Goal: Task Accomplishment & Management: Complete application form

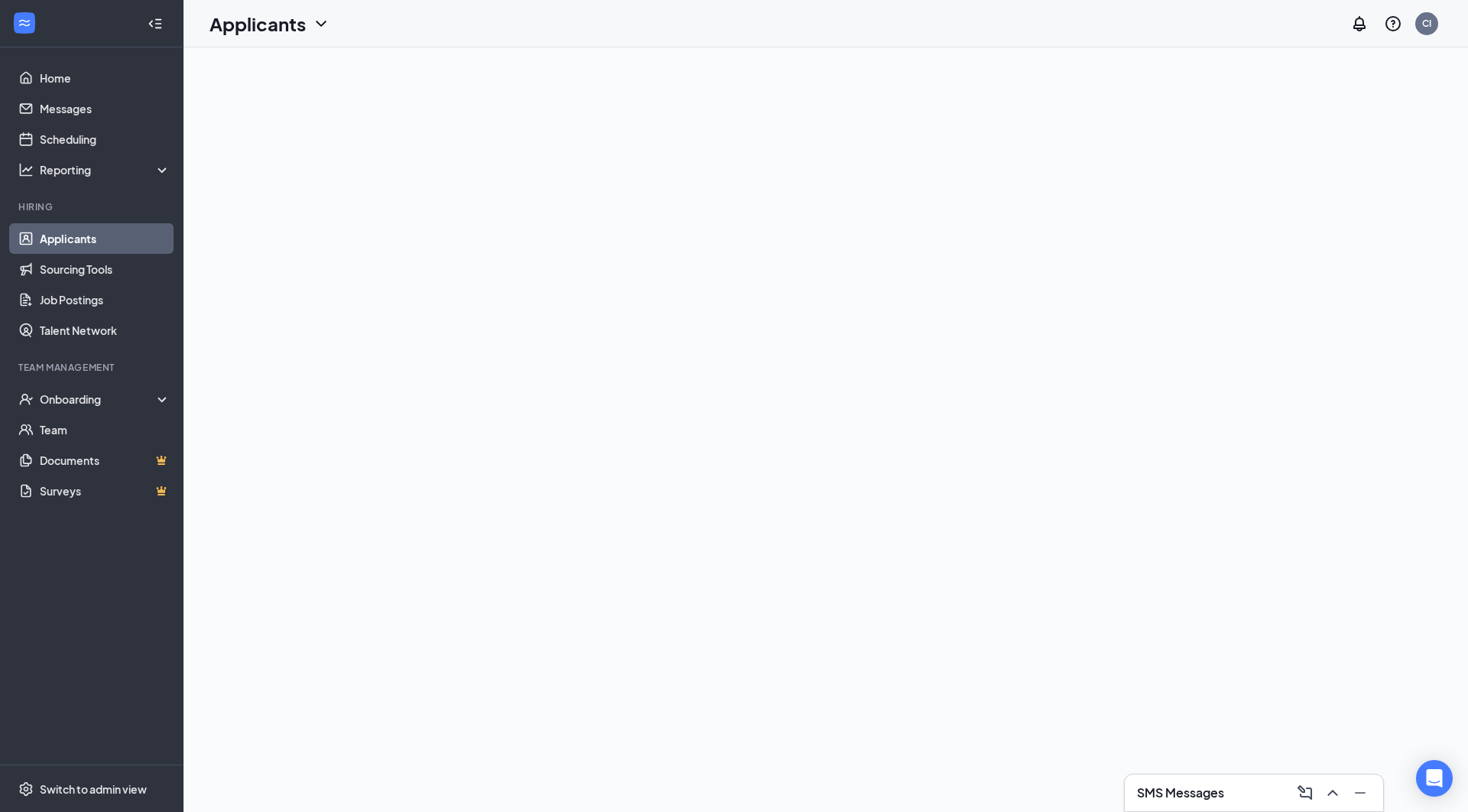
click at [1334, 798] on icon "ChevronUp" at bounding box center [1333, 793] width 18 height 18
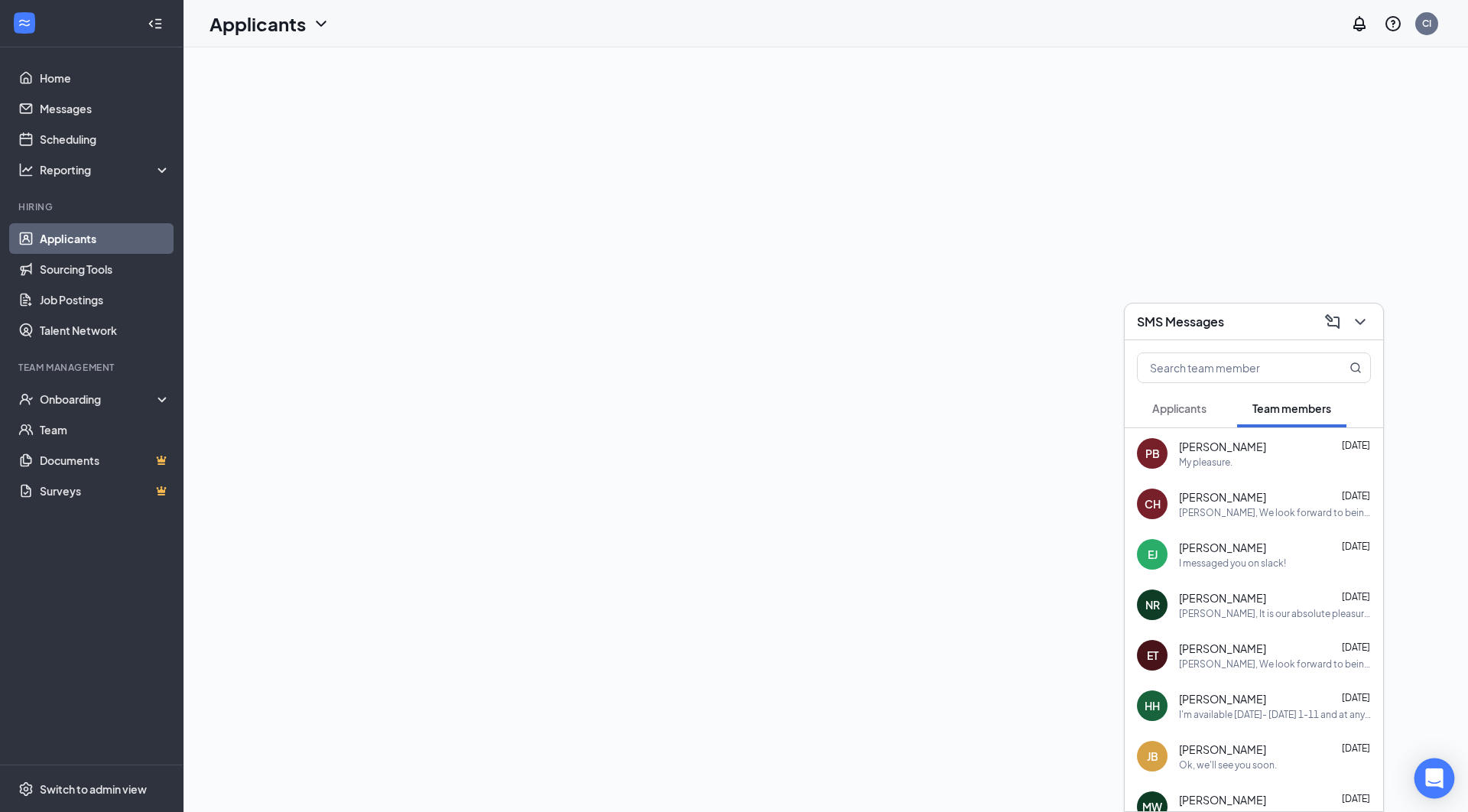
click at [1433, 770] on div "Open Intercom Messenger" at bounding box center [1435, 779] width 41 height 41
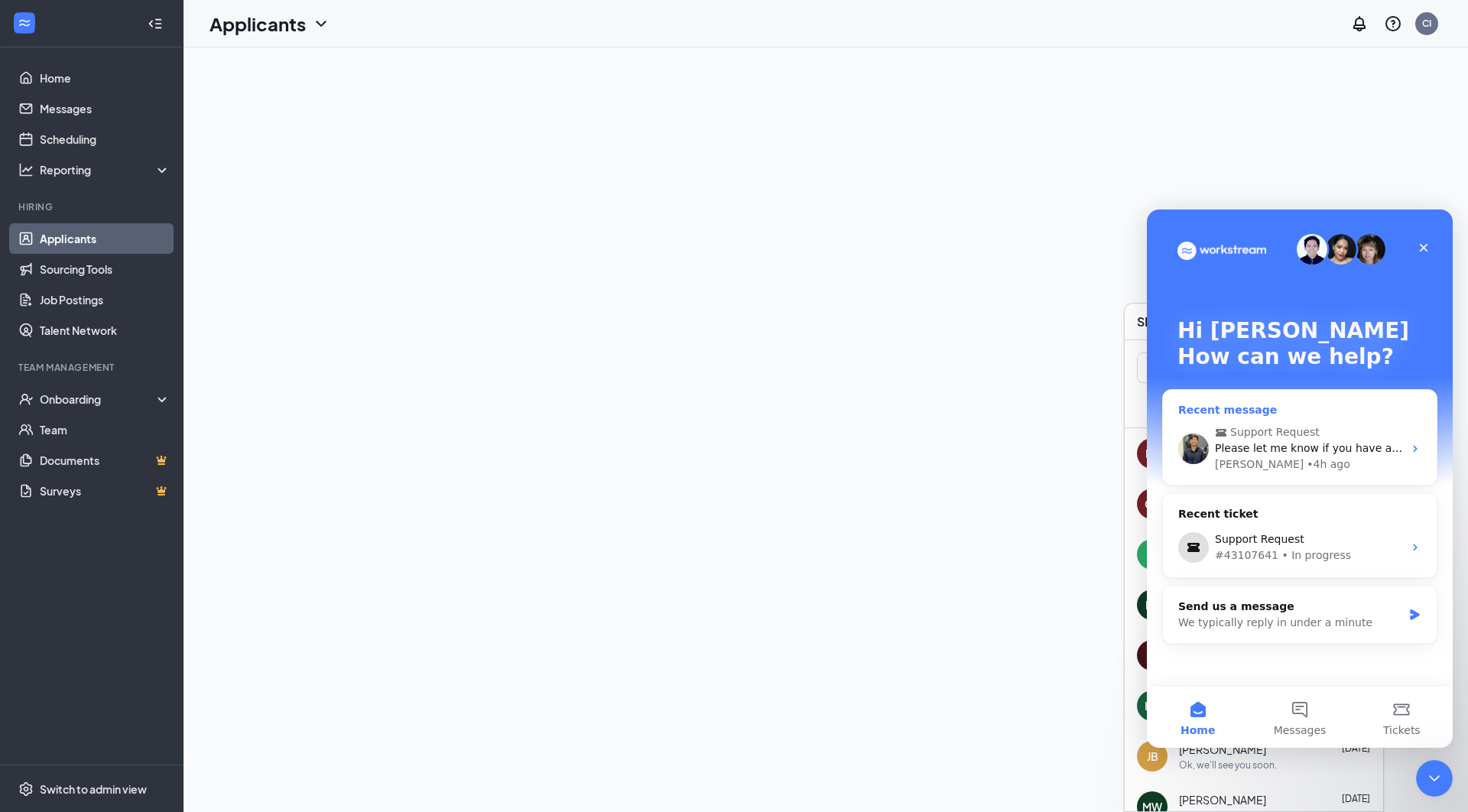
click at [1319, 450] on span "Please let me know if you have any questions." at bounding box center [1339, 448] width 249 height 13
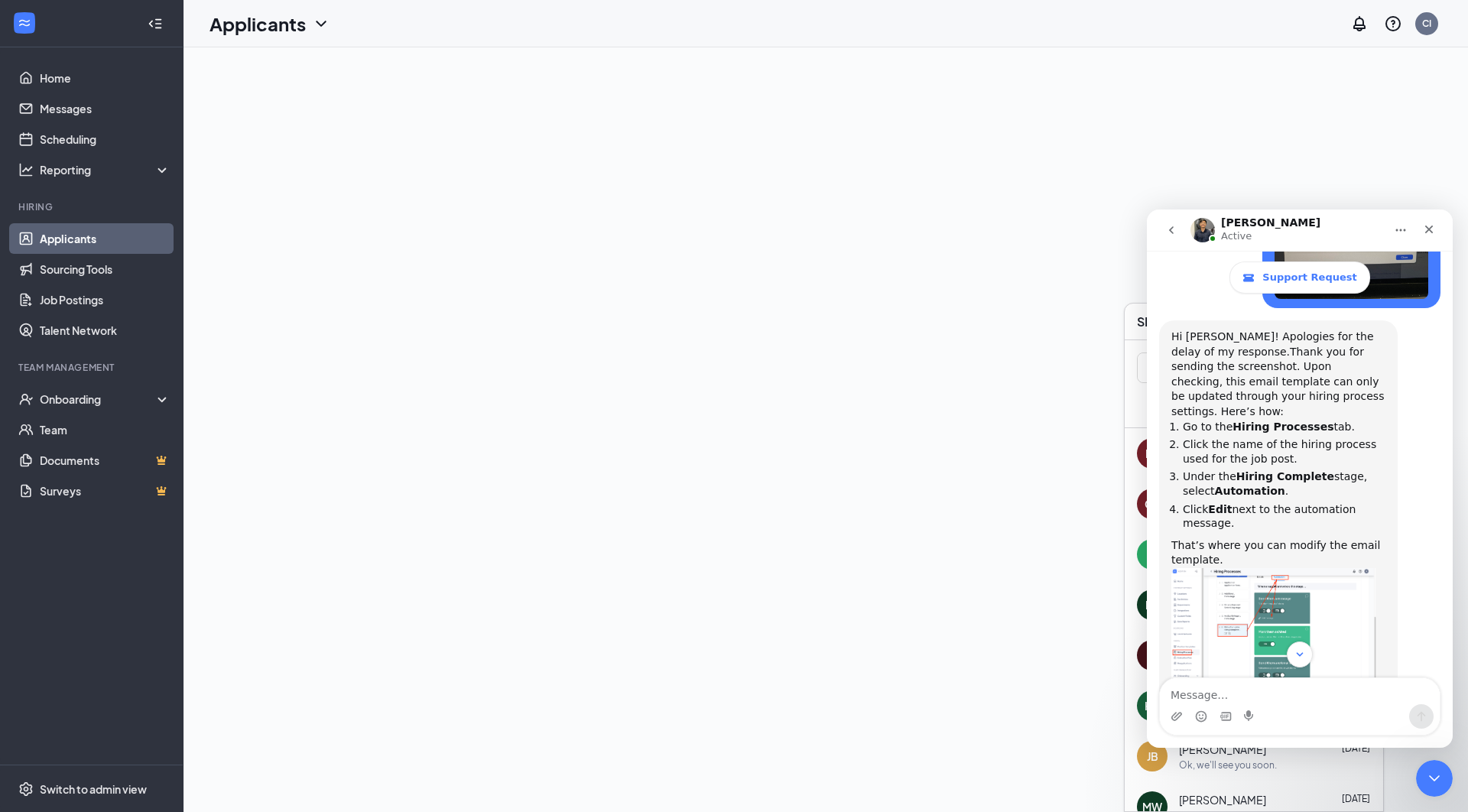
scroll to position [976, 0]
click at [1321, 566] on img "Renz says…" at bounding box center [1274, 634] width 205 height 138
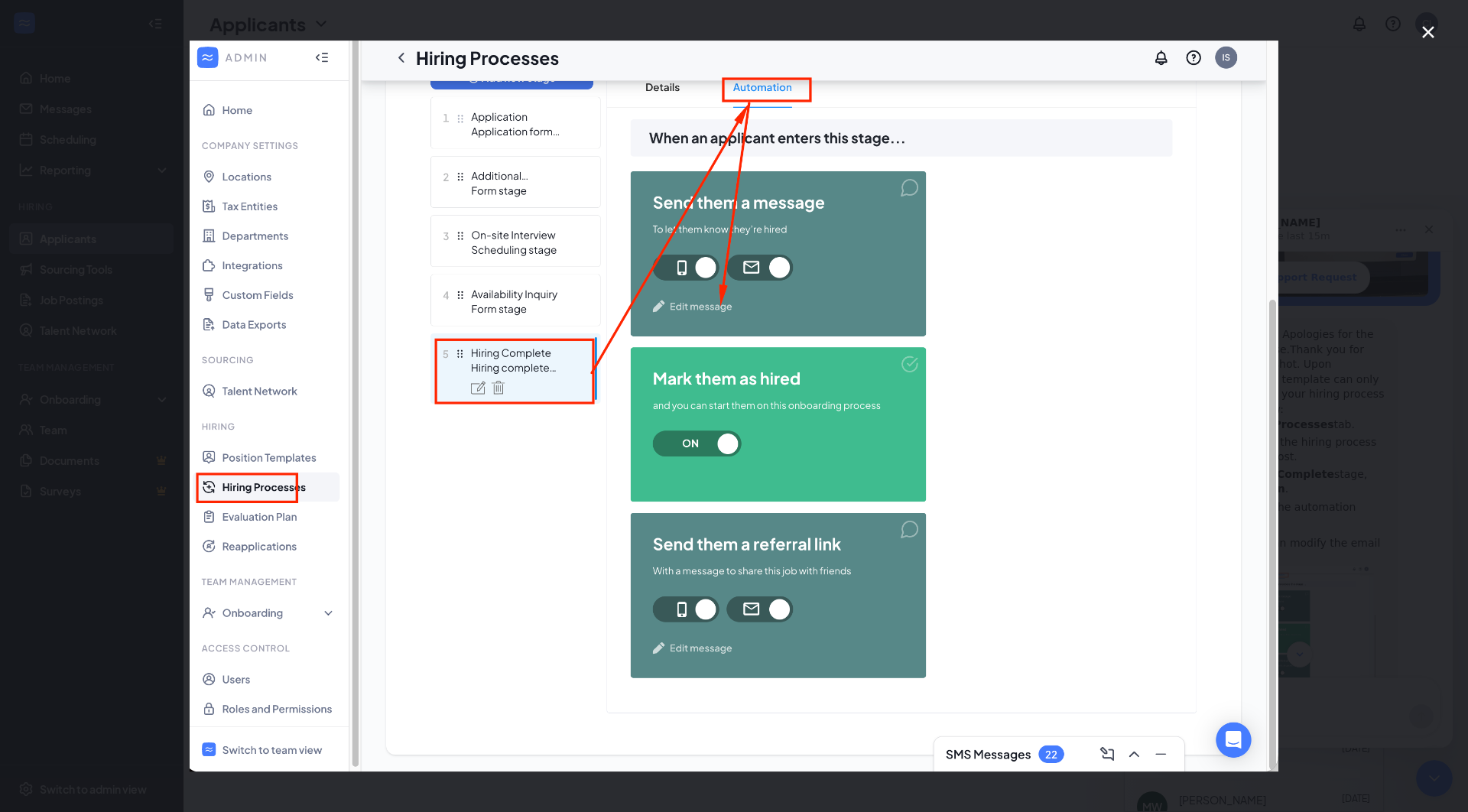
click at [1433, 33] on icon "Close" at bounding box center [1428, 32] width 18 height 18
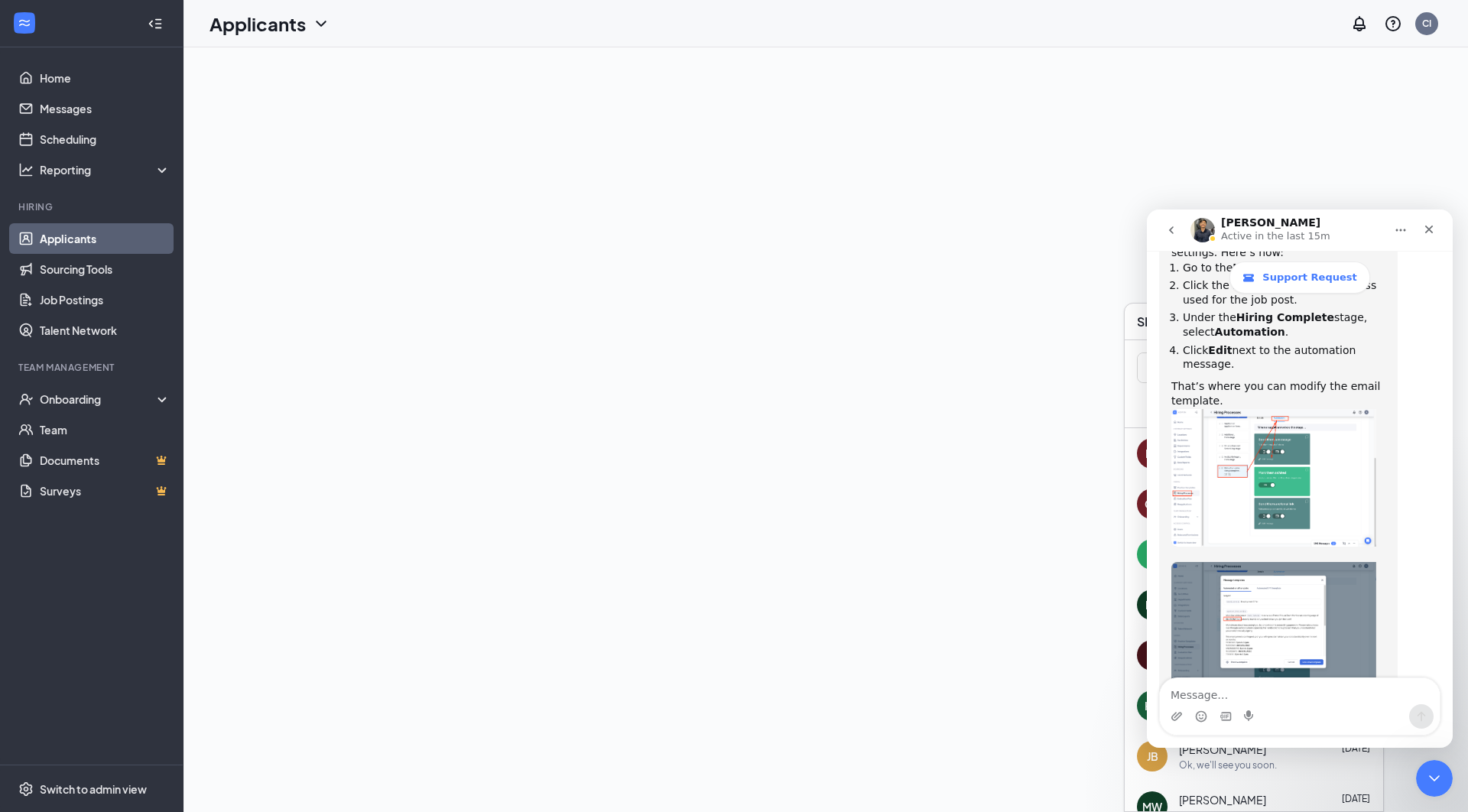
scroll to position [1130, 0]
click at [98, 787] on div "Switch to admin view" at bounding box center [93, 789] width 107 height 15
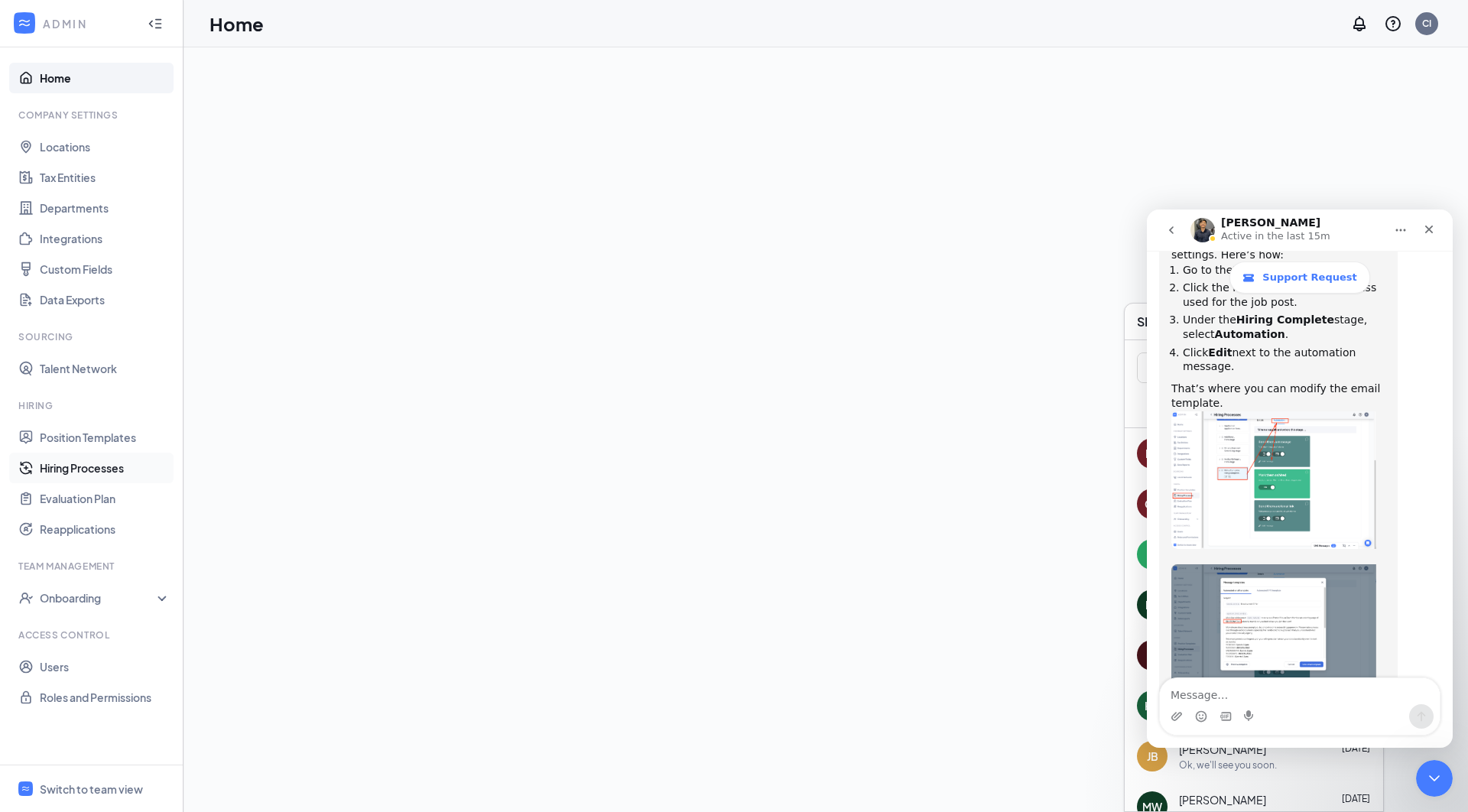
click at [114, 471] on link "Hiring Processes" at bounding box center [105, 467] width 131 height 31
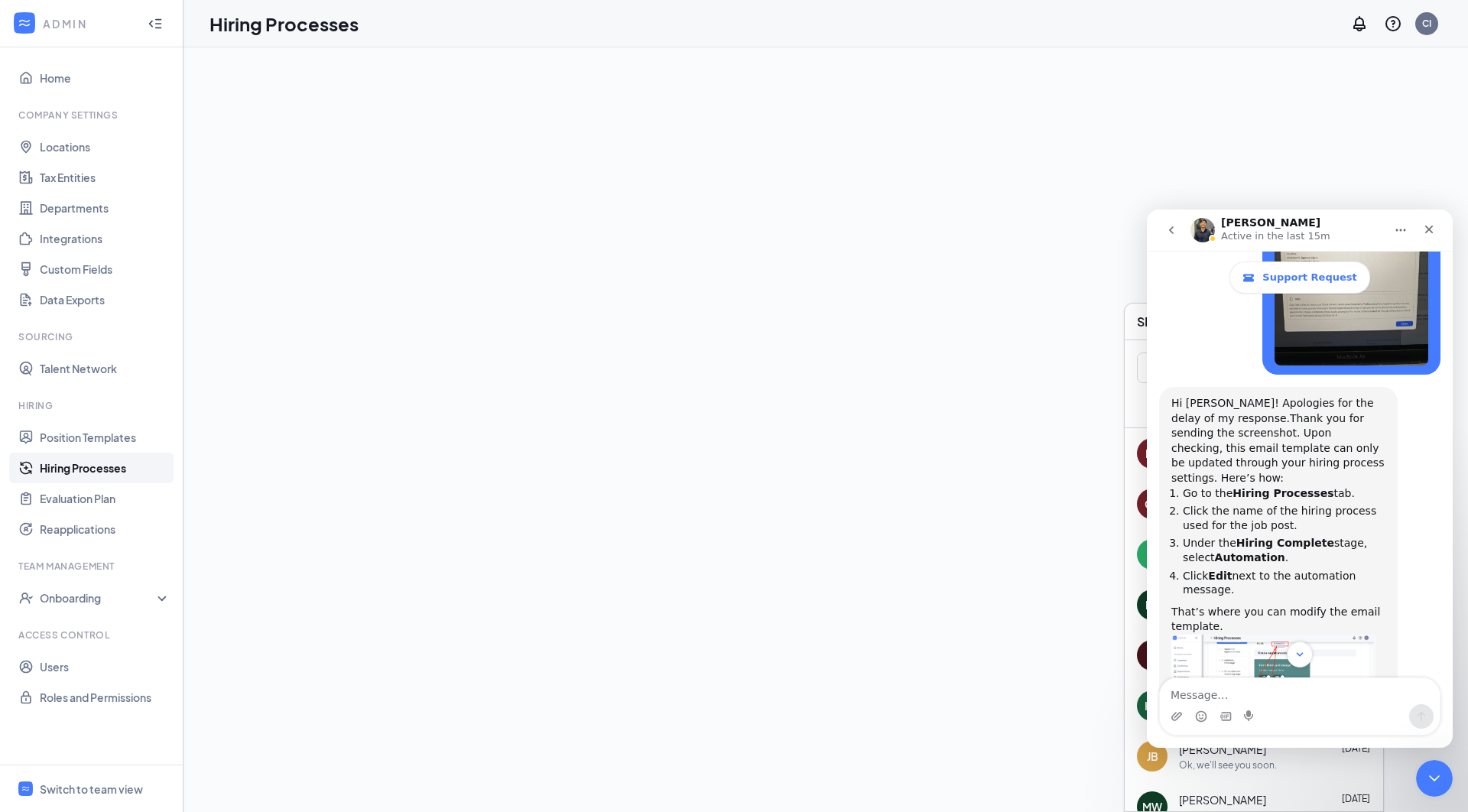
scroll to position [894, 0]
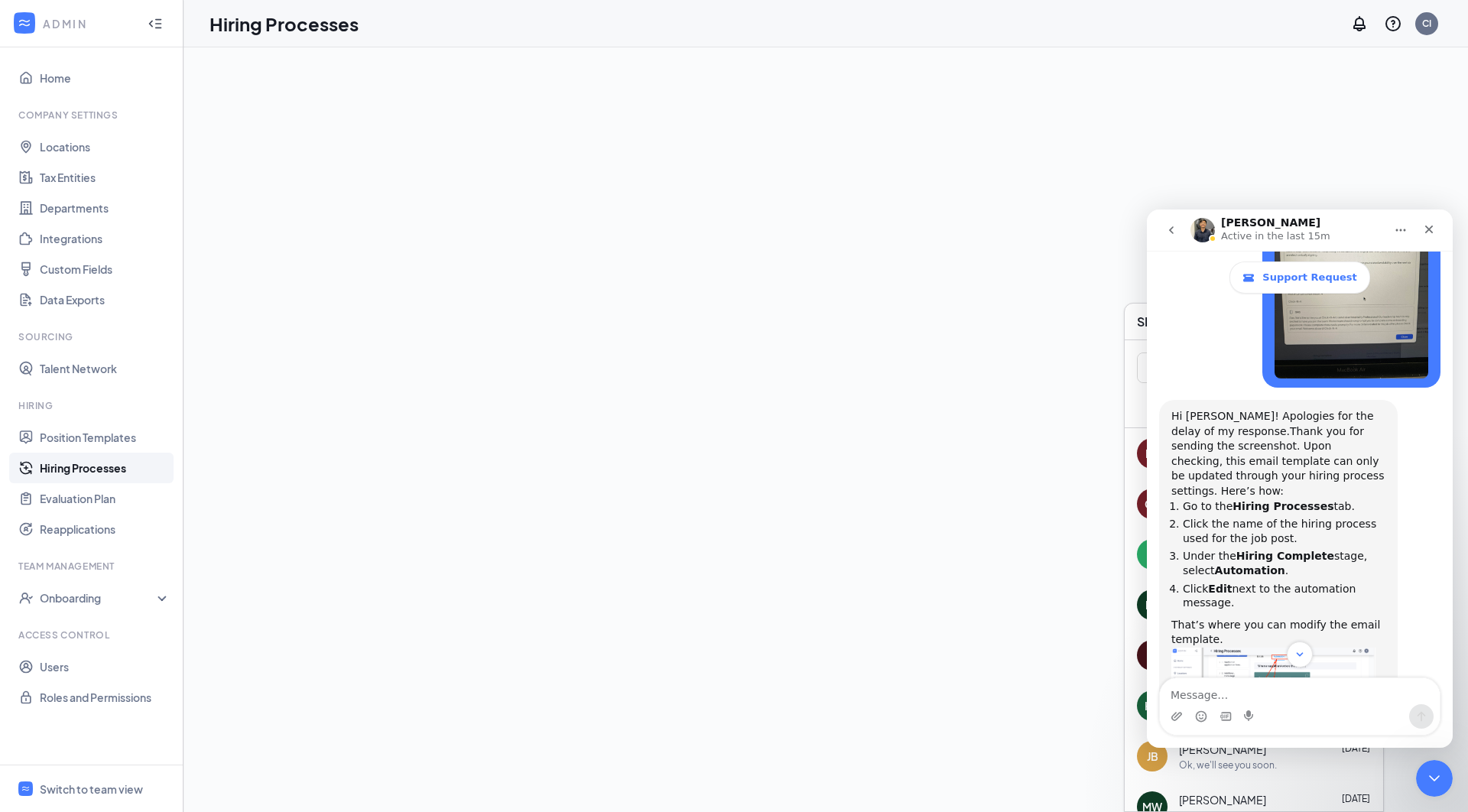
click at [93, 471] on link "Hiring Processes" at bounding box center [105, 467] width 131 height 31
click at [1435, 232] on div "Close" at bounding box center [1429, 229] width 28 height 28
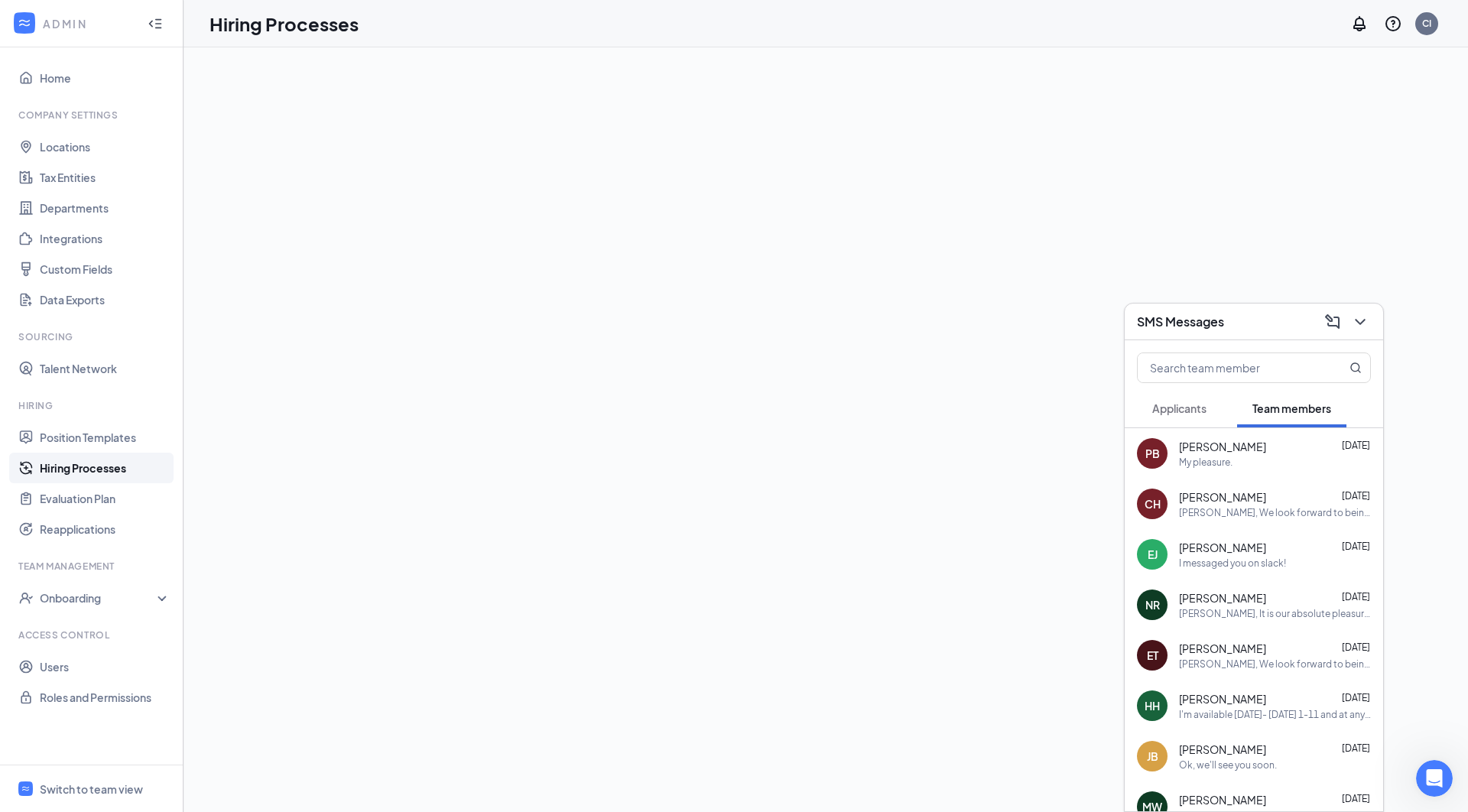
scroll to position [163, 0]
click at [1363, 323] on icon "ChevronDown" at bounding box center [1360, 322] width 18 height 18
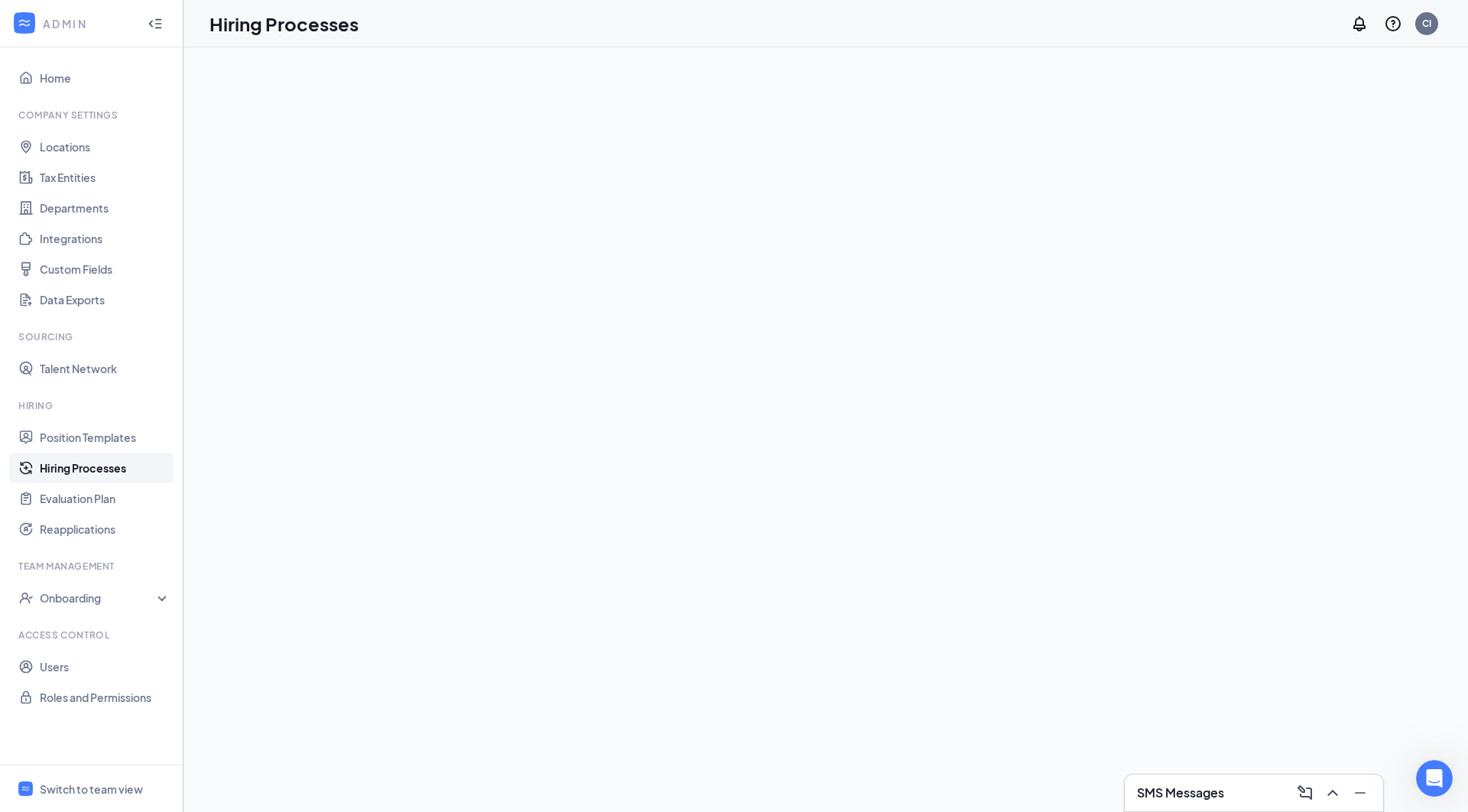
click at [99, 480] on link "Hiring Processes" at bounding box center [105, 467] width 131 height 31
click at [108, 460] on link "Hiring Processes" at bounding box center [105, 467] width 131 height 31
click at [92, 434] on link "Position Templates" at bounding box center [105, 437] width 131 height 31
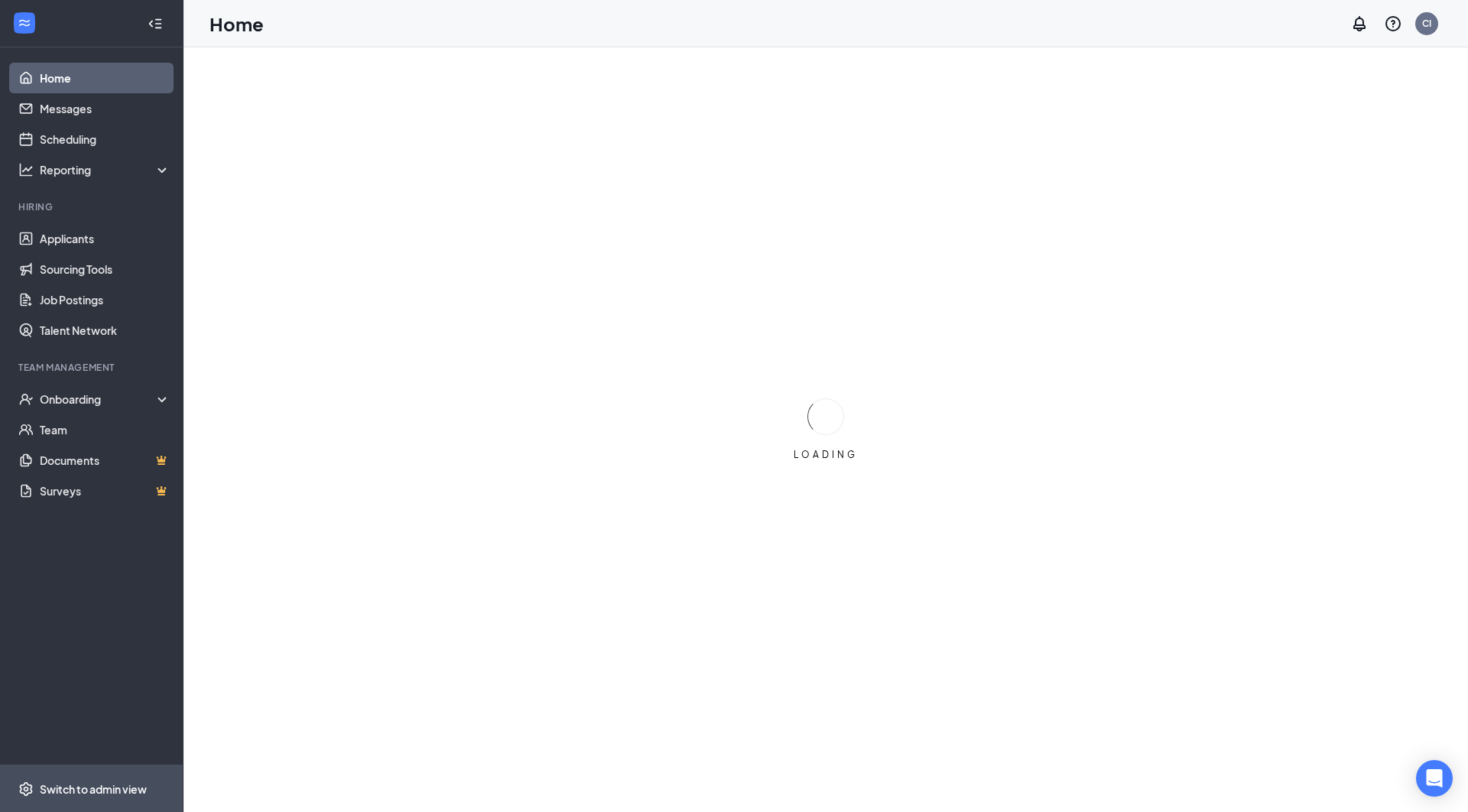
click at [68, 787] on div "Switch to admin view" at bounding box center [93, 789] width 107 height 15
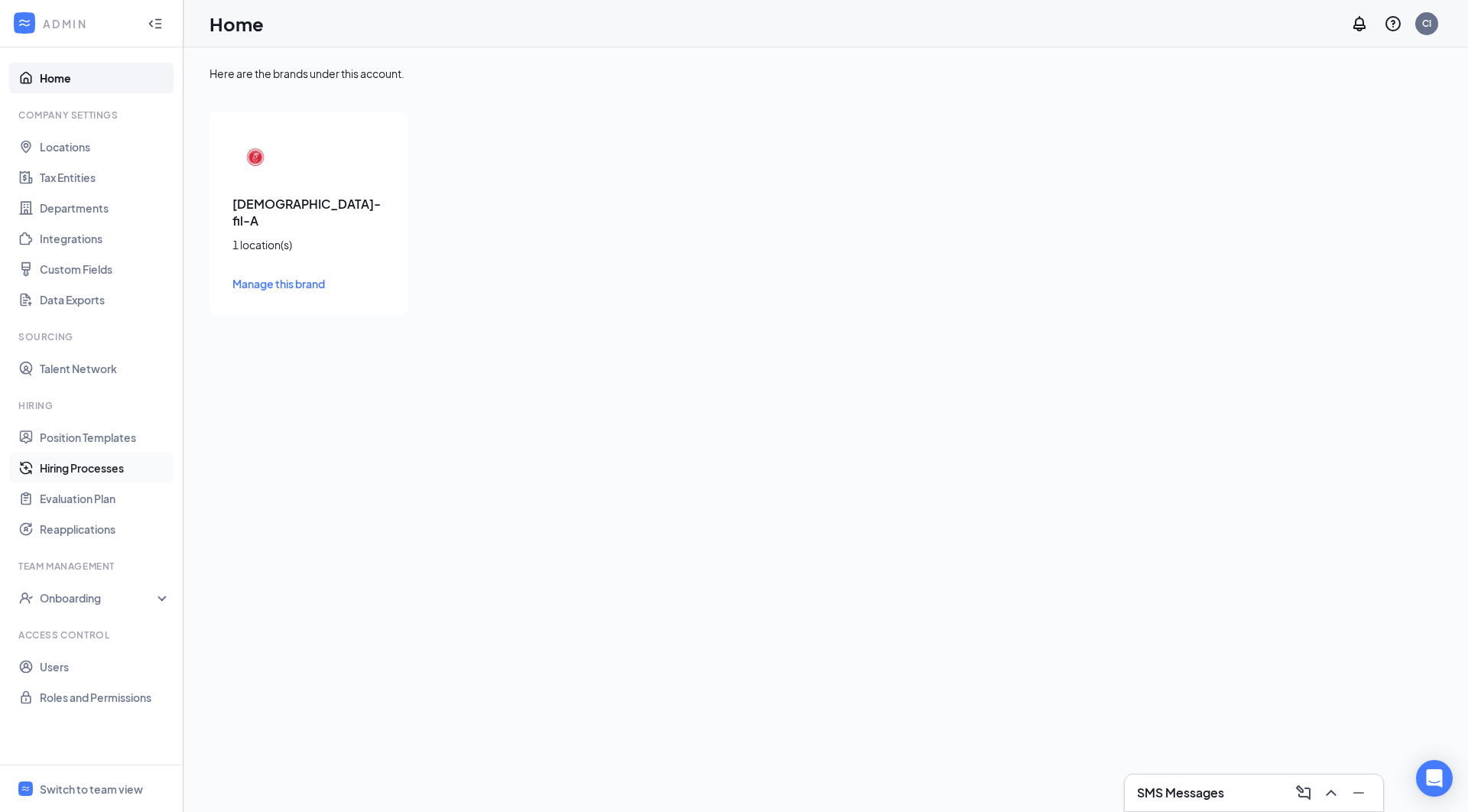
click at [81, 468] on link "Hiring Processes" at bounding box center [105, 467] width 131 height 31
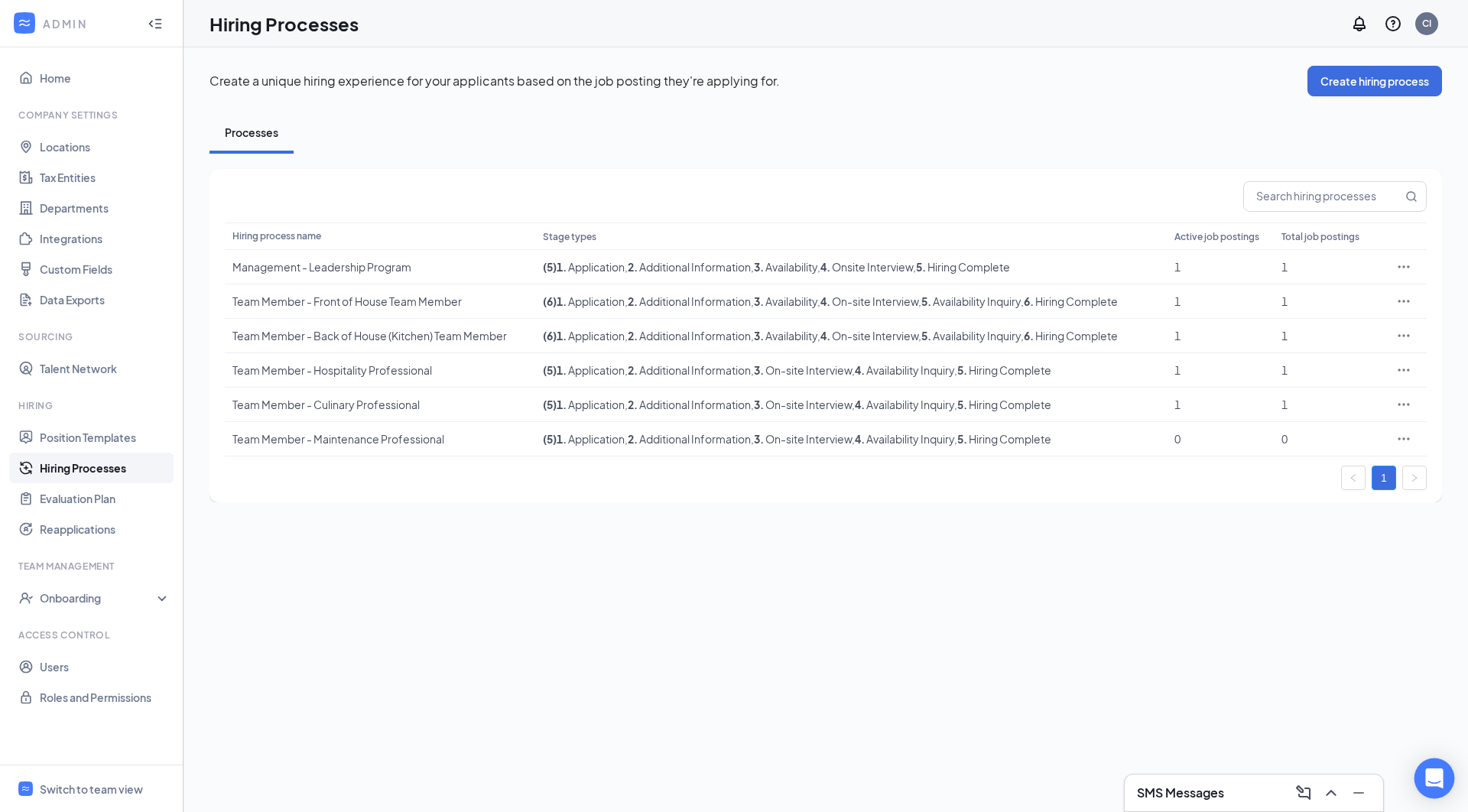
click at [1432, 779] on icon "Open Intercom Messenger" at bounding box center [1434, 779] width 18 height 20
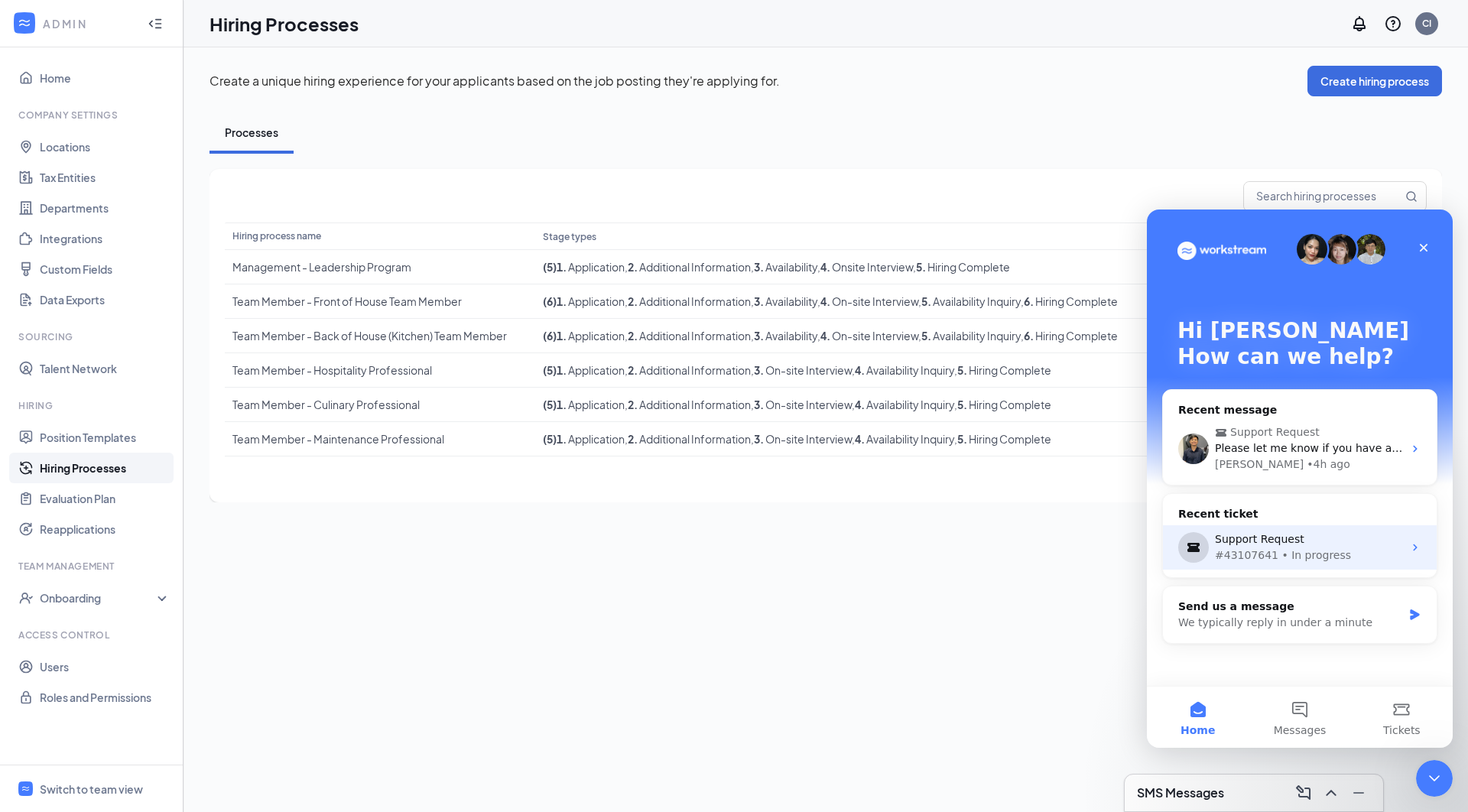
click at [1309, 547] on div "#43107641 • In progress" at bounding box center [1309, 555] width 188 height 16
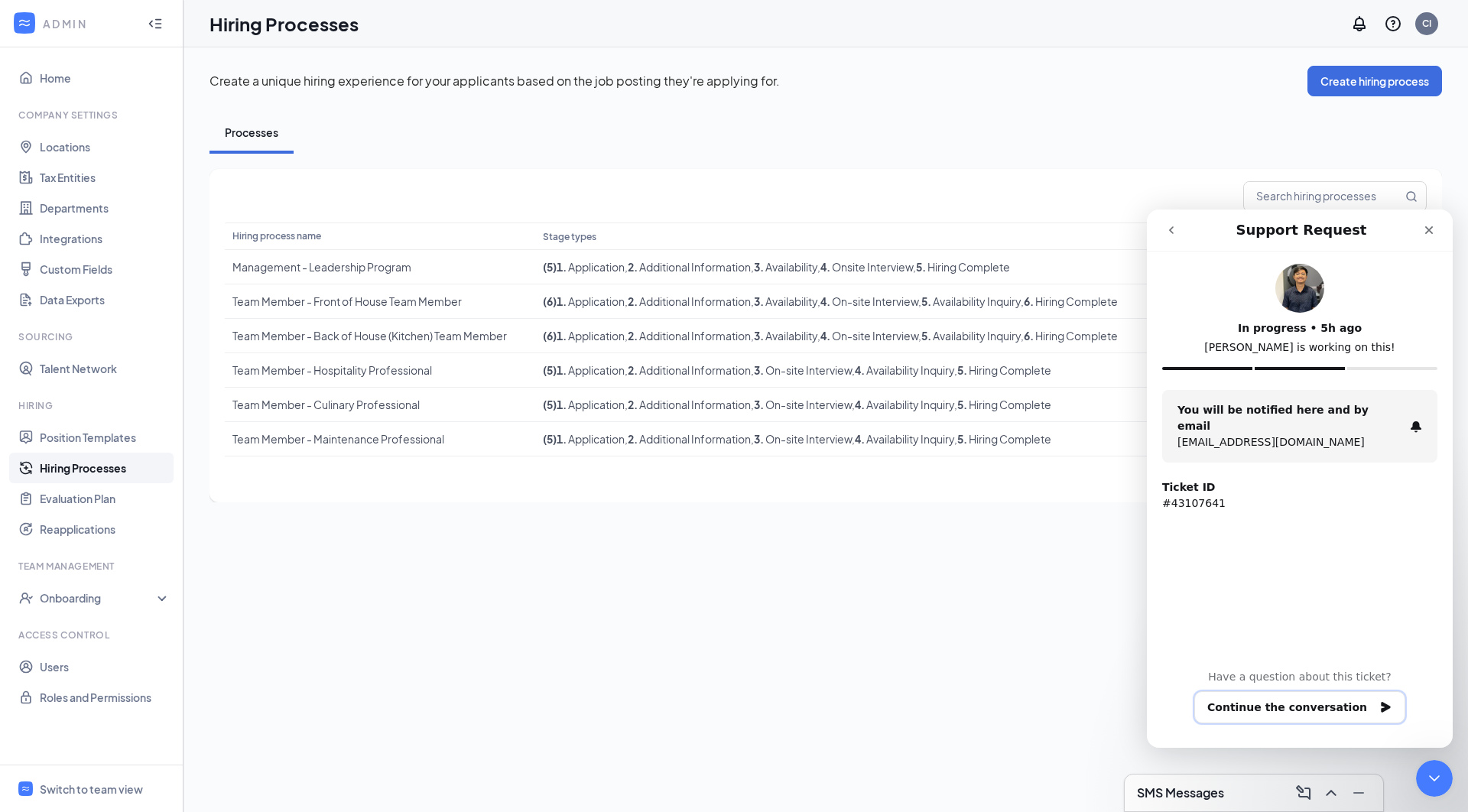
click at [1294, 719] on button "Continue the conversation" at bounding box center [1299, 707] width 211 height 32
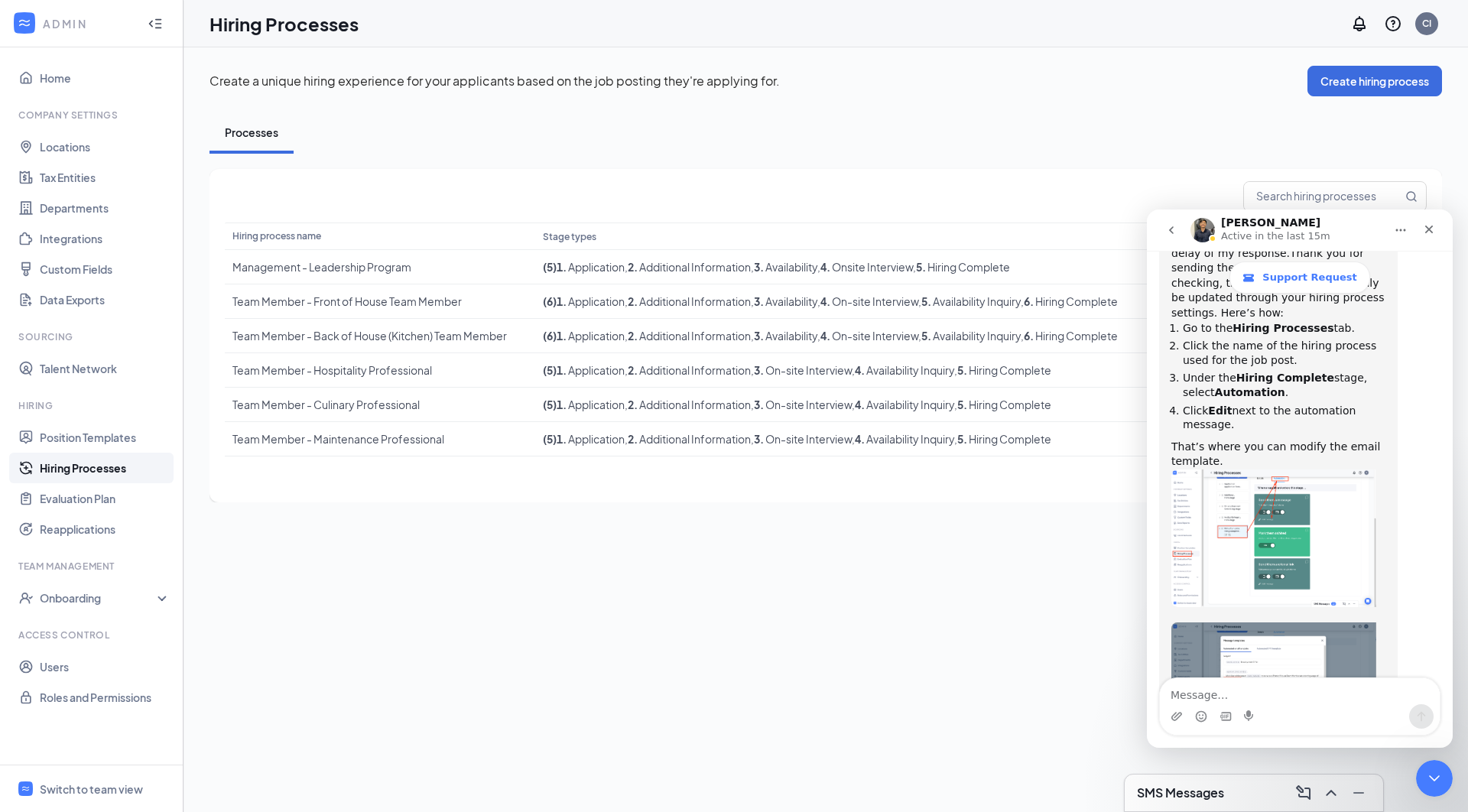
scroll to position [1130, 0]
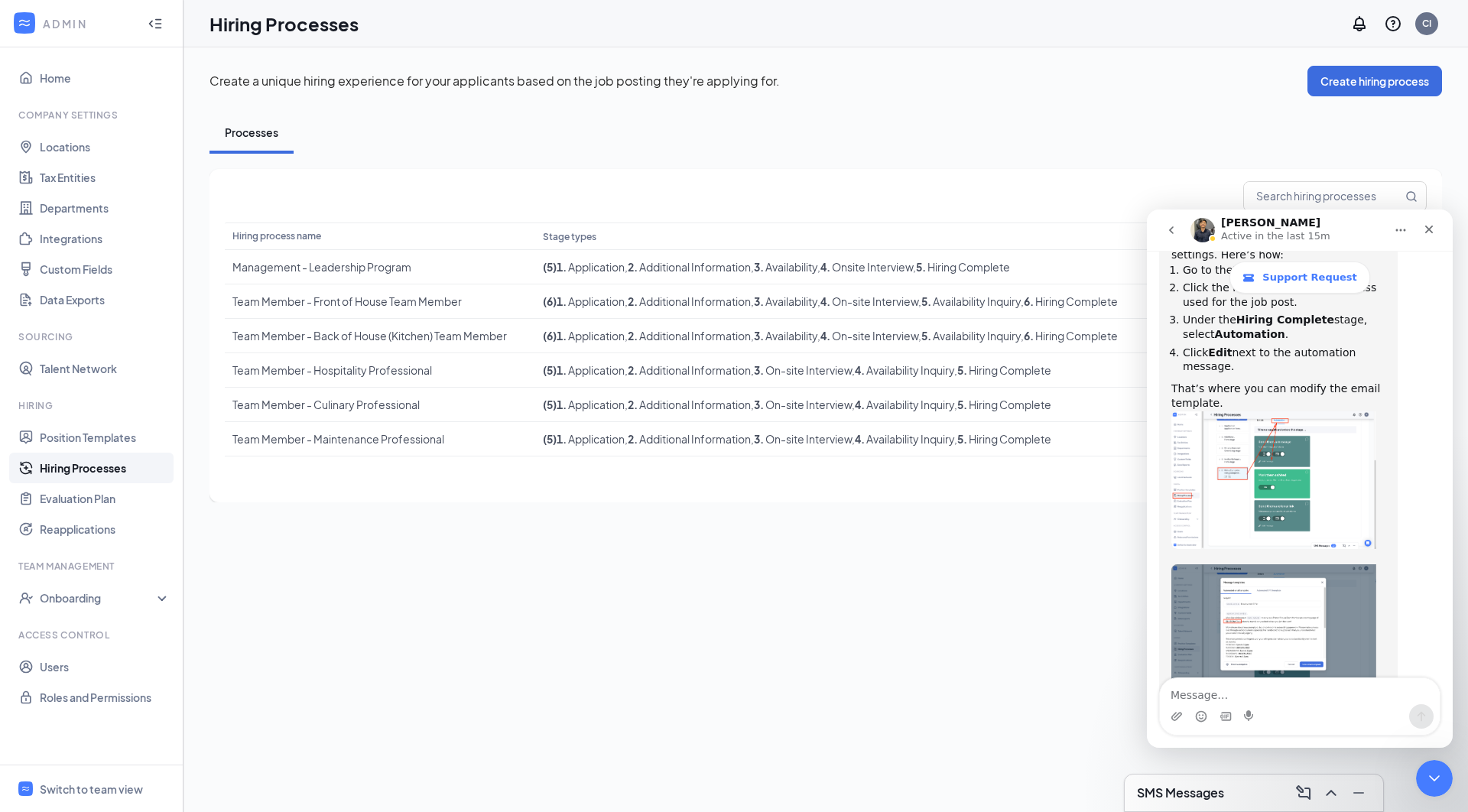
click at [1285, 564] on img "Renz says…" at bounding box center [1274, 633] width 205 height 139
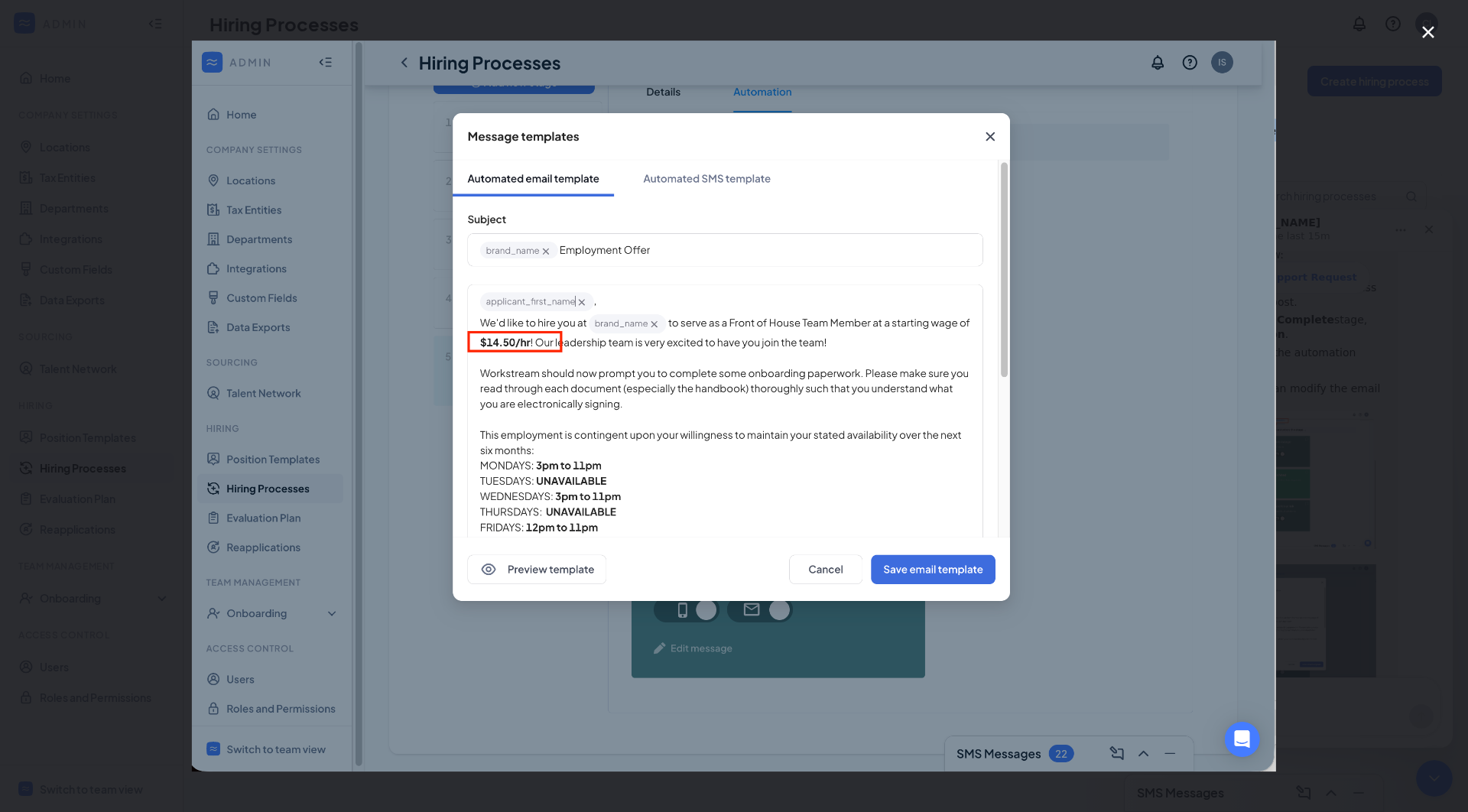
click at [991, 139] on img "Close" at bounding box center [734, 406] width 1084 height 731
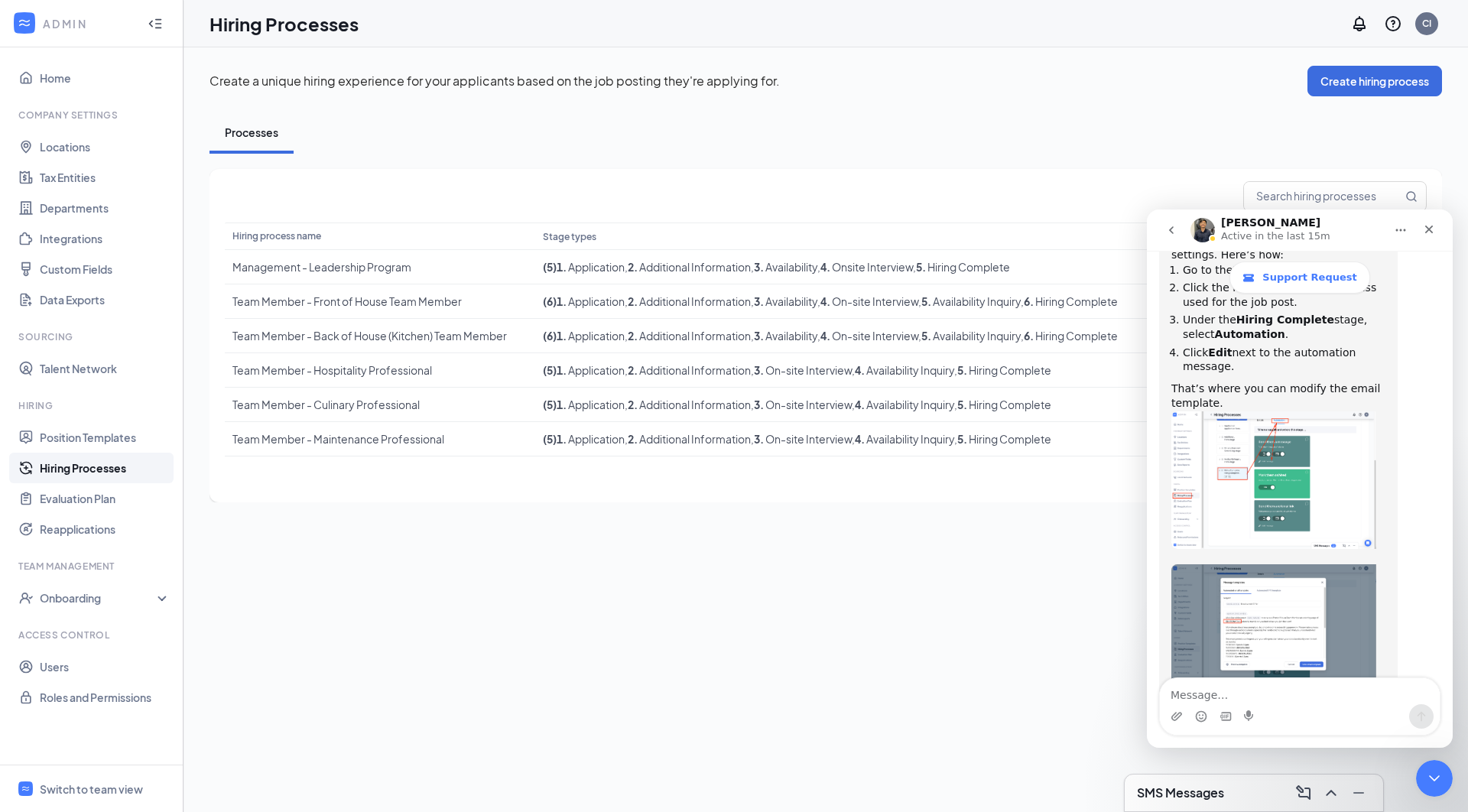
click at [1249, 411] on img "Renz says…" at bounding box center [1274, 480] width 205 height 138
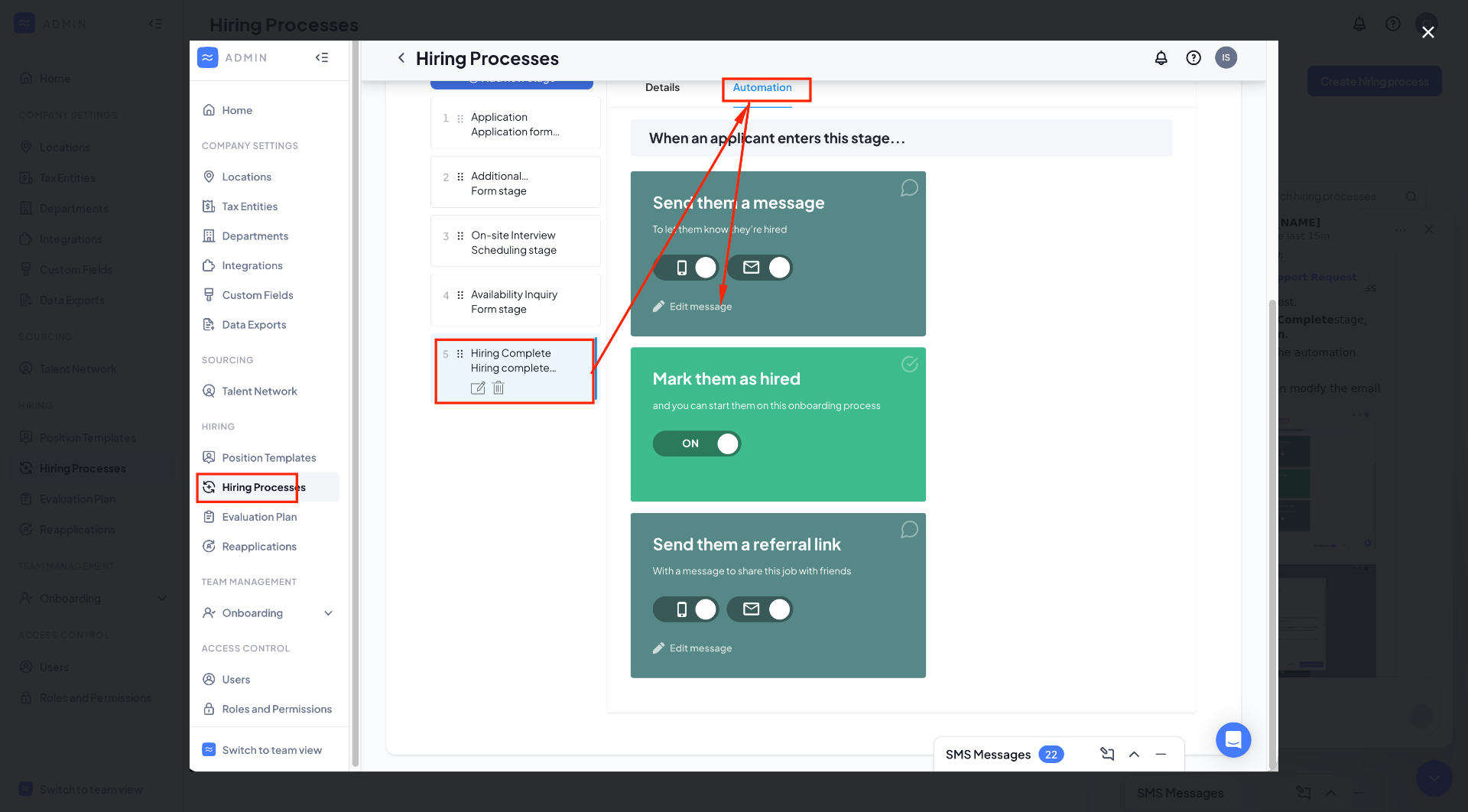
click at [1426, 38] on icon "Close" at bounding box center [1428, 32] width 18 height 18
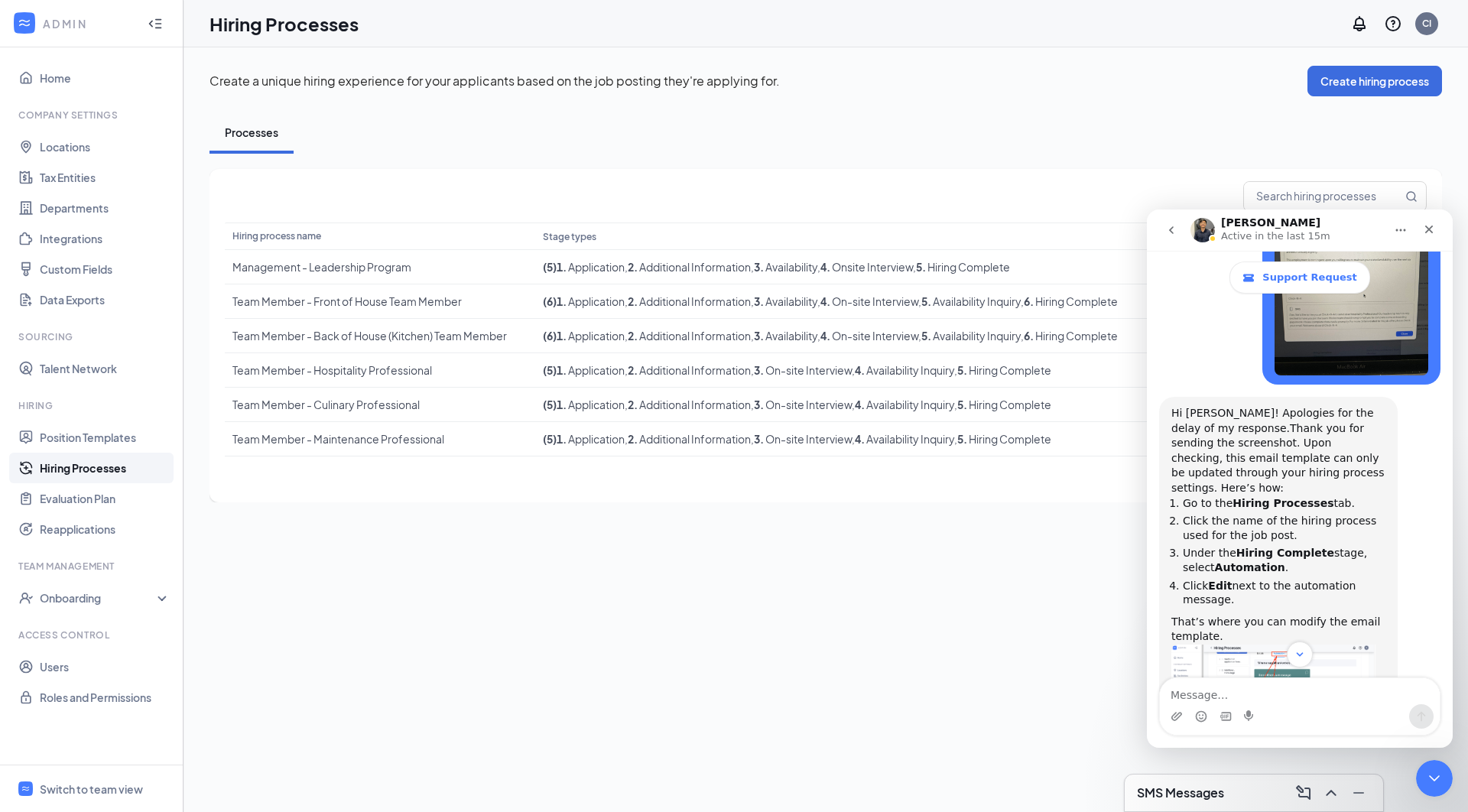
scroll to position [894, 0]
click at [414, 371] on div "Team Member - Hospitality Professional" at bounding box center [380, 370] width 295 height 15
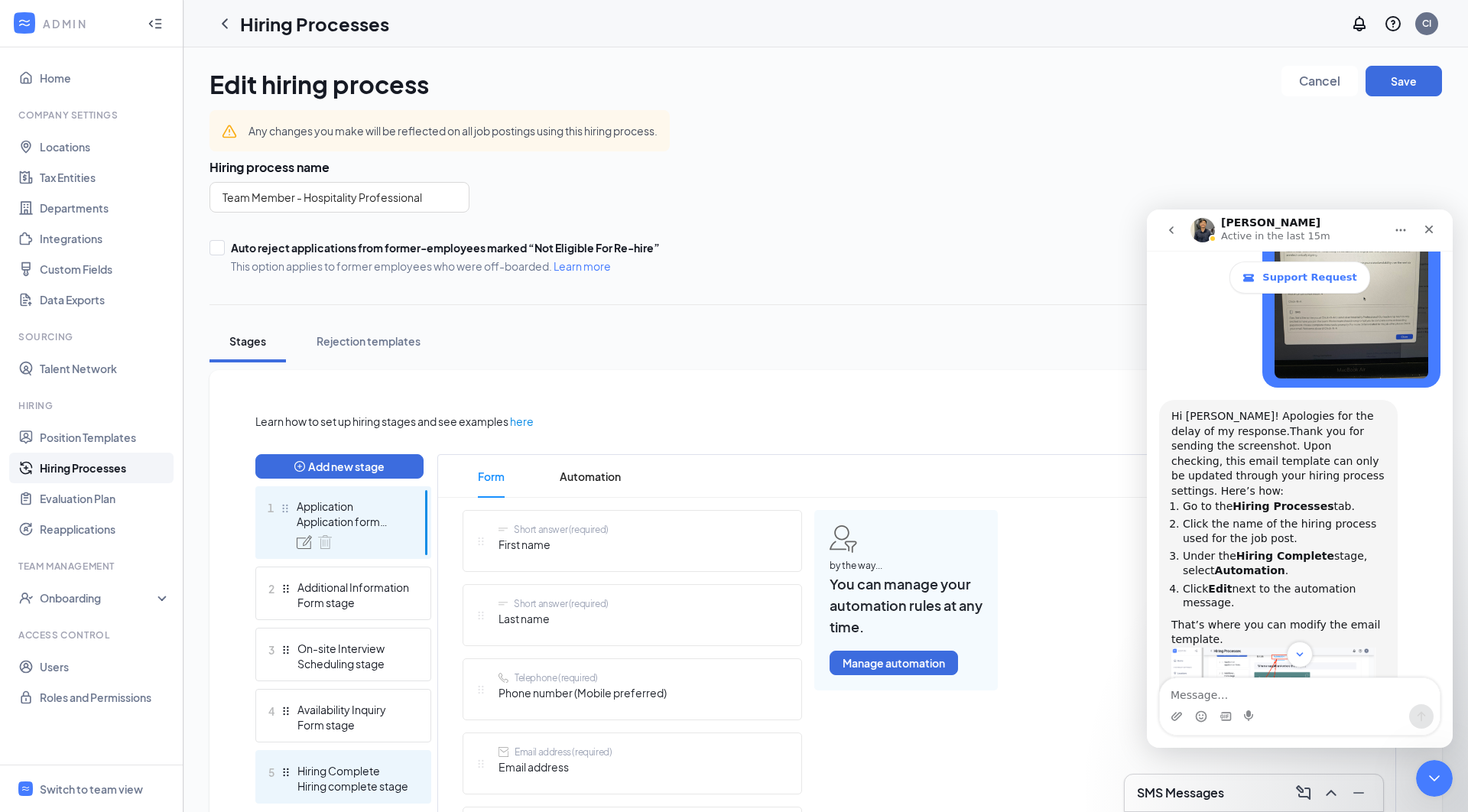
click at [359, 783] on div "Hiring complete stage" at bounding box center [353, 786] width 112 height 15
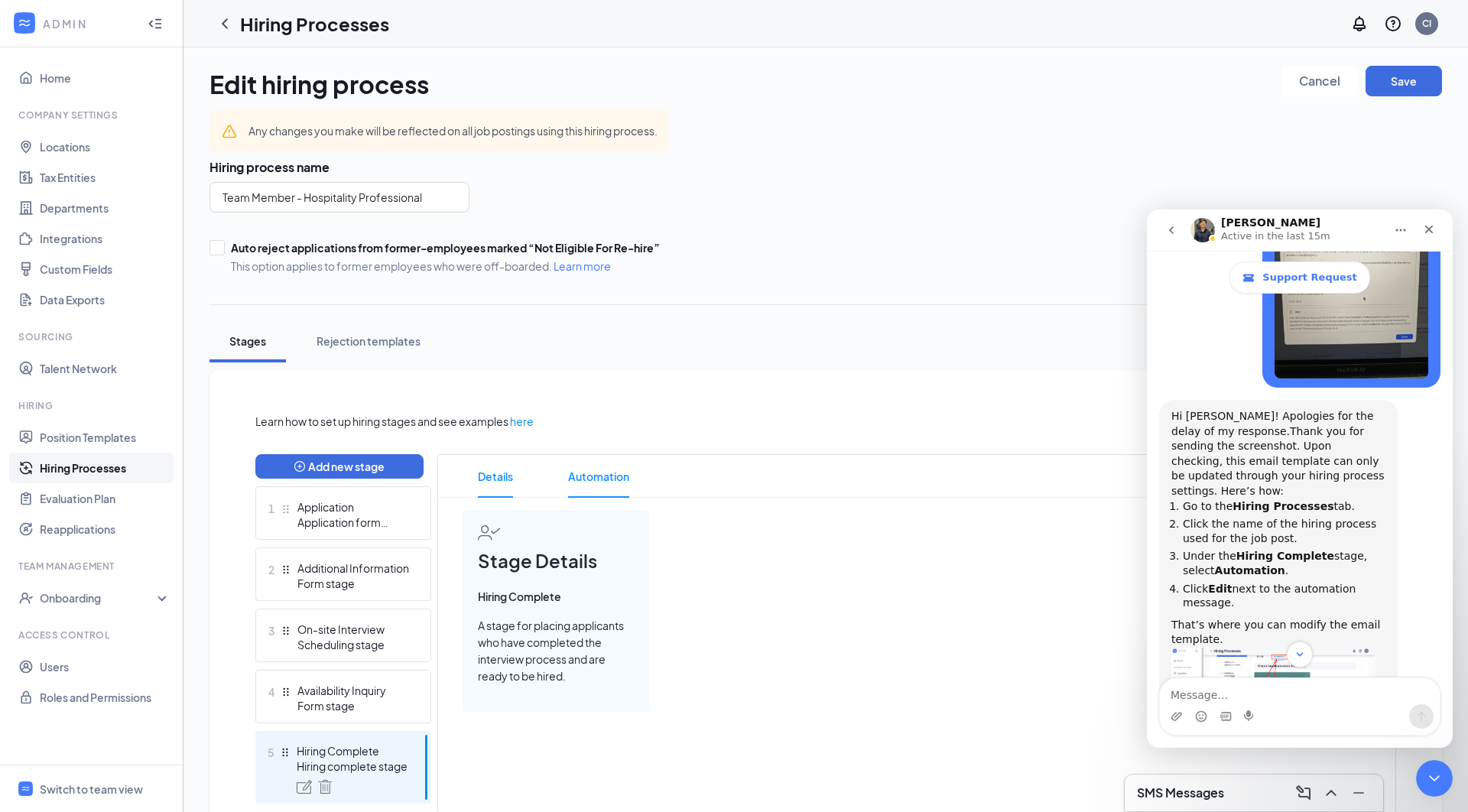
click at [613, 467] on span "Automation" at bounding box center [598, 476] width 61 height 43
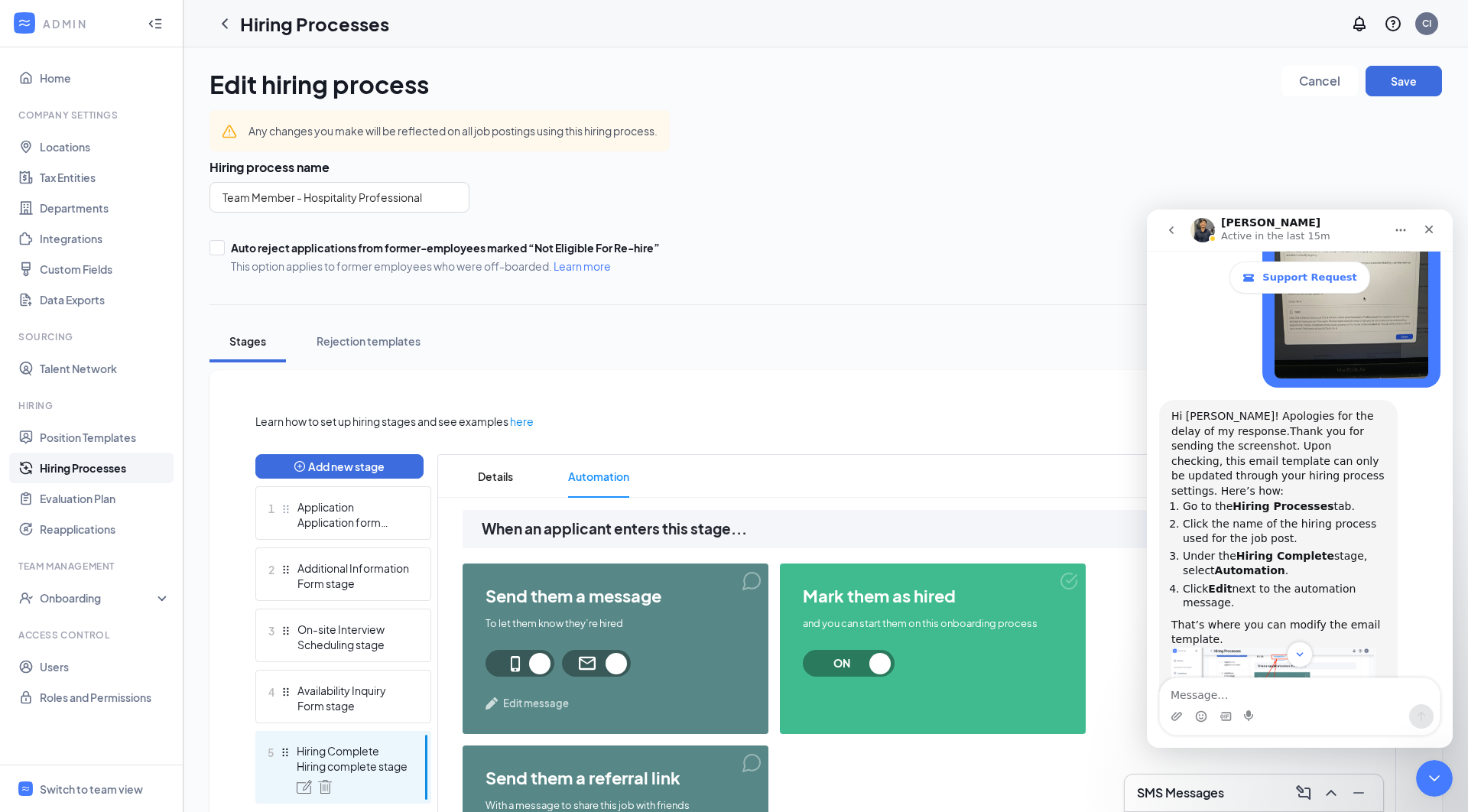
click at [552, 699] on span "Edit message" at bounding box center [536, 704] width 66 height 15
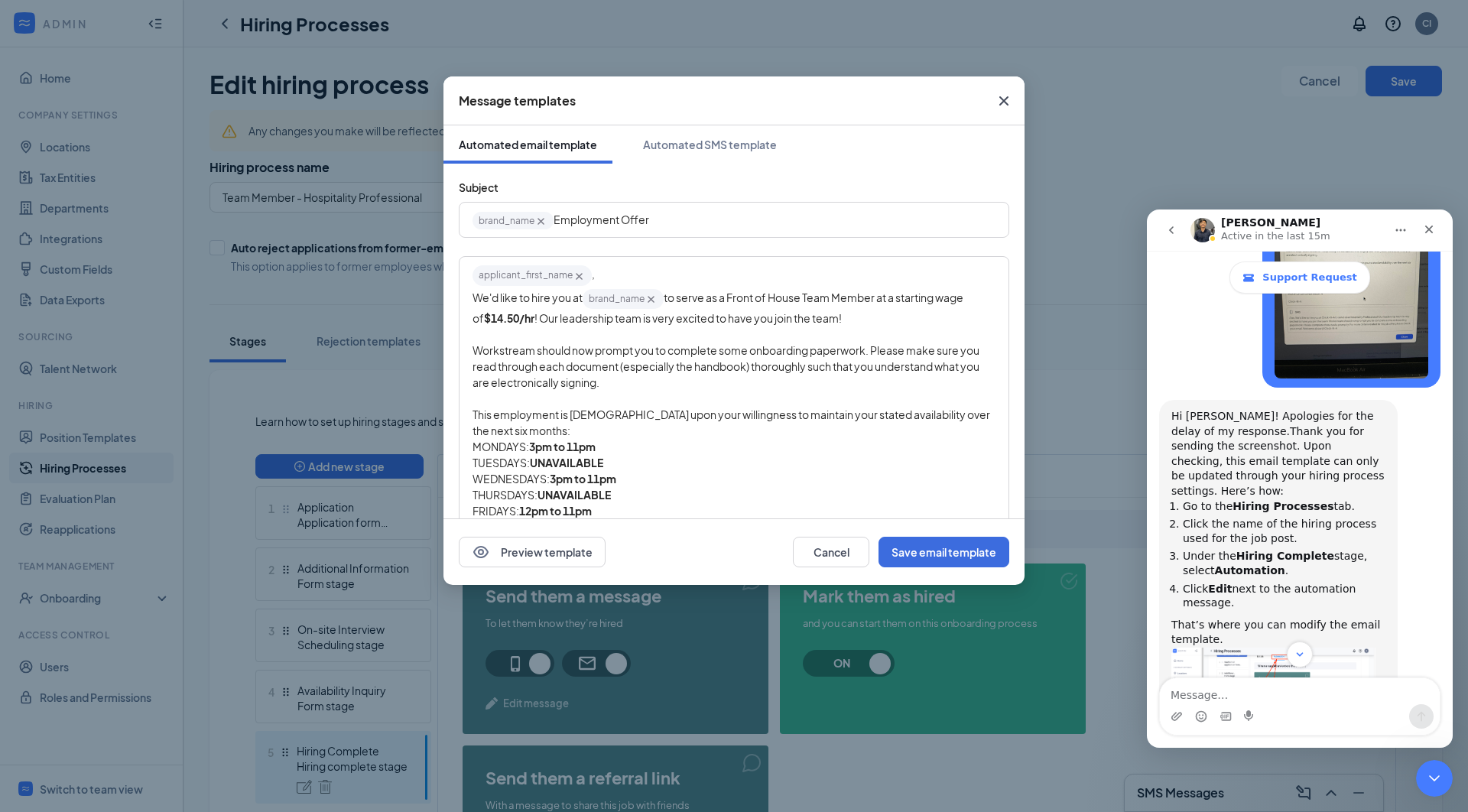
click at [502, 315] on span "$14.50/hr" at bounding box center [509, 318] width 50 height 13
drag, startPoint x: 542, startPoint y: 441, endPoint x: 531, endPoint y: 438, distance: 11.4
click at [531, 440] on span "3pm to 11pm" at bounding box center [562, 446] width 67 height 13
drag, startPoint x: 532, startPoint y: 441, endPoint x: 603, endPoint y: 442, distance: 71.0
click at [601, 442] on span "10am to 11pm" at bounding box center [565, 446] width 72 height 13
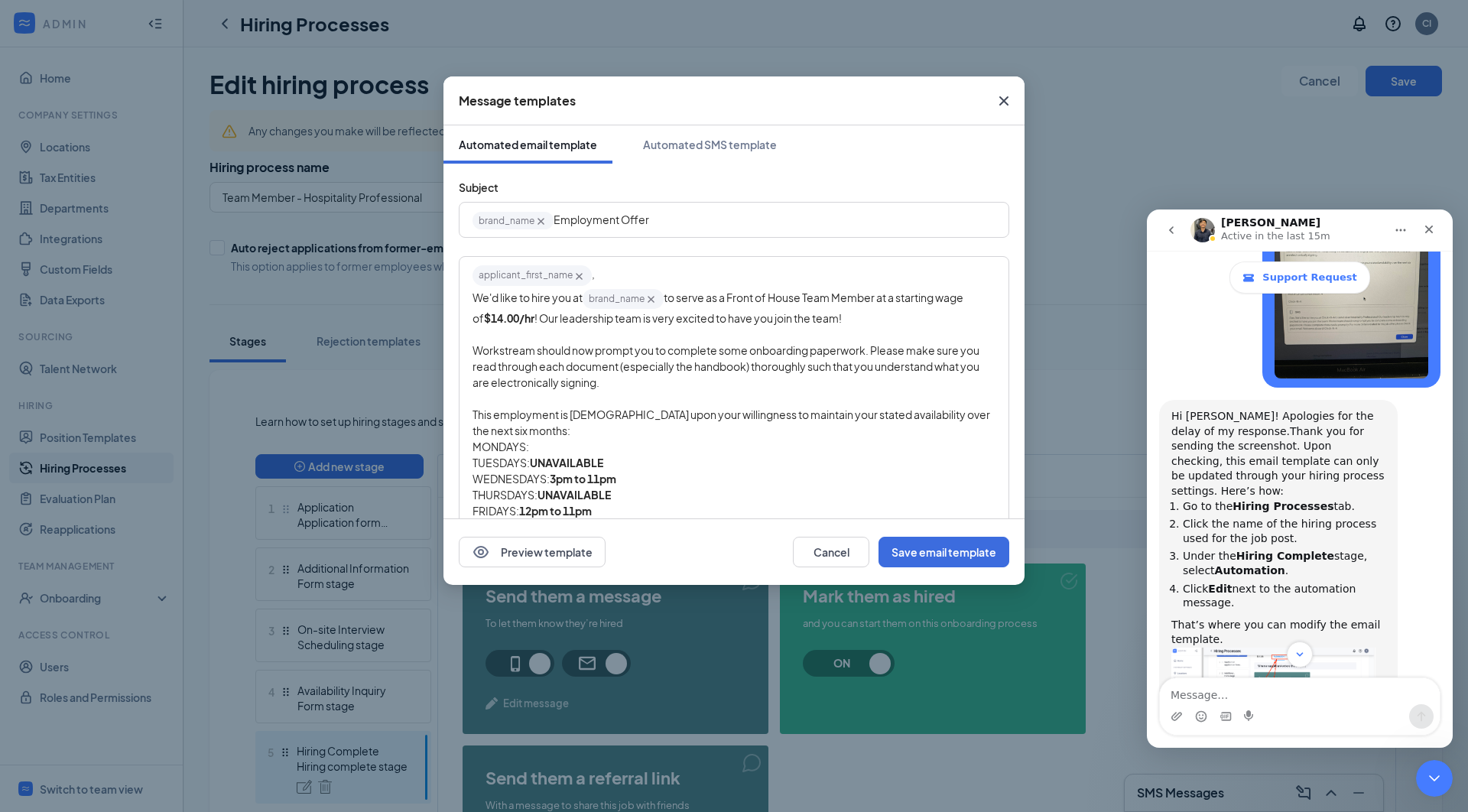
click at [533, 456] on span "UNAVAILABLE" at bounding box center [567, 462] width 73 height 13
drag, startPoint x: 606, startPoint y: 456, endPoint x: 679, endPoint y: 456, distance: 73.0
click at [679, 456] on div "TUESDAYS: 10am to 11pm UNAVAILABLE" at bounding box center [734, 462] width 523 height 16
click at [573, 445] on div "MONDAYS:" at bounding box center [734, 446] width 523 height 16
drag, startPoint x: 533, startPoint y: 454, endPoint x: 604, endPoint y: 456, distance: 71.0
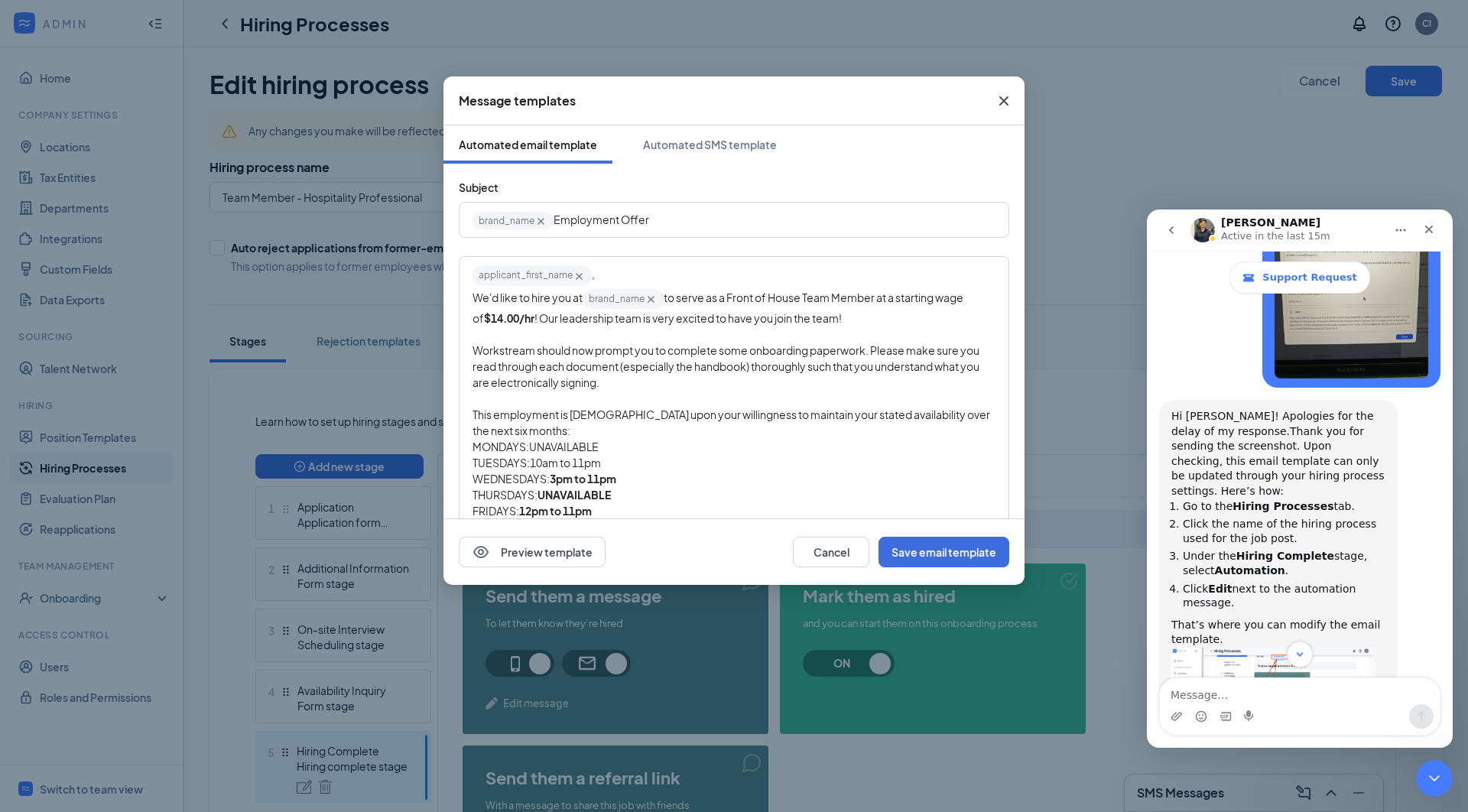
click at [604, 456] on div "TUESDAYS: 10am to 11pm" at bounding box center [734, 462] width 523 height 16
copy div "10am to 11pm"
drag, startPoint x: 552, startPoint y: 472, endPoint x: 616, endPoint y: 476, distance: 64.1
click at [616, 476] on span "3pm to 11pm" at bounding box center [583, 478] width 67 height 13
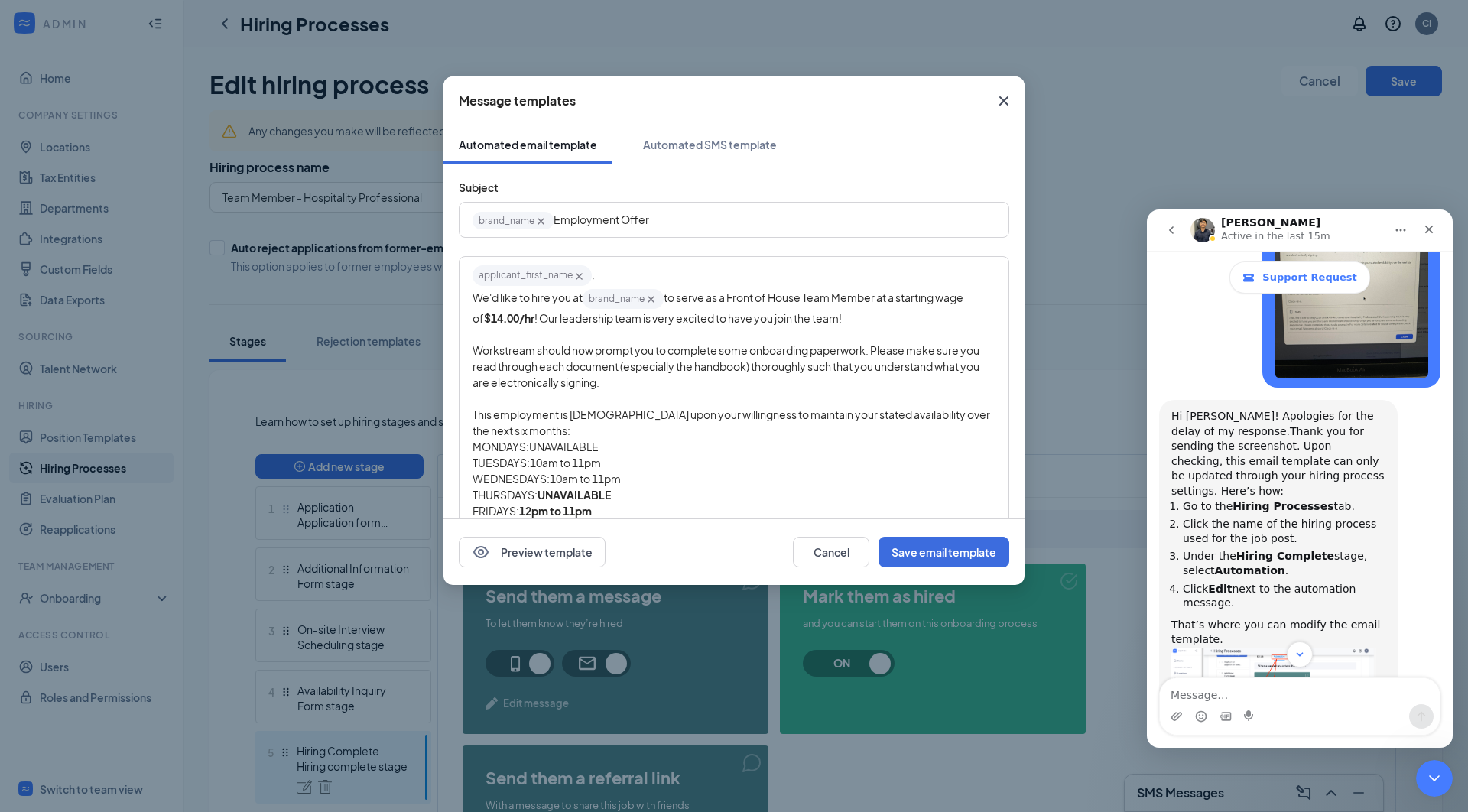
drag, startPoint x: 542, startPoint y: 487, endPoint x: 613, endPoint y: 490, distance: 71.1
click at [611, 490] on span "UNAVAILABLE" at bounding box center [574, 494] width 73 height 13
drag, startPoint x: 523, startPoint y: 500, endPoint x: 597, endPoint y: 502, distance: 74.0
click at [597, 503] on div "FRIDAYS: 12pm to 11pm" at bounding box center [734, 511] width 523 height 16
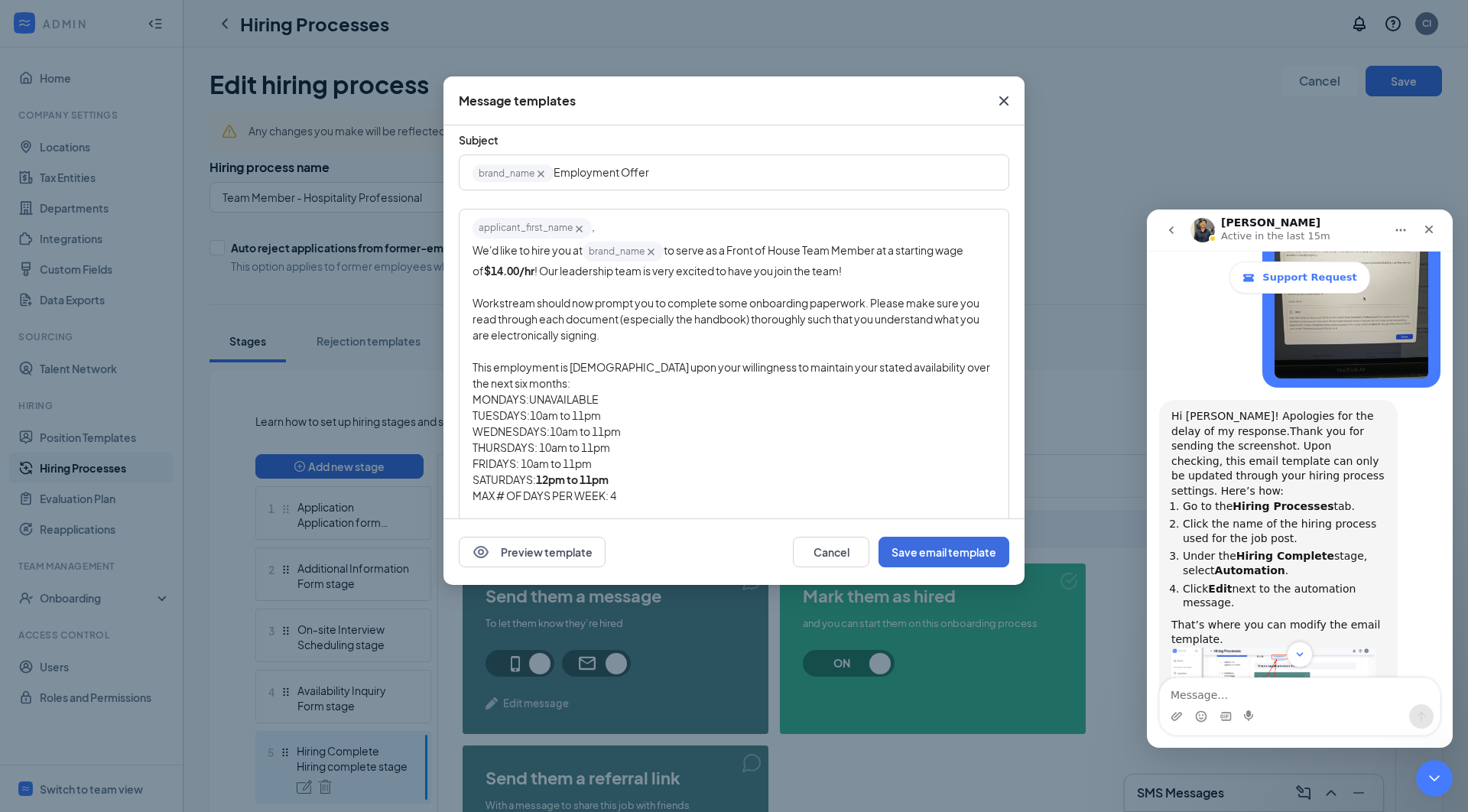
scroll to position [80, 0]
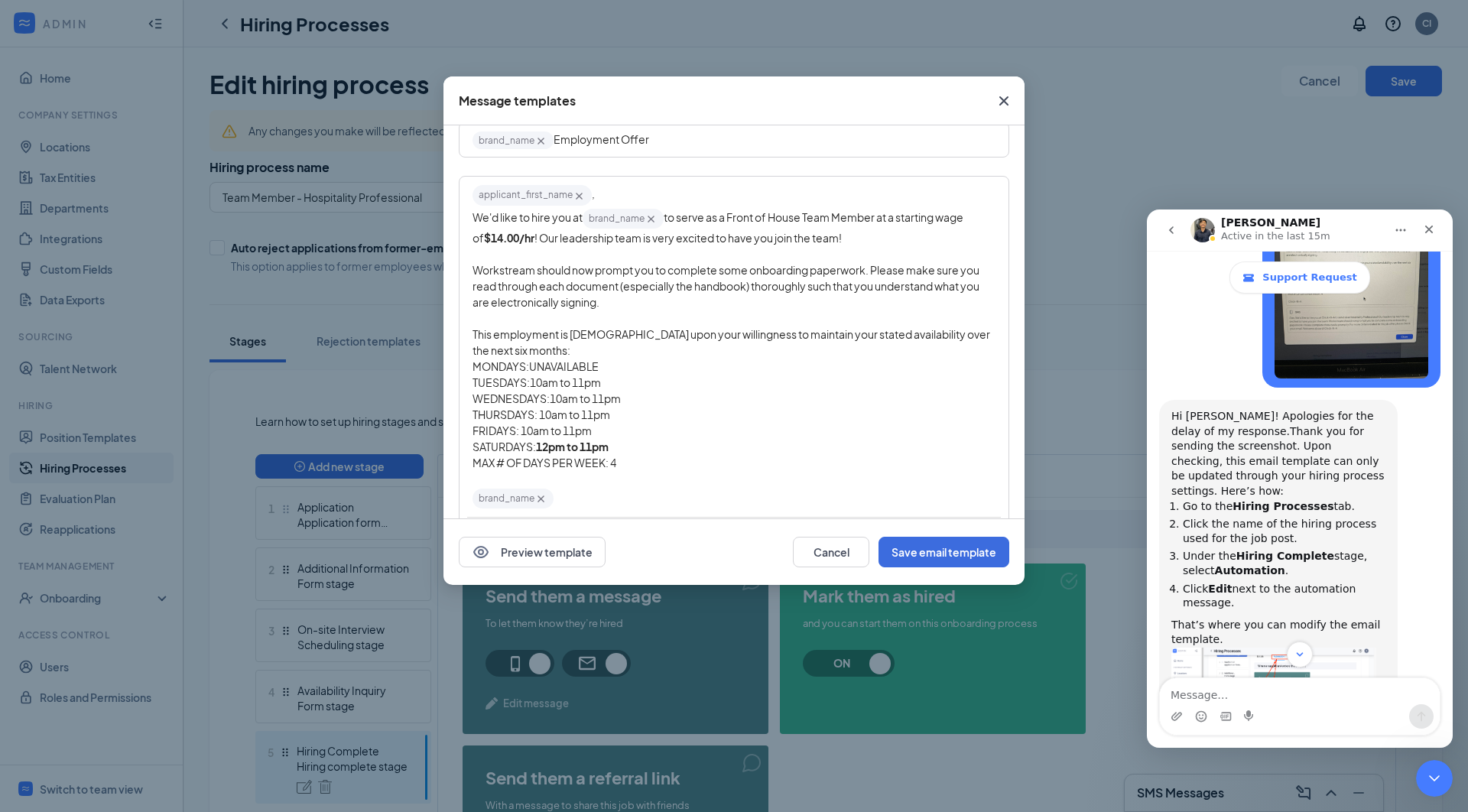
drag, startPoint x: 539, startPoint y: 436, endPoint x: 613, endPoint y: 438, distance: 74.0
click at [608, 440] on span "12pm to 11pm" at bounding box center [572, 446] width 73 height 13
click at [624, 455] on div "MAX # OF DAYS PER WEEK: 4" at bounding box center [734, 462] width 523 height 16
click at [924, 547] on button "Save email template" at bounding box center [944, 552] width 131 height 31
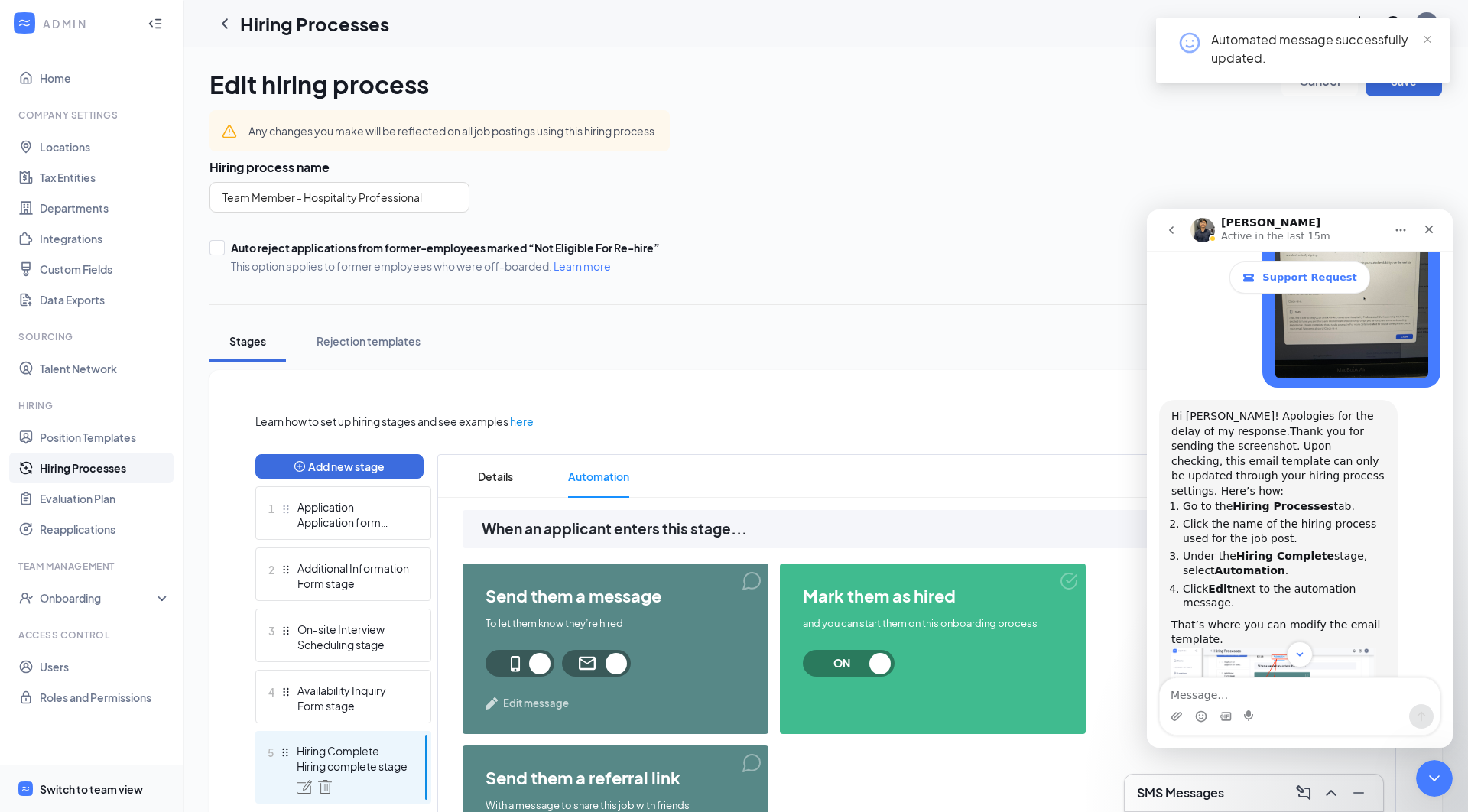
click at [87, 788] on div "Switch to team view" at bounding box center [92, 789] width 103 height 15
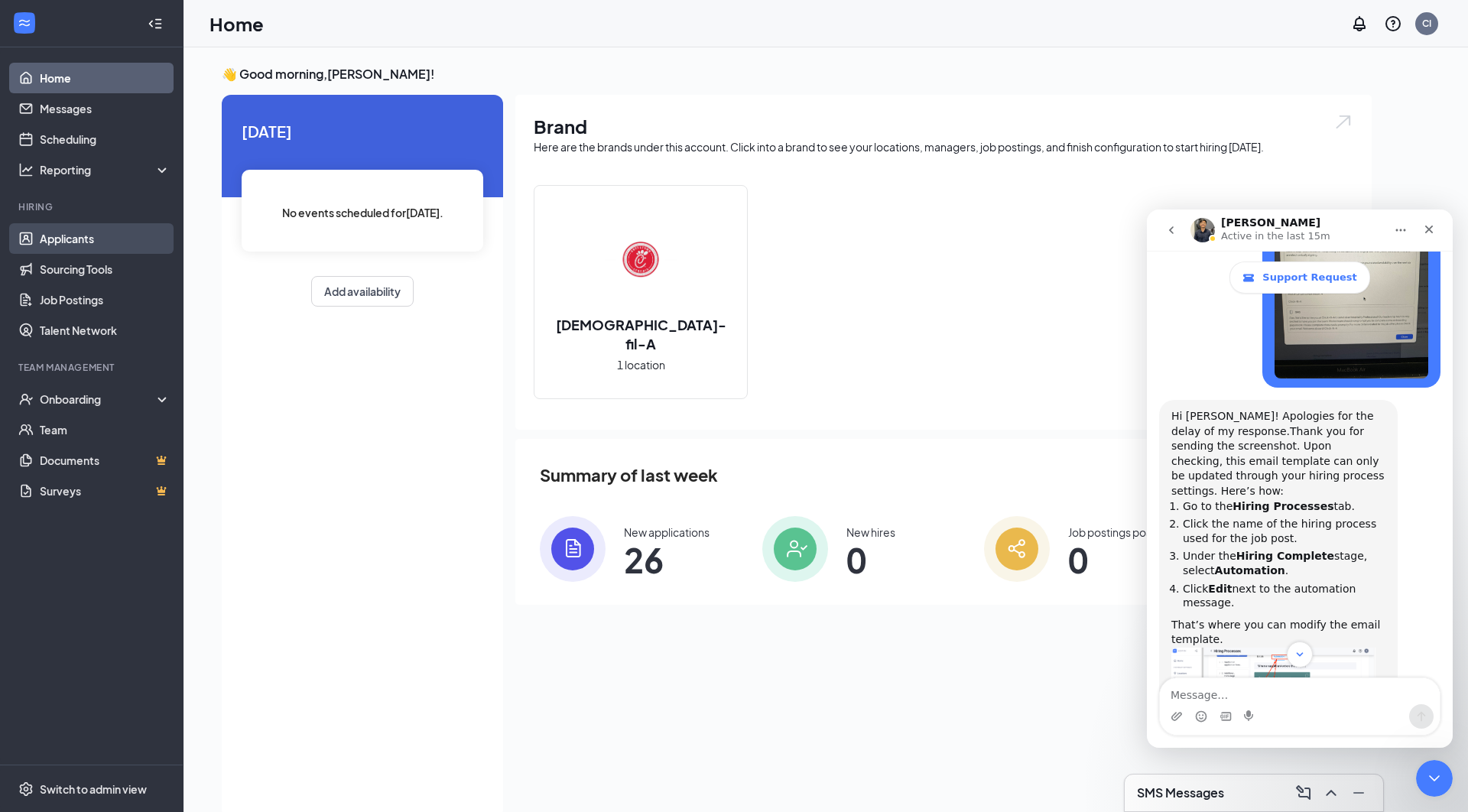
click at [66, 242] on link "Applicants" at bounding box center [105, 239] width 131 height 31
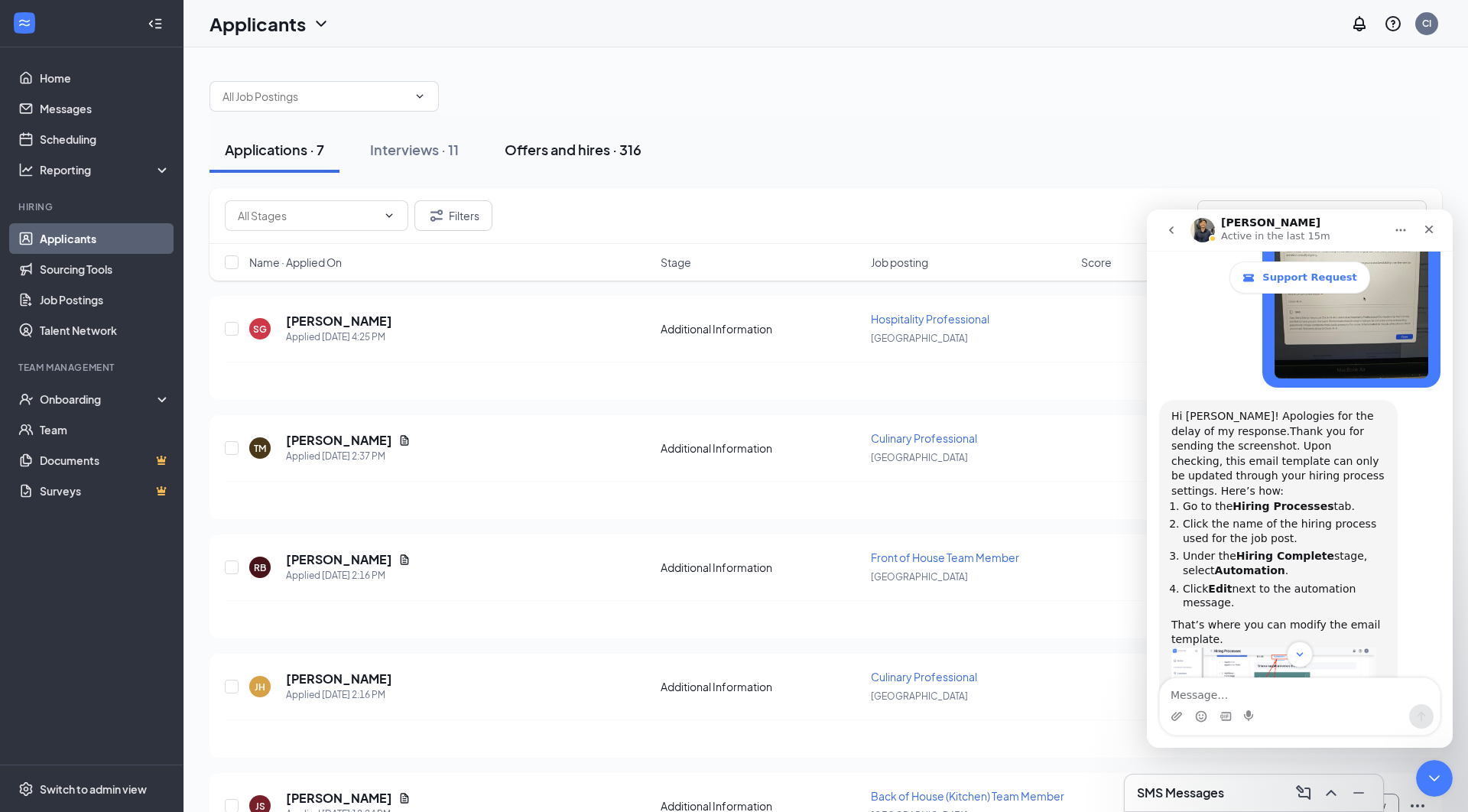
click at [588, 151] on div "Offers and hires · 316" at bounding box center [573, 149] width 137 height 19
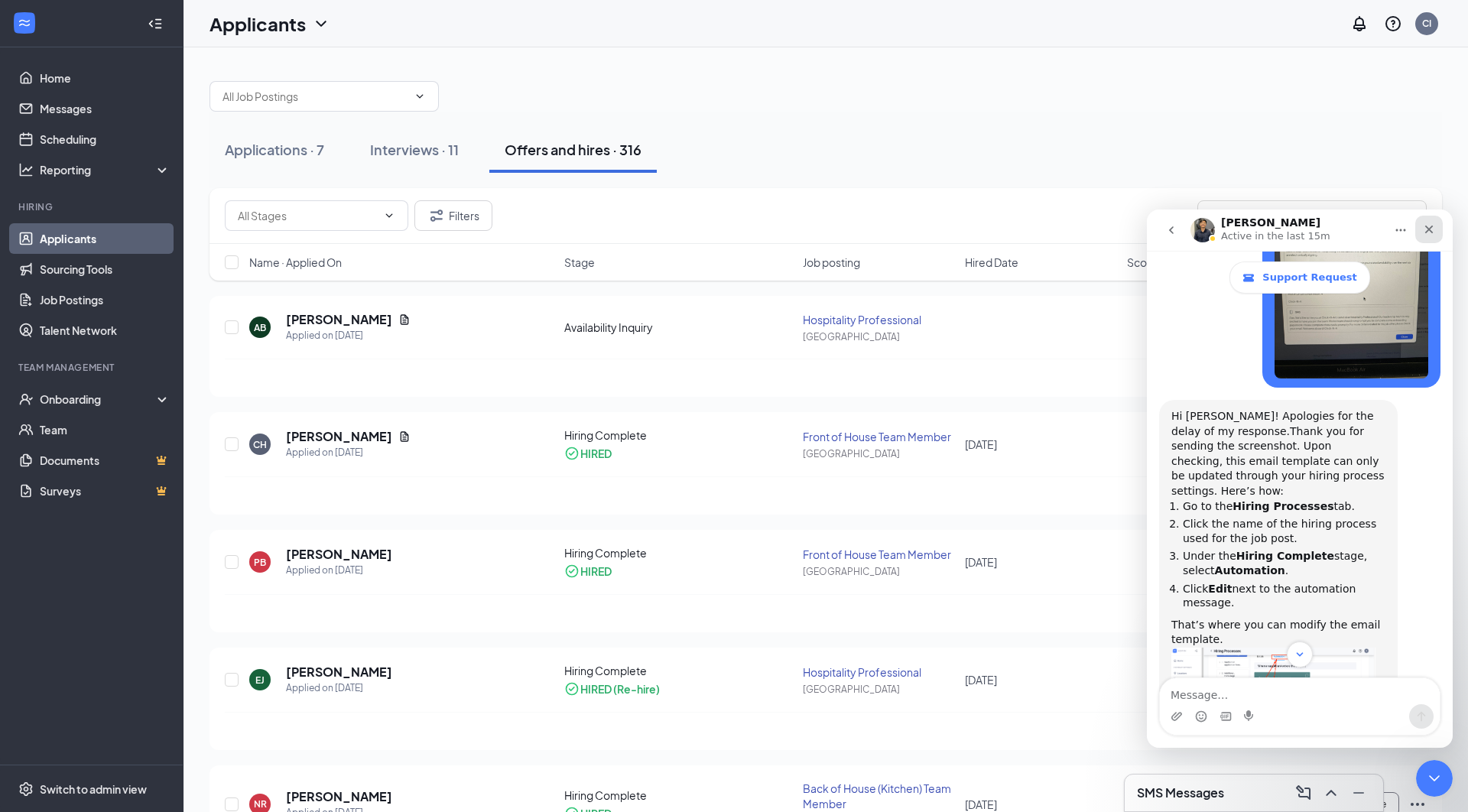
click at [1420, 232] on div "Close" at bounding box center [1429, 229] width 28 height 28
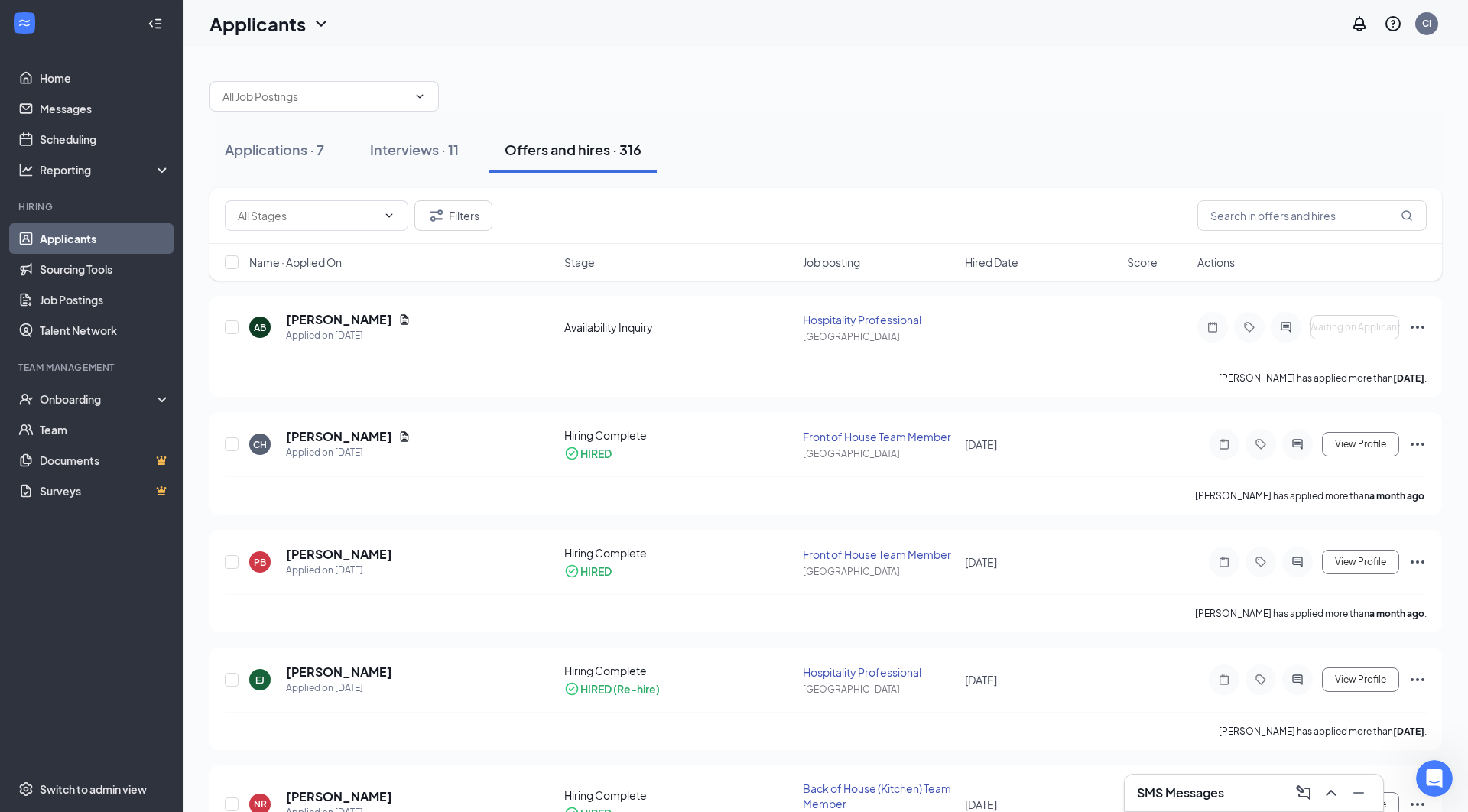
scroll to position [163, 0]
click at [332, 319] on h5 "Alex Baker" at bounding box center [339, 320] width 106 height 17
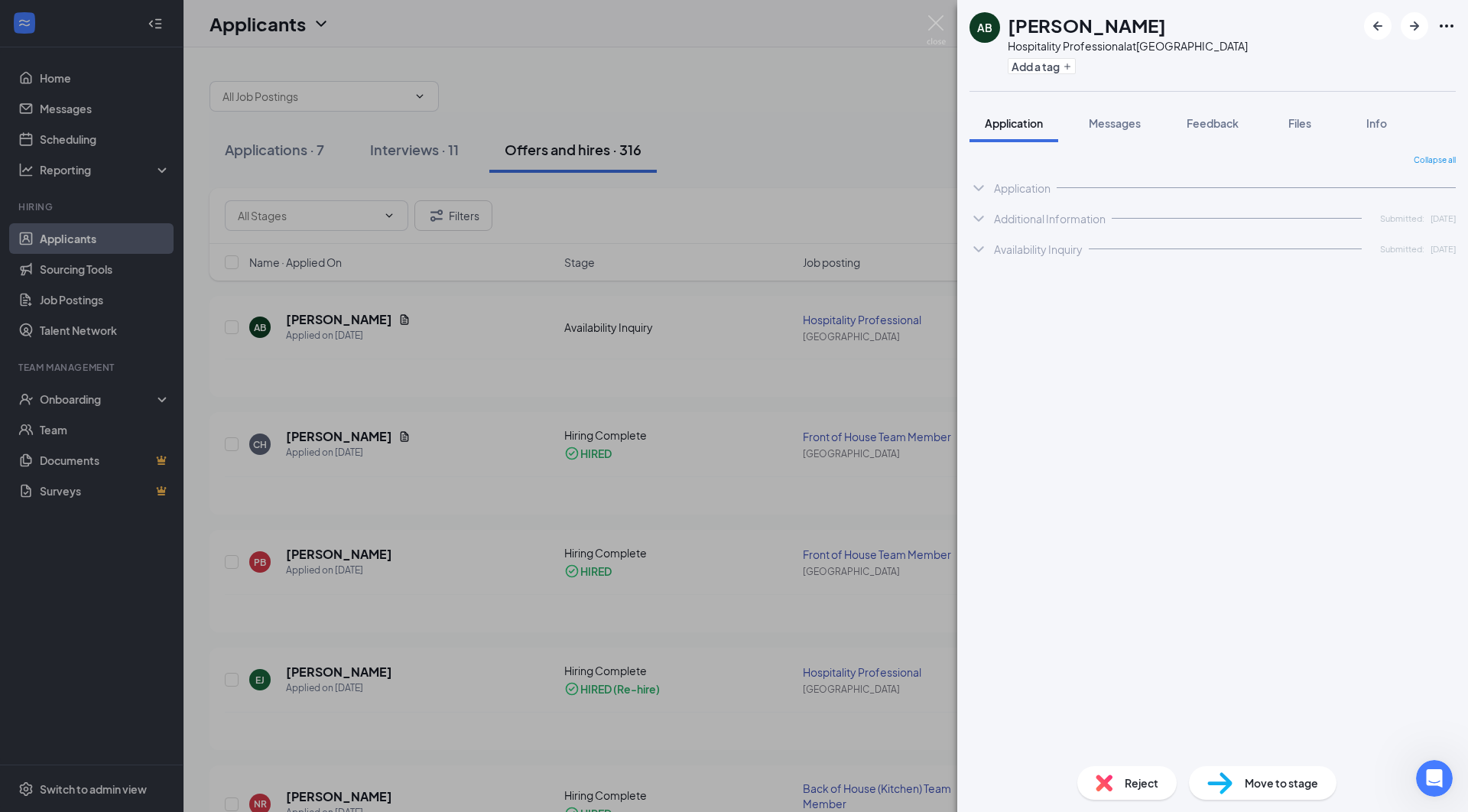
click at [1282, 786] on span "Move to stage" at bounding box center [1281, 783] width 73 height 17
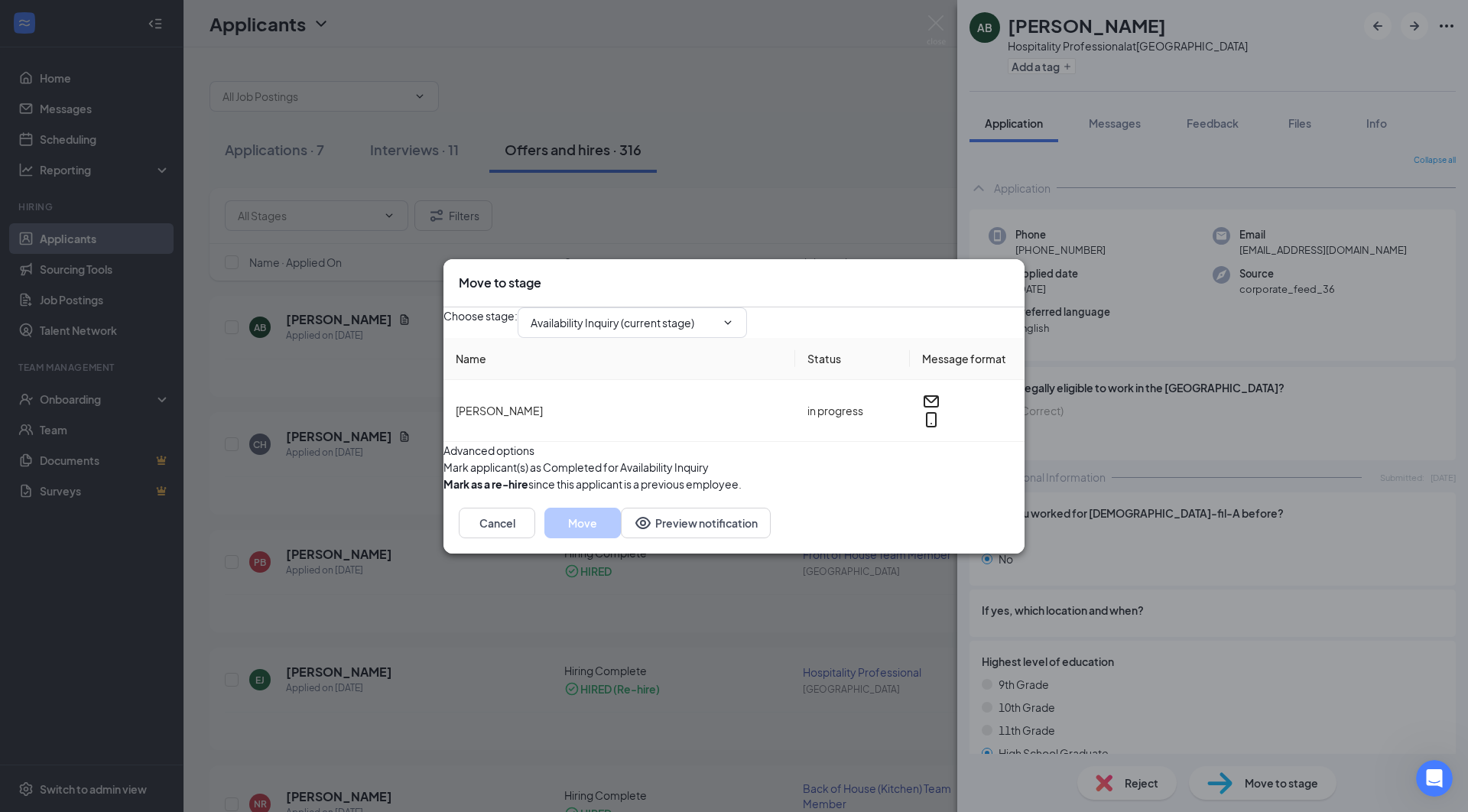
type input "Hiring Complete (final stage)"
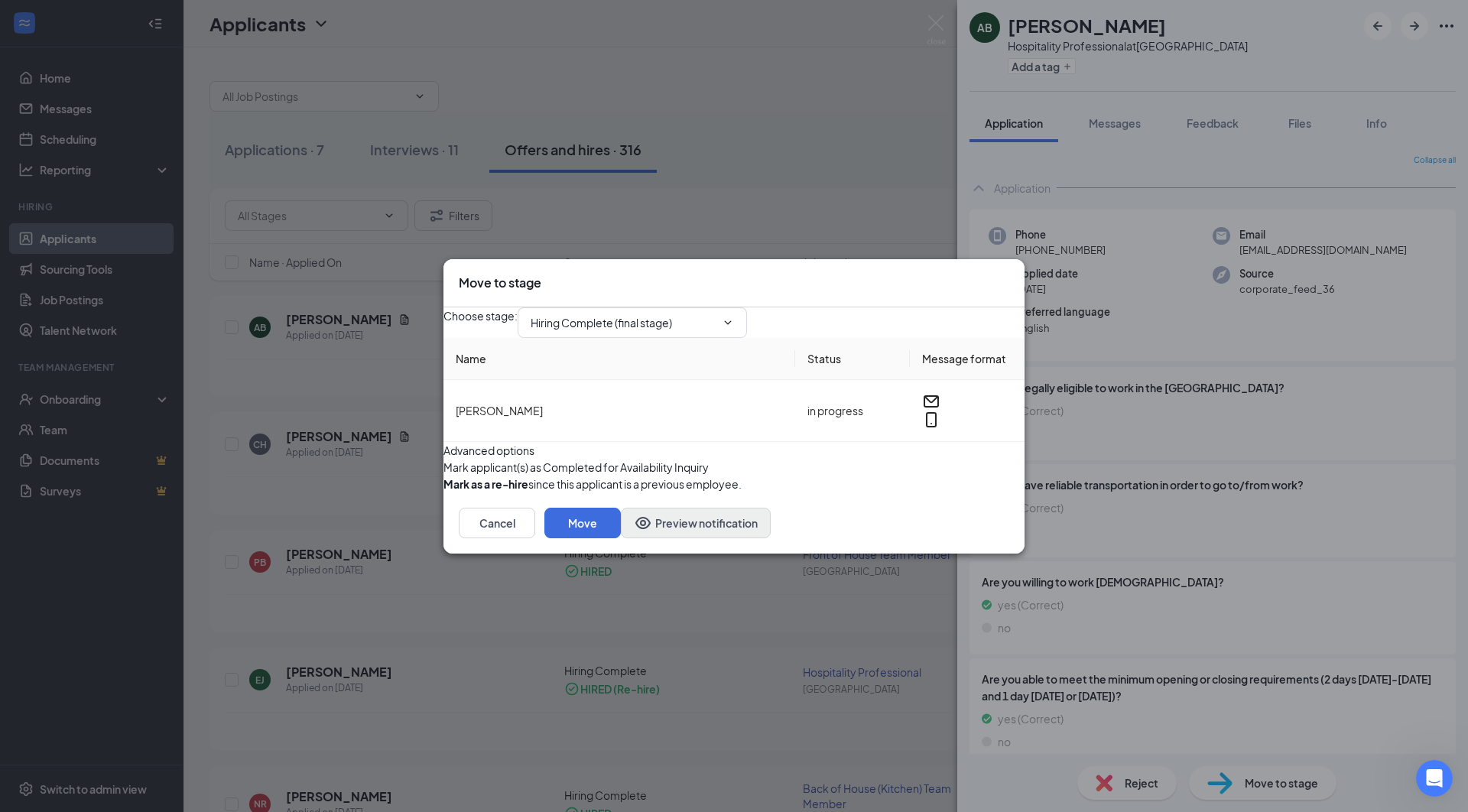
click at [621, 538] on button "Preview notification" at bounding box center [696, 522] width 150 height 31
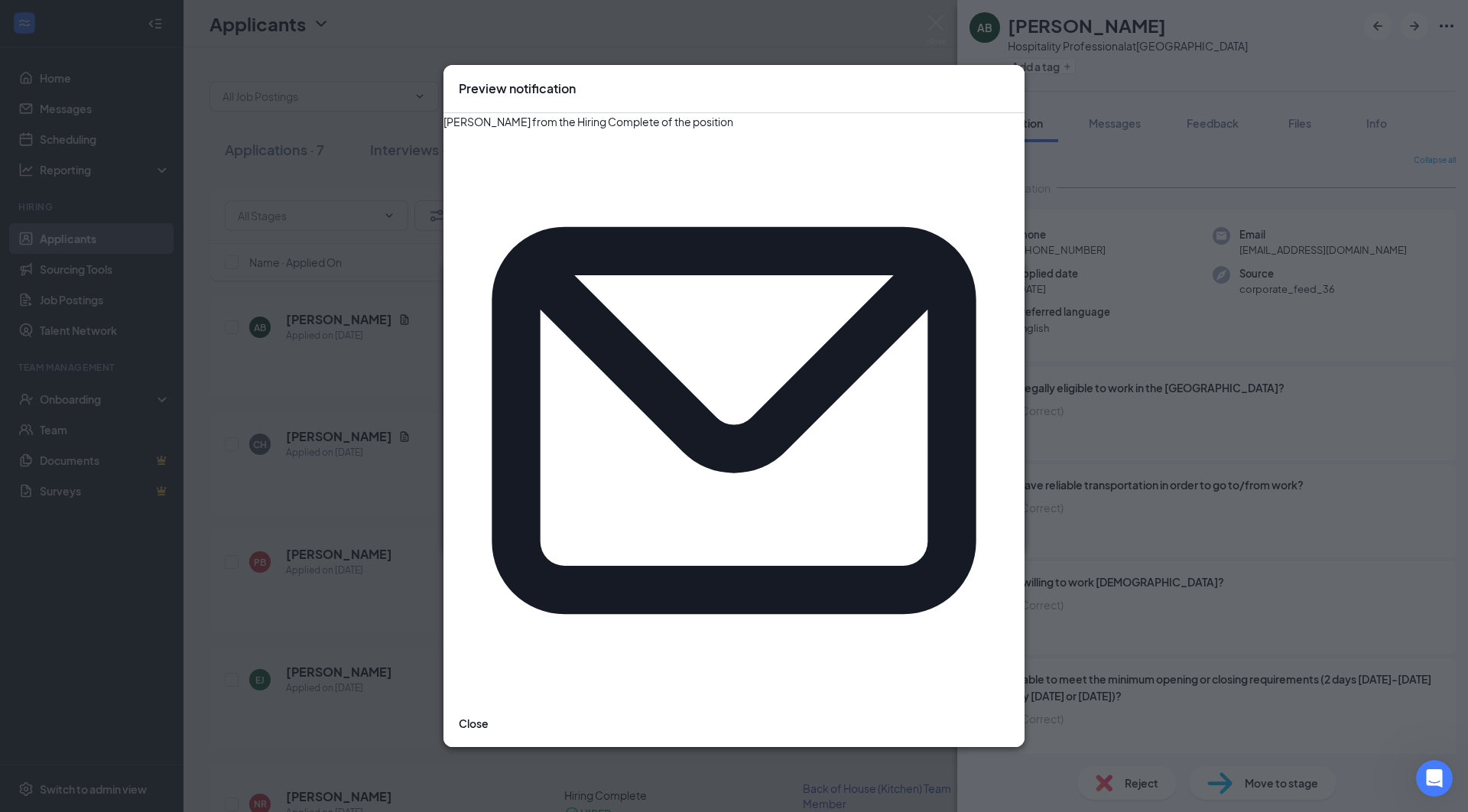
click at [488, 715] on button "Close" at bounding box center [474, 724] width 30 height 17
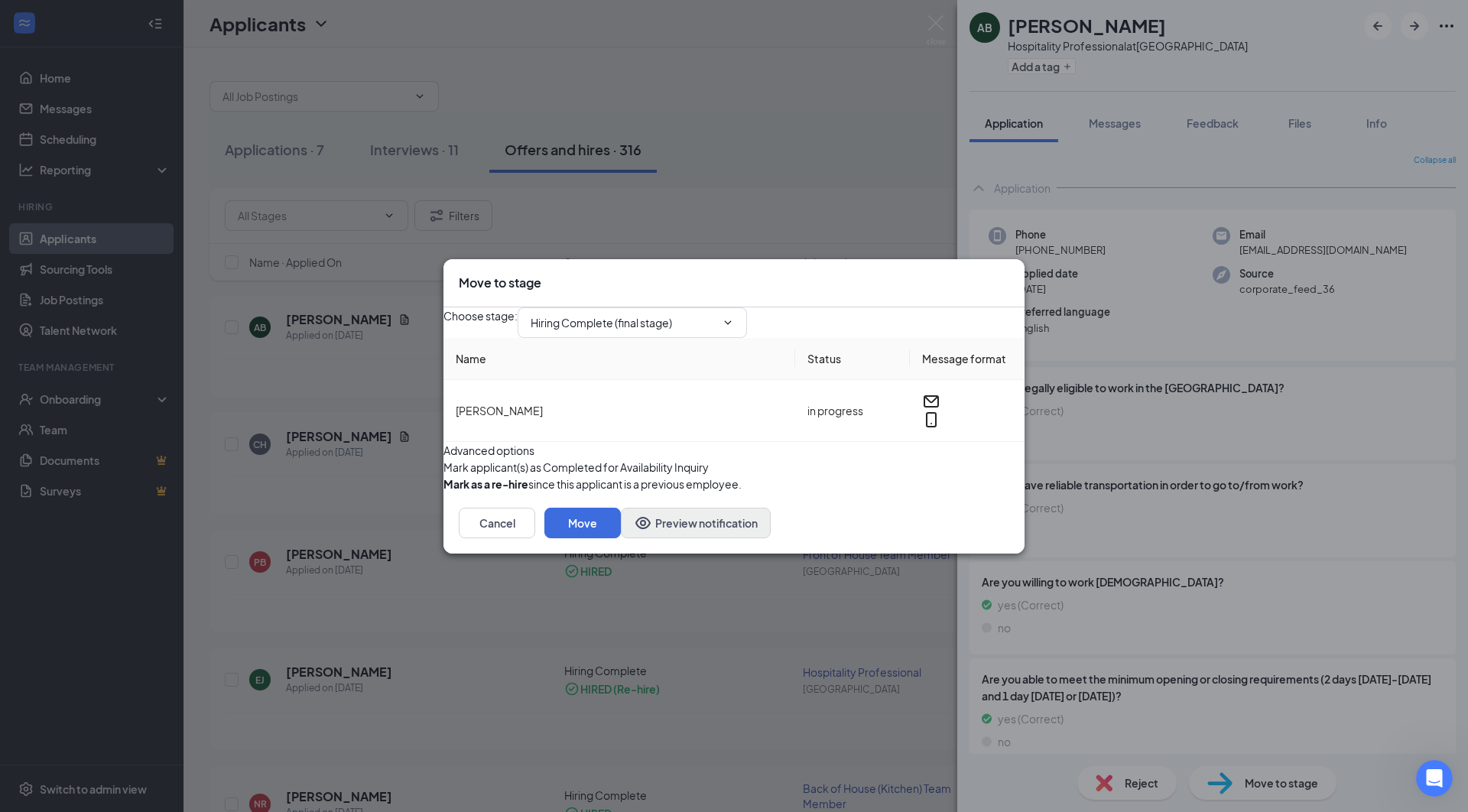
click at [621, 538] on button "Preview notification" at bounding box center [696, 522] width 150 height 31
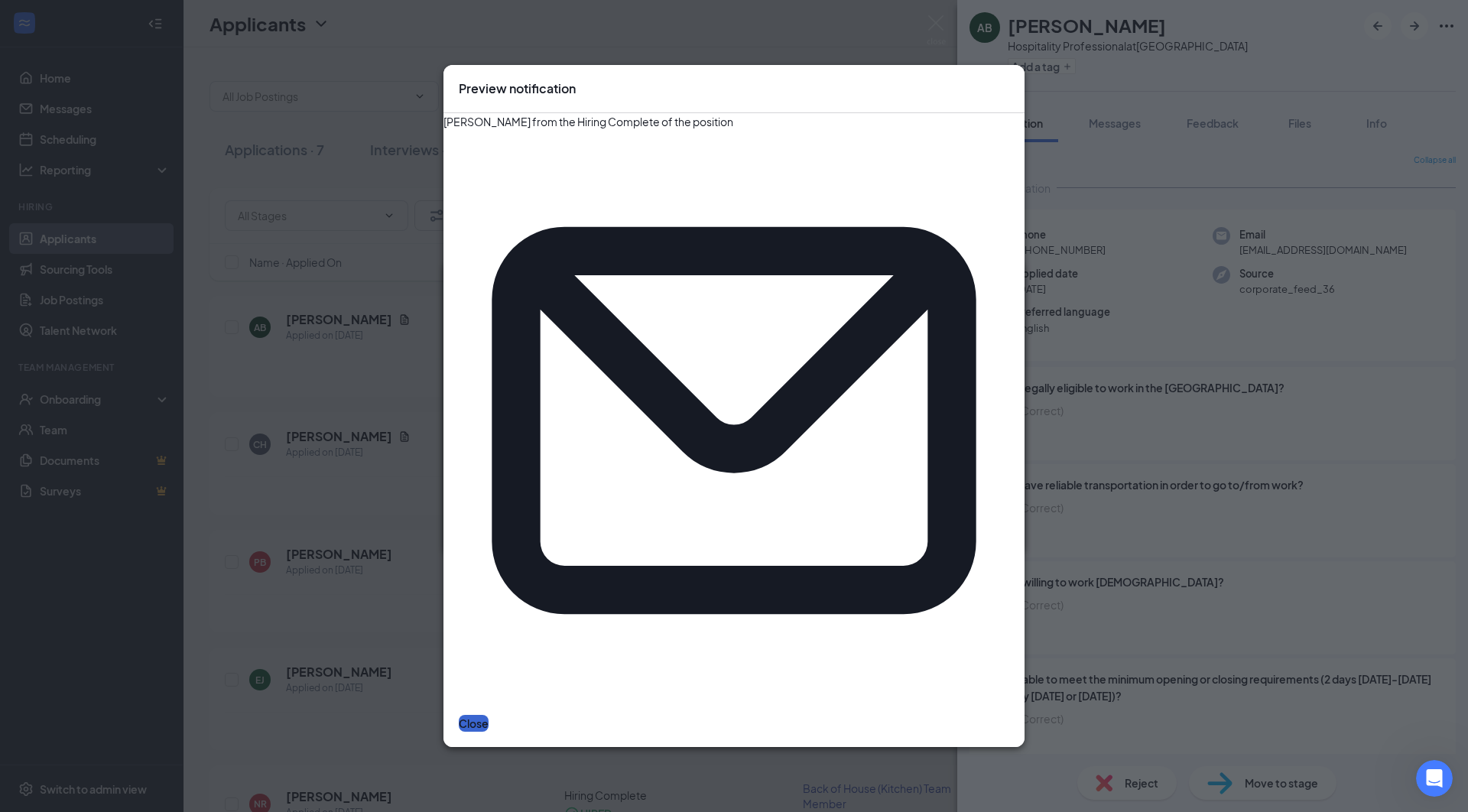
click at [488, 715] on button "Close" at bounding box center [474, 724] width 30 height 17
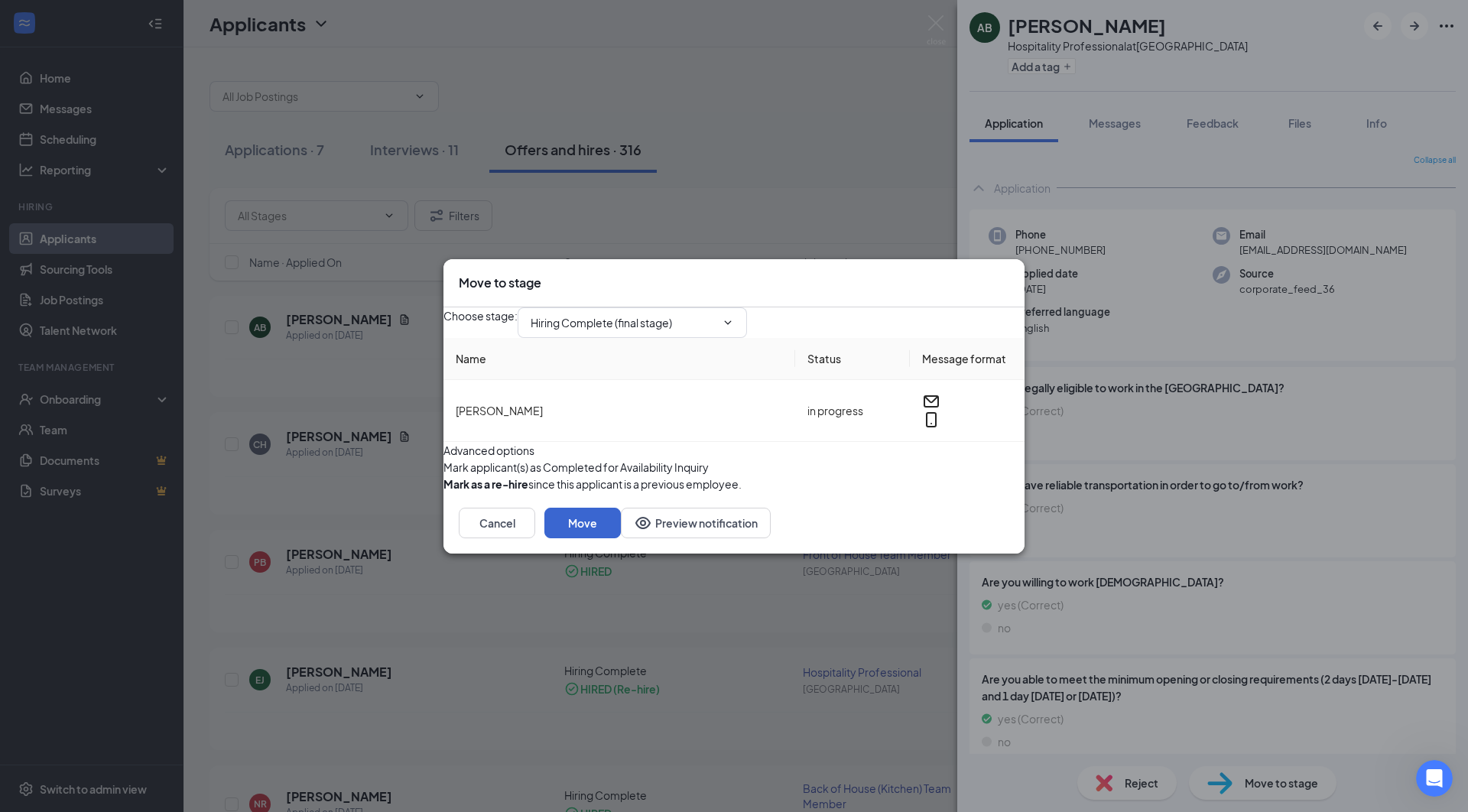
click at [621, 538] on button "Move" at bounding box center [583, 522] width 77 height 31
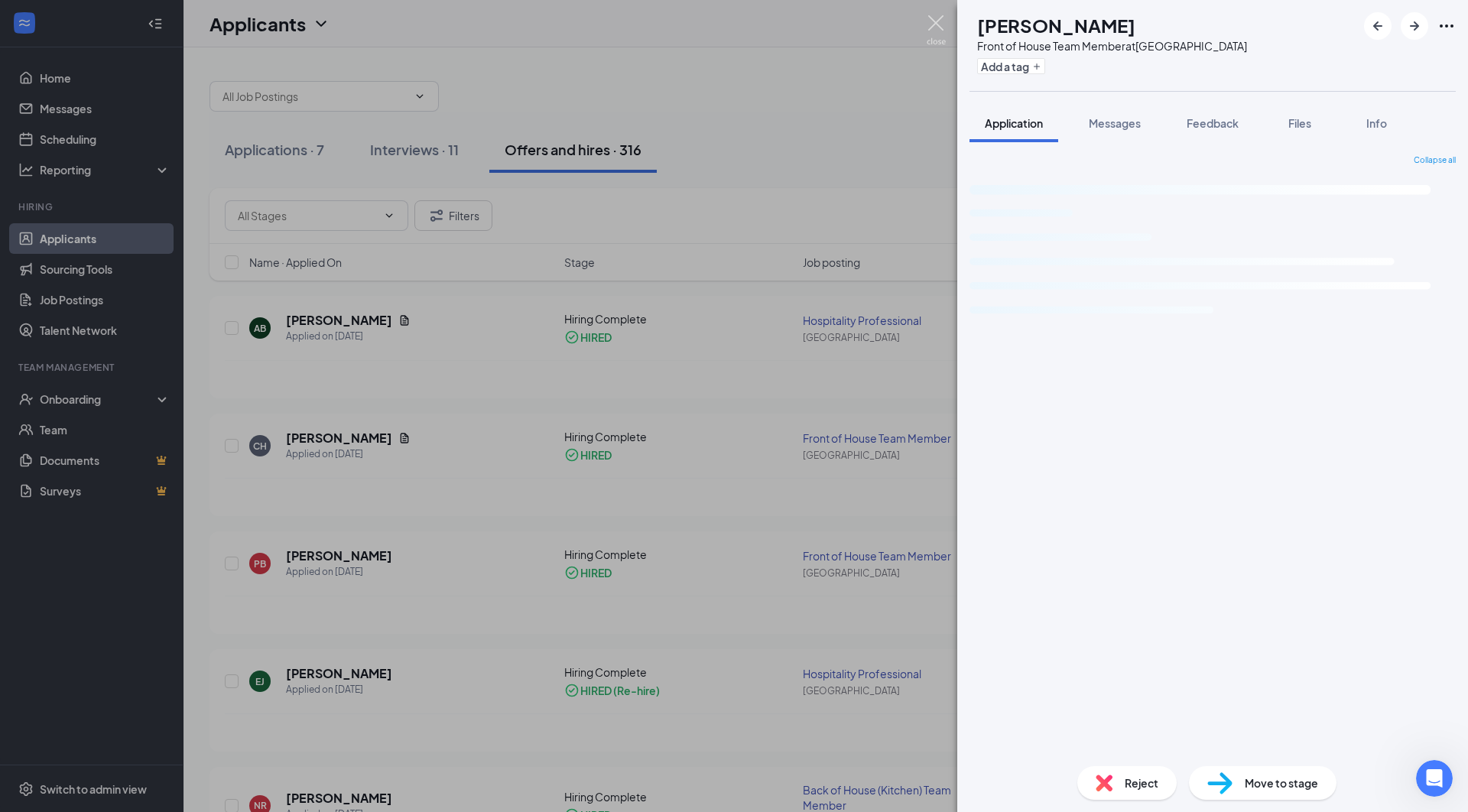
click at [936, 25] on img at bounding box center [936, 30] width 19 height 30
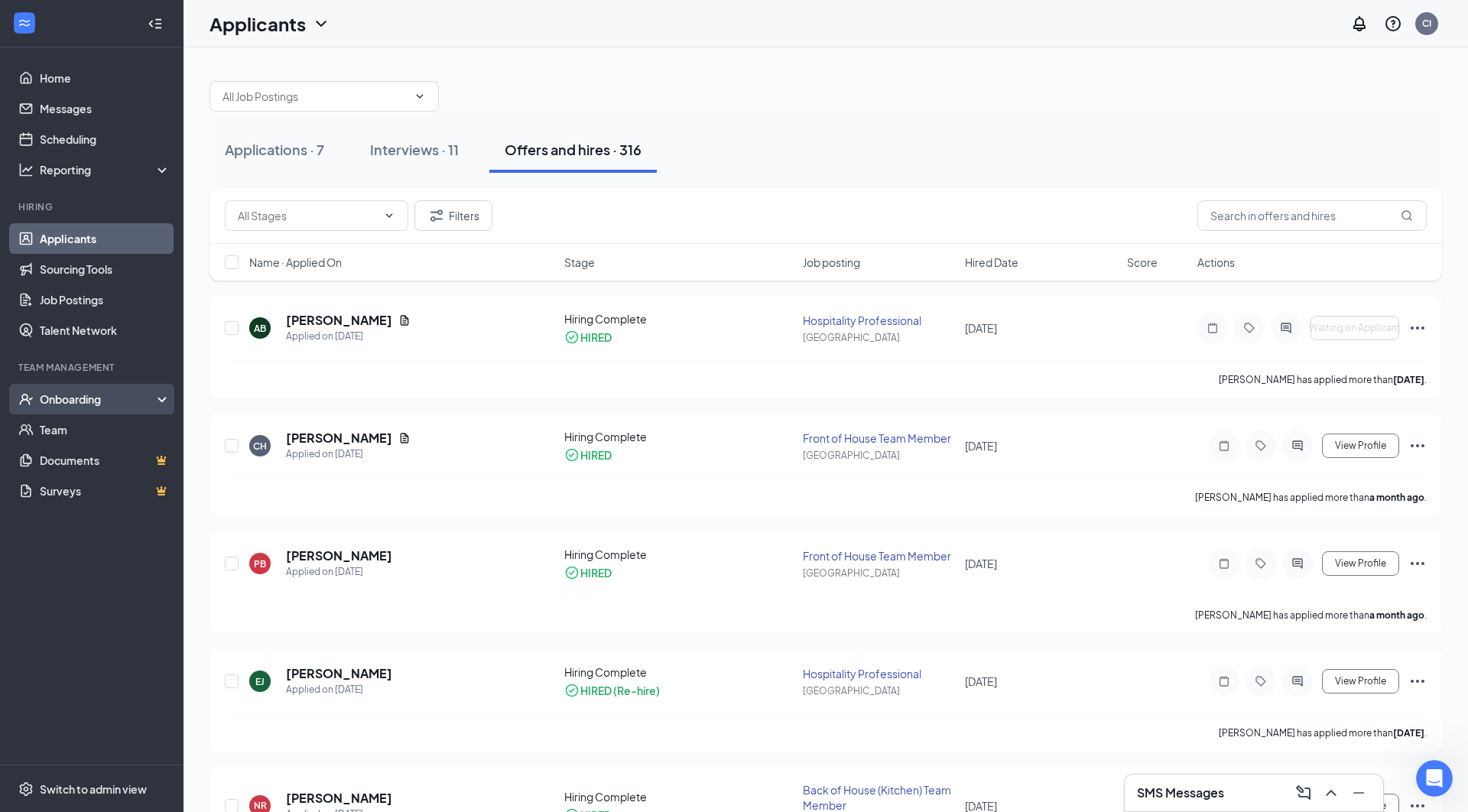
click at [160, 399] on div "Onboarding" at bounding box center [92, 399] width 184 height 31
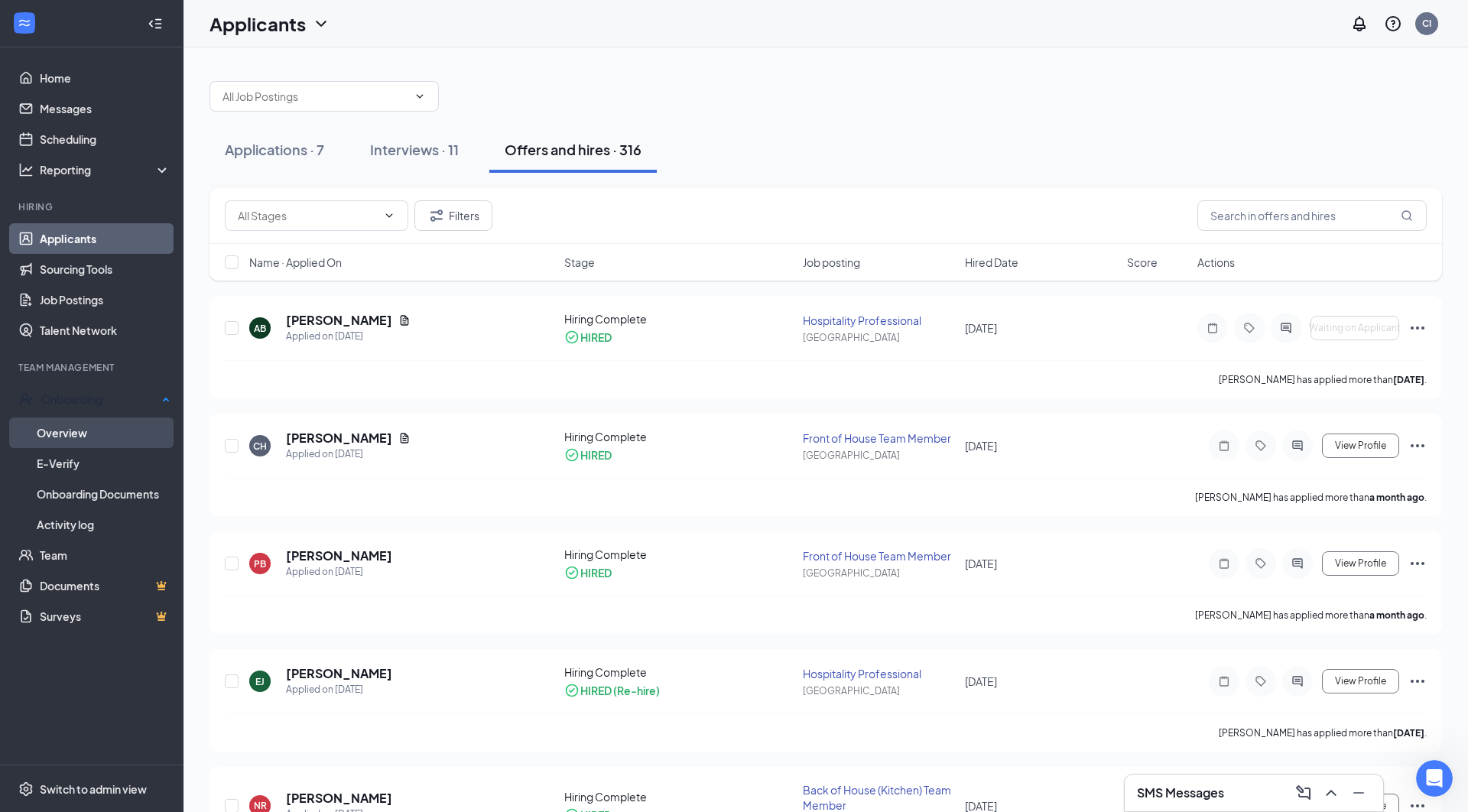
click at [96, 430] on link "Overview" at bounding box center [103, 432] width 134 height 31
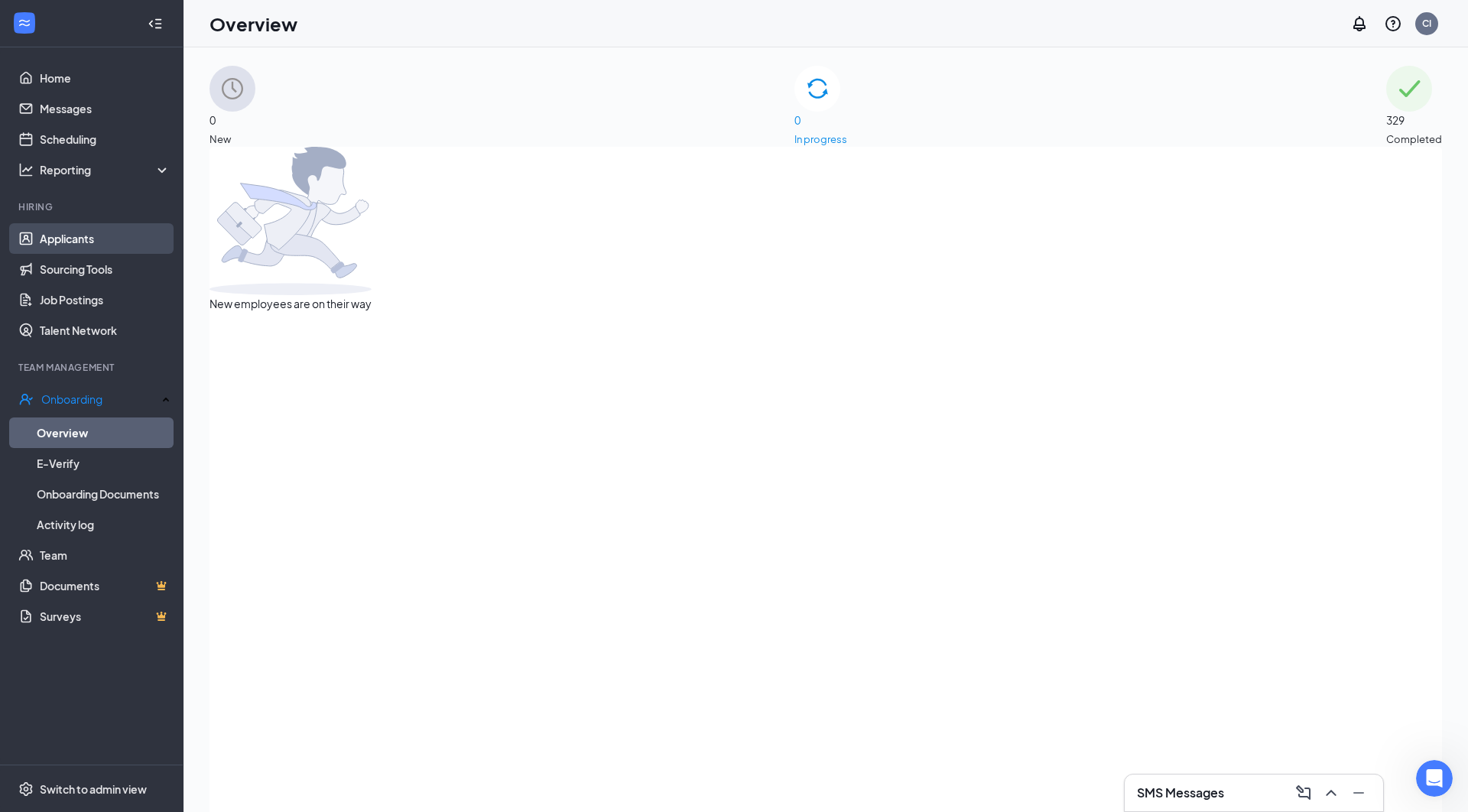
click at [92, 239] on link "Applicants" at bounding box center [105, 239] width 131 height 31
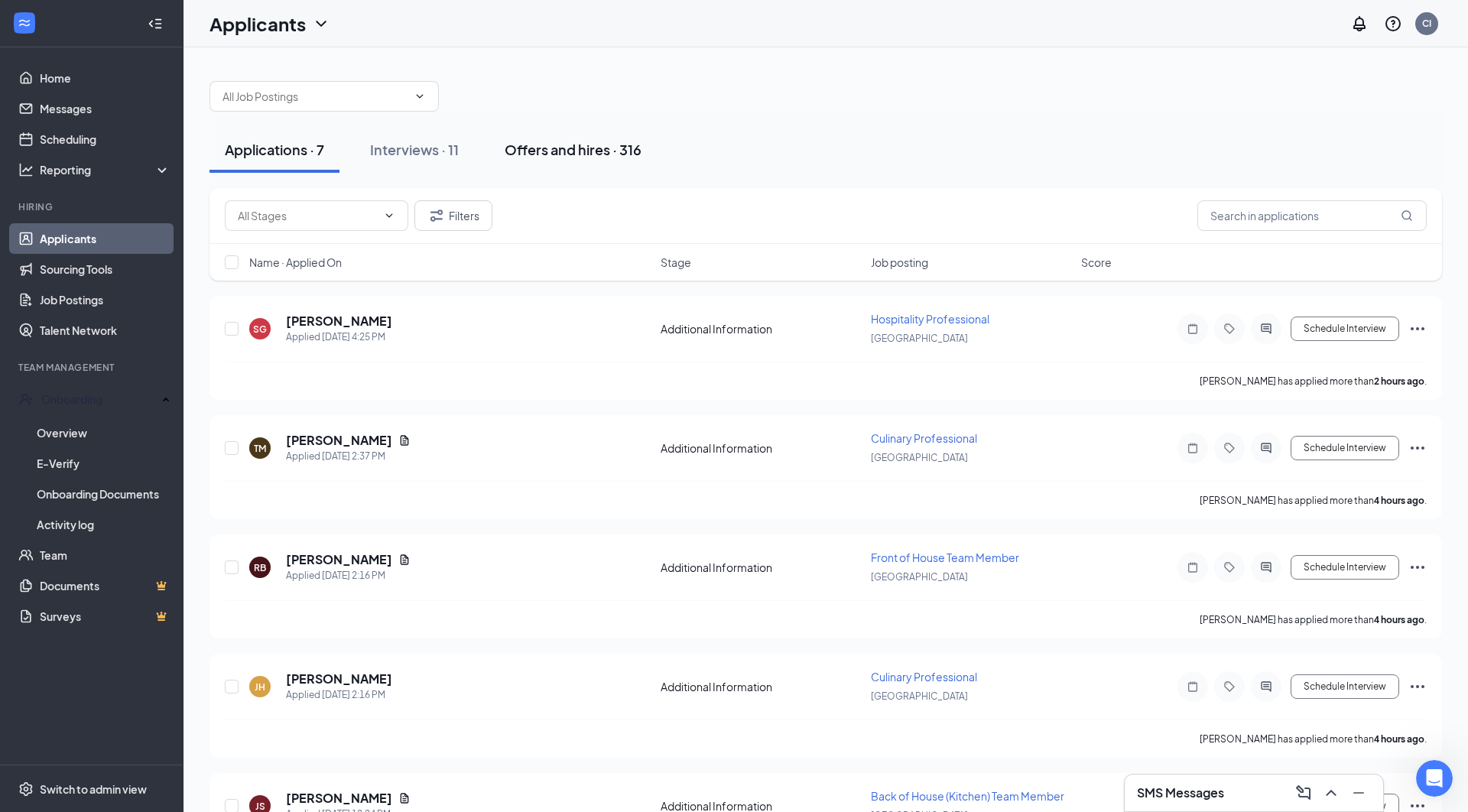
click at [584, 144] on div "Offers and hires · 316" at bounding box center [573, 149] width 137 height 19
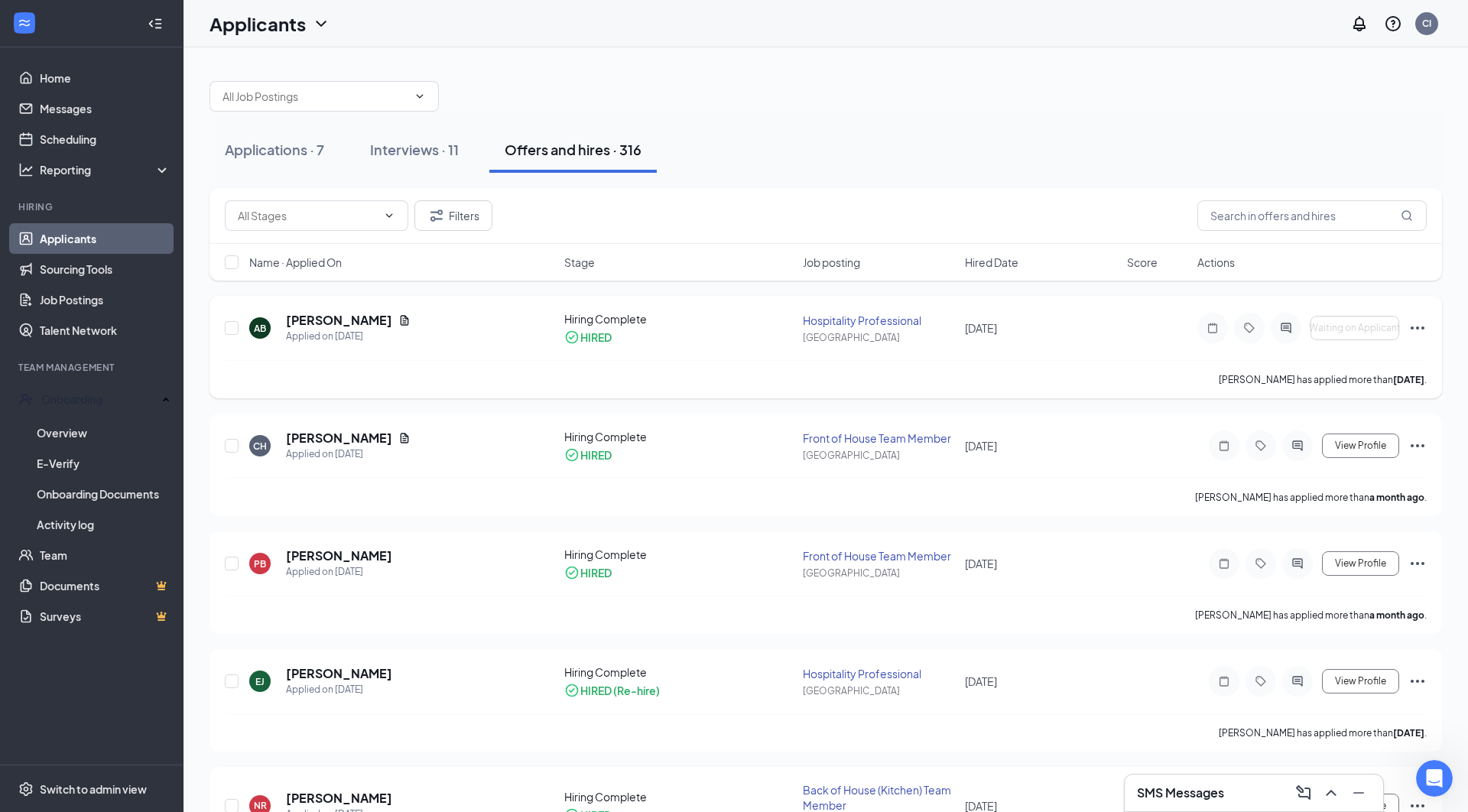
click at [1423, 328] on icon "Ellipses" at bounding box center [1417, 328] width 13 height 3
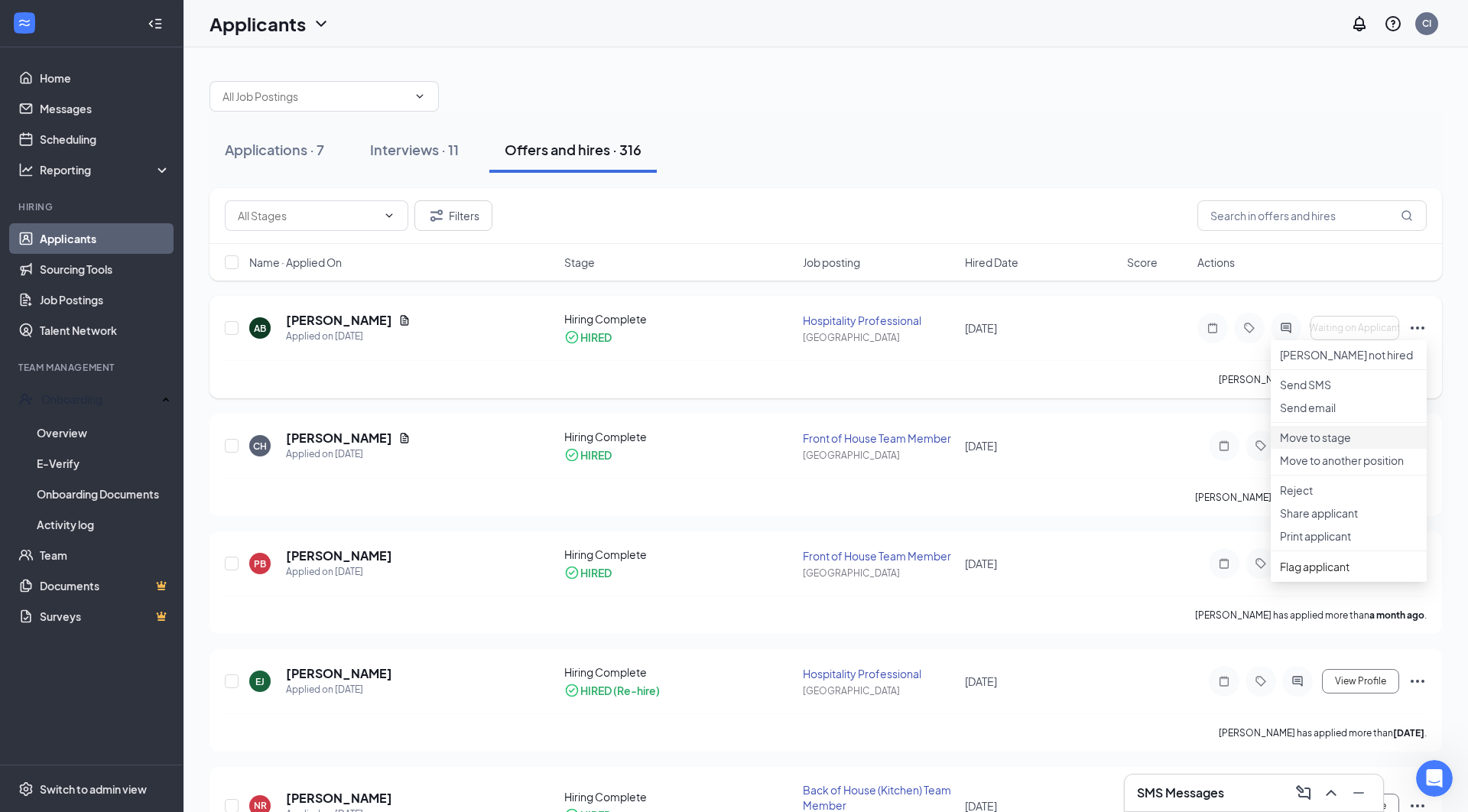
click at [1340, 445] on p "Move to stage" at bounding box center [1349, 437] width 138 height 15
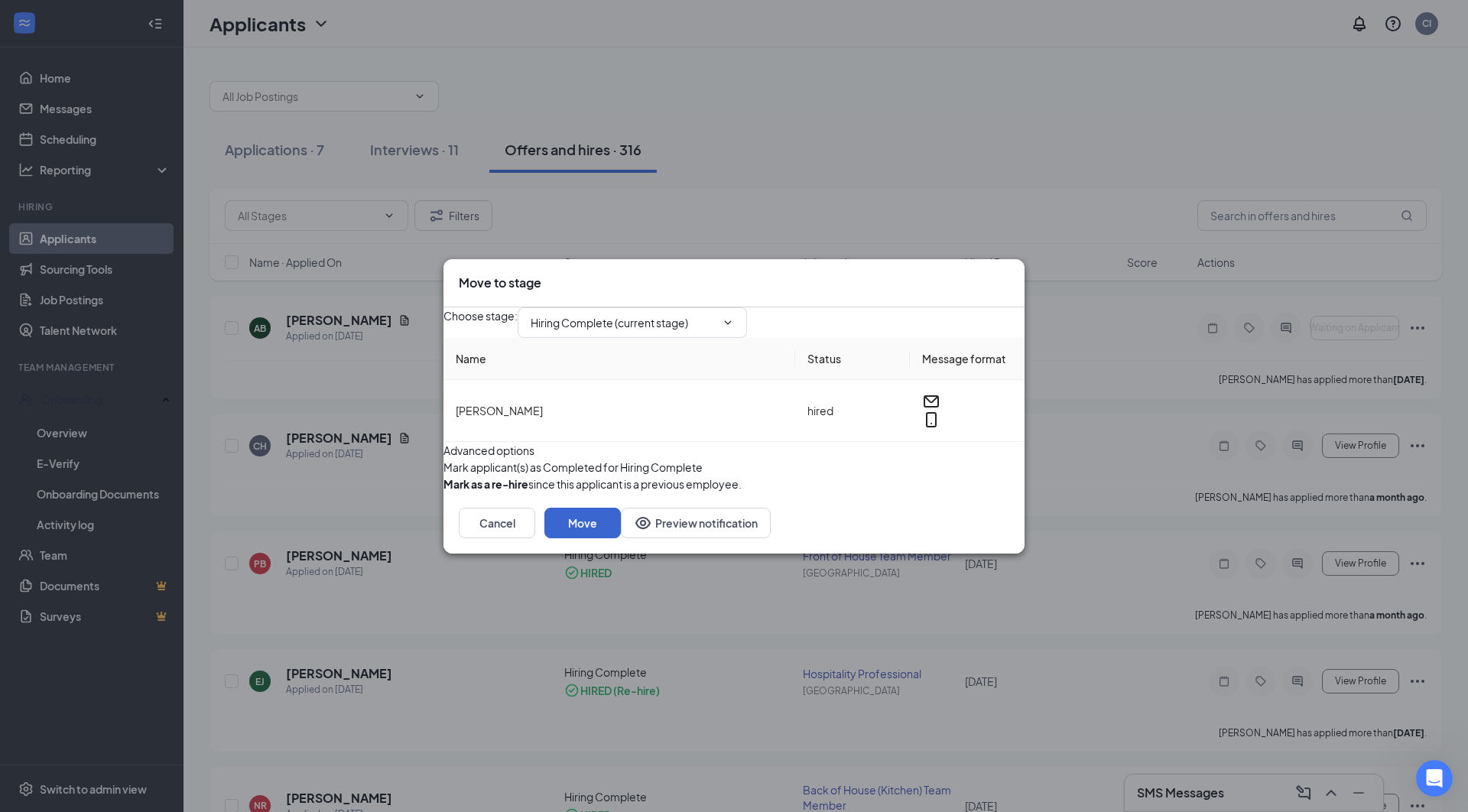
click at [621, 538] on button "Move" at bounding box center [583, 522] width 77 height 31
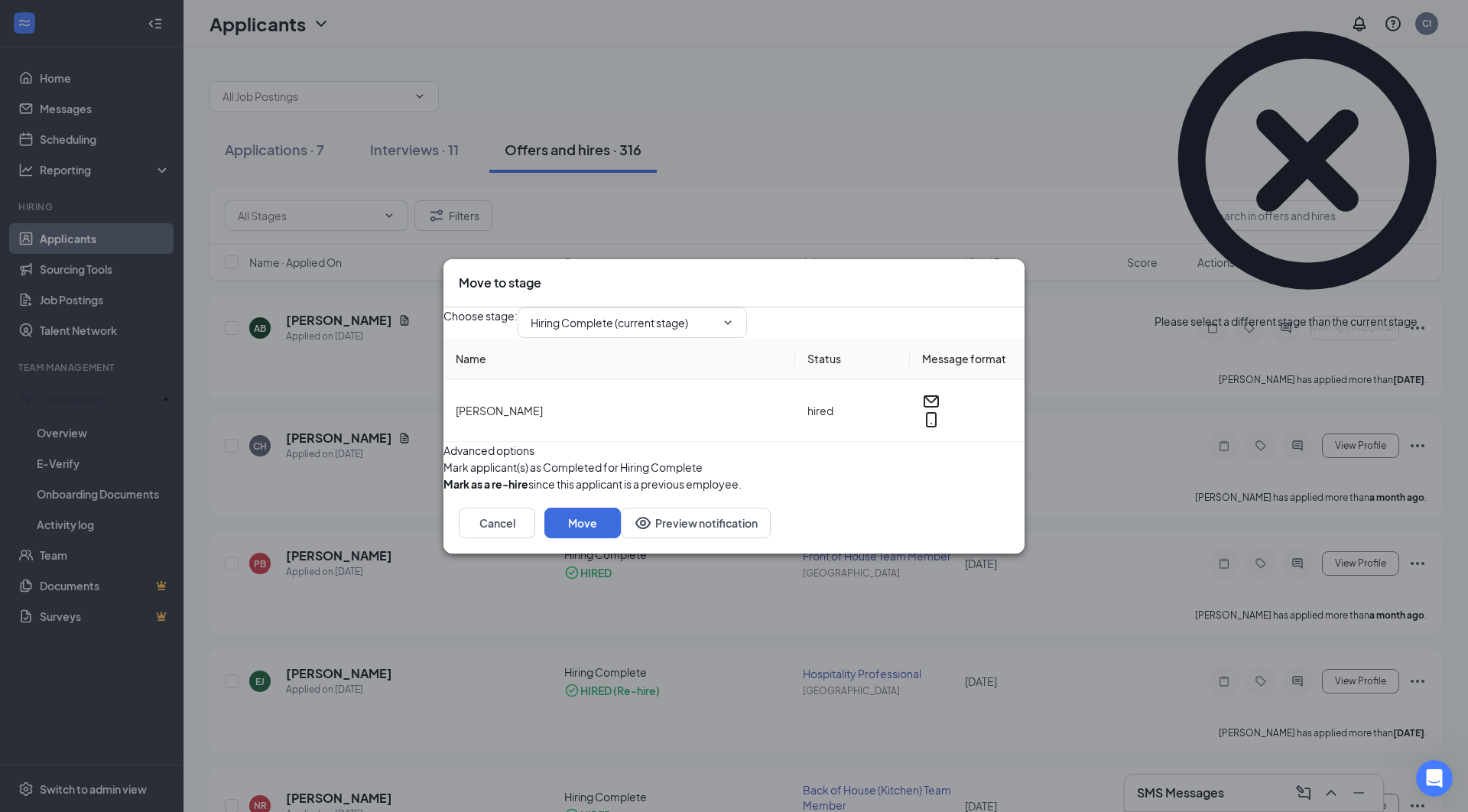
click at [1417, 314] on icon "Cross" at bounding box center [1417, 314] width 0 height 0
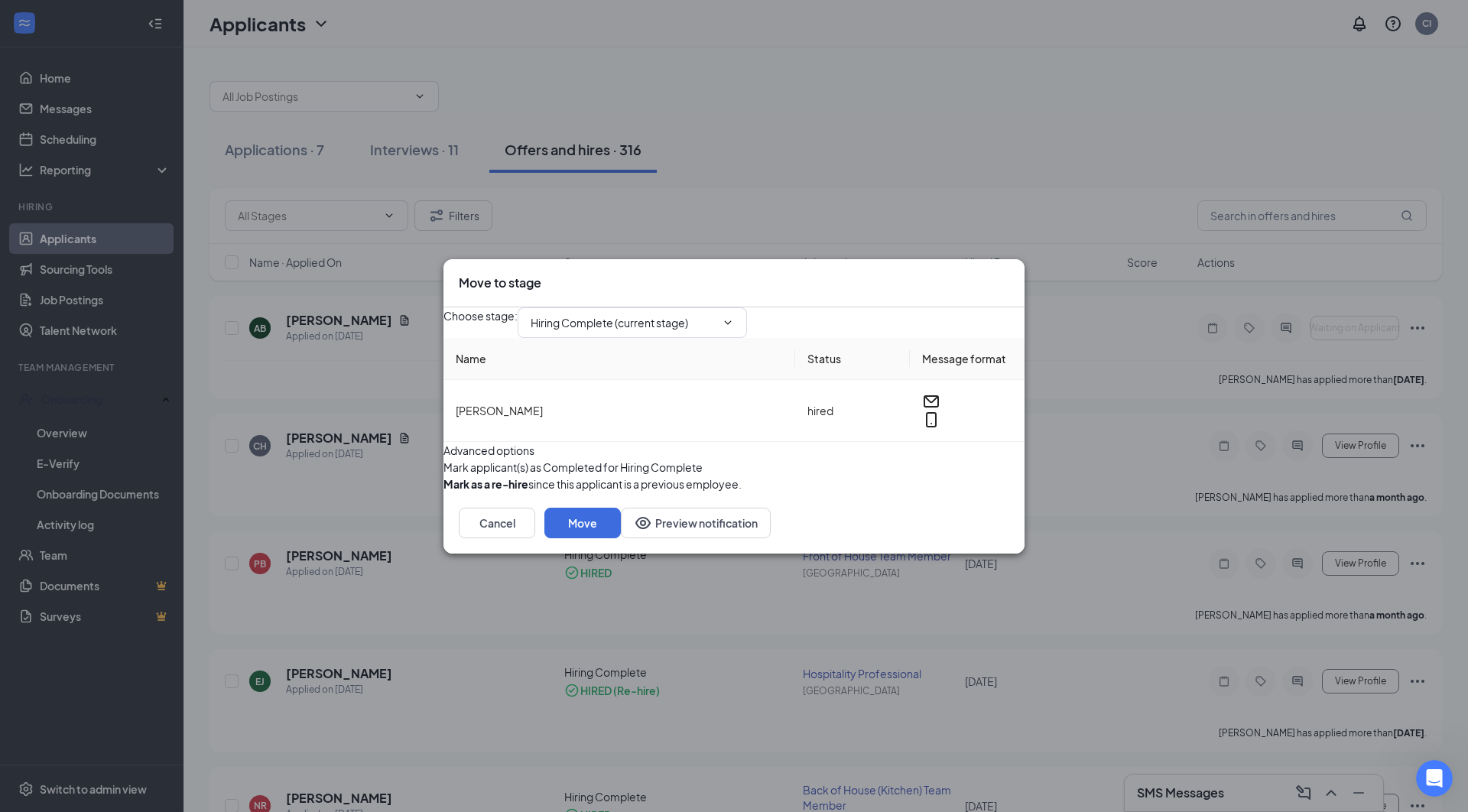
click at [1009, 275] on icon "Cross" at bounding box center [1009, 275] width 0 height 0
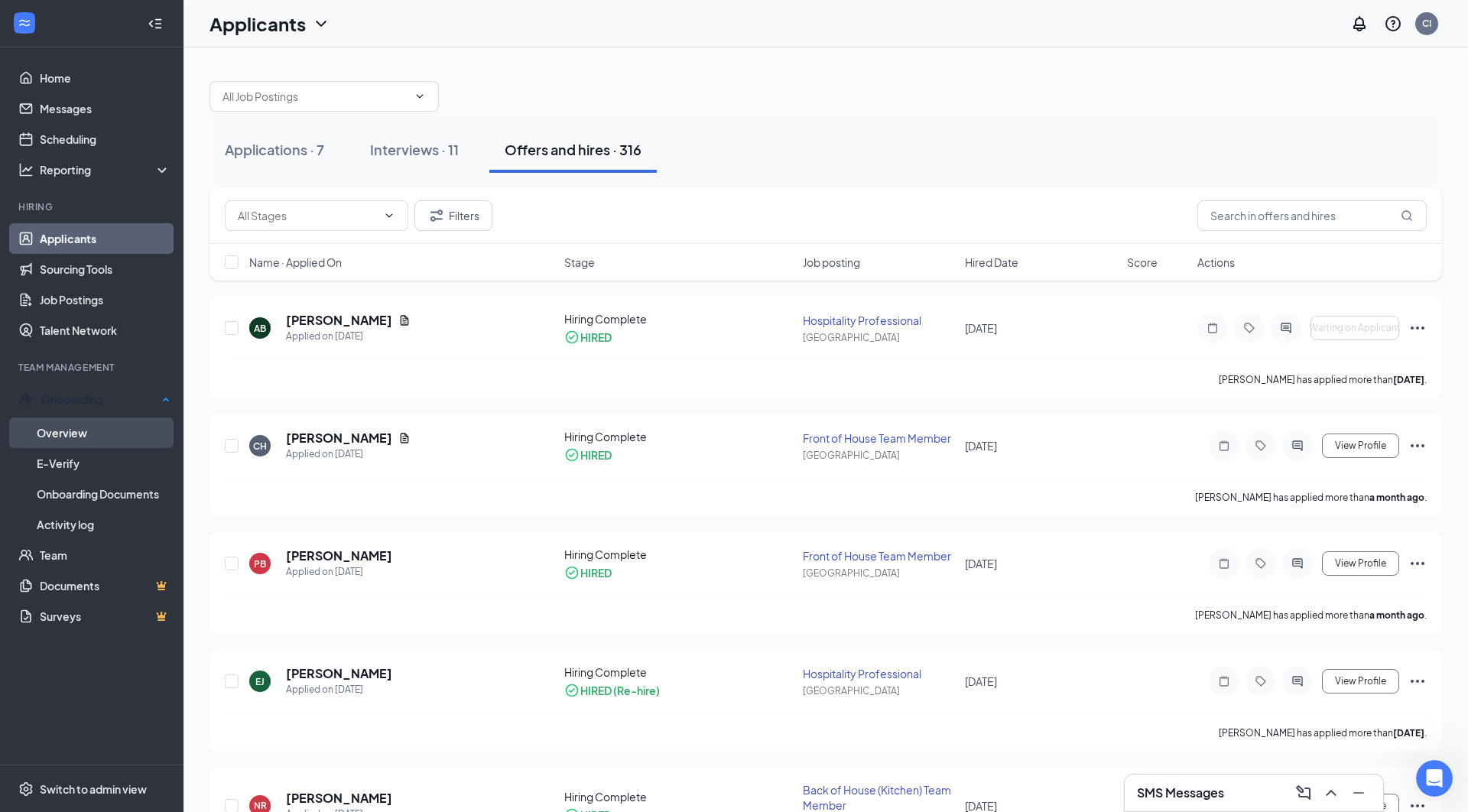
click at [78, 423] on link "Overview" at bounding box center [103, 432] width 134 height 31
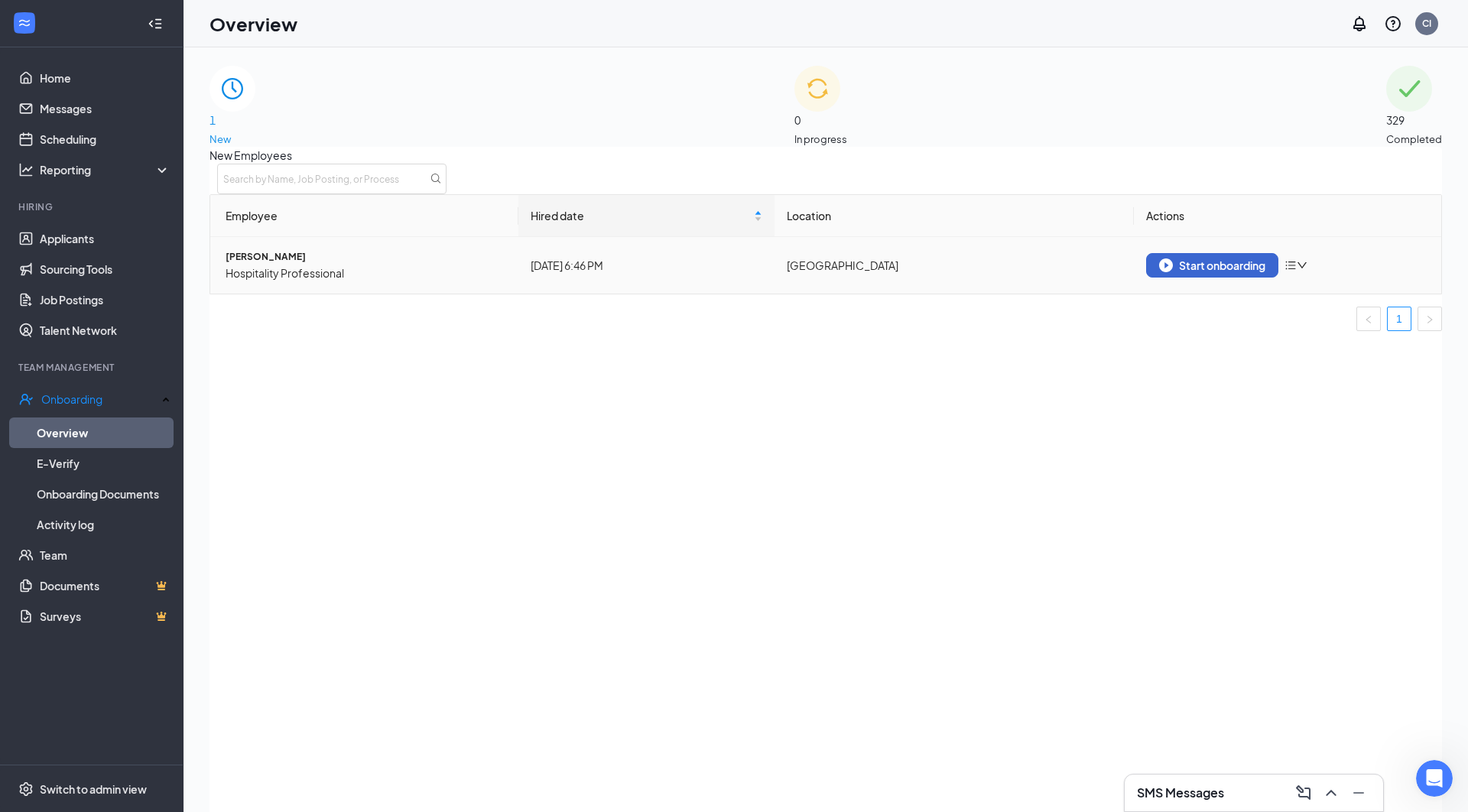
click at [1197, 272] on div "Start onboarding" at bounding box center [1212, 265] width 106 height 13
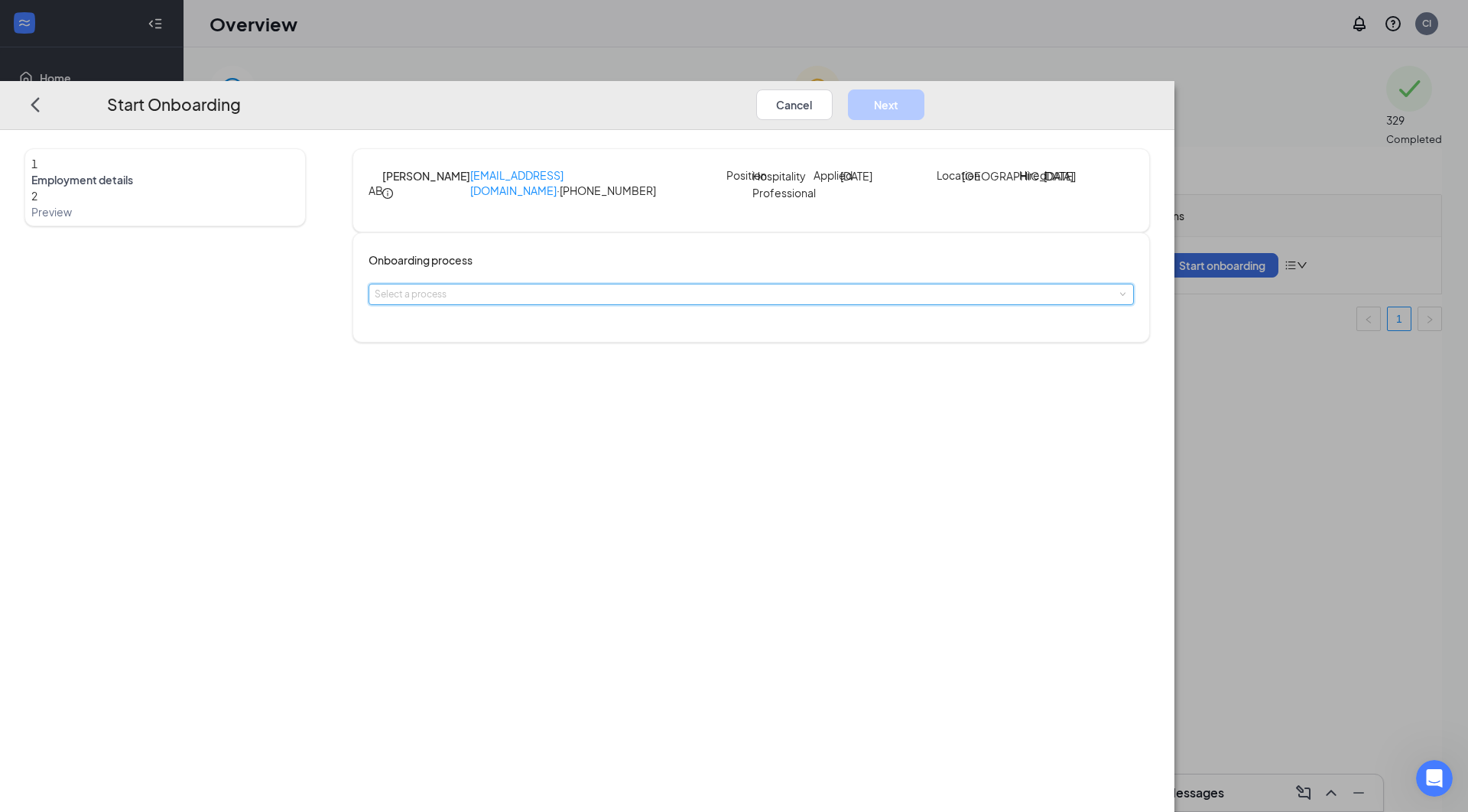
click at [1118, 298] on span at bounding box center [1122, 295] width 7 height 7
click at [710, 351] on li "CFAGT Team Member" at bounding box center [643, 343] width 250 height 28
type input "Oct 15, 2025"
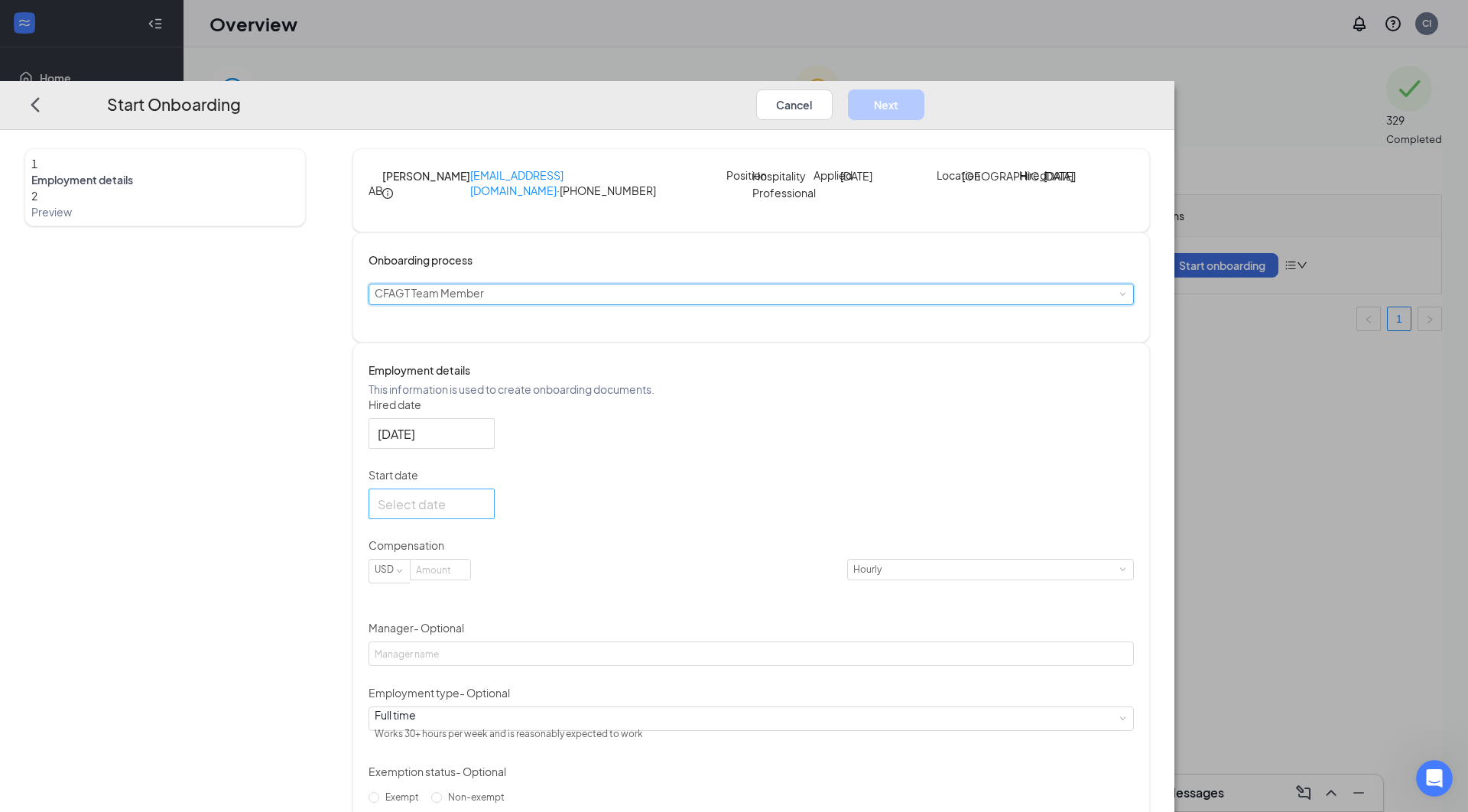
click at [486, 514] on div at bounding box center [431, 504] width 108 height 19
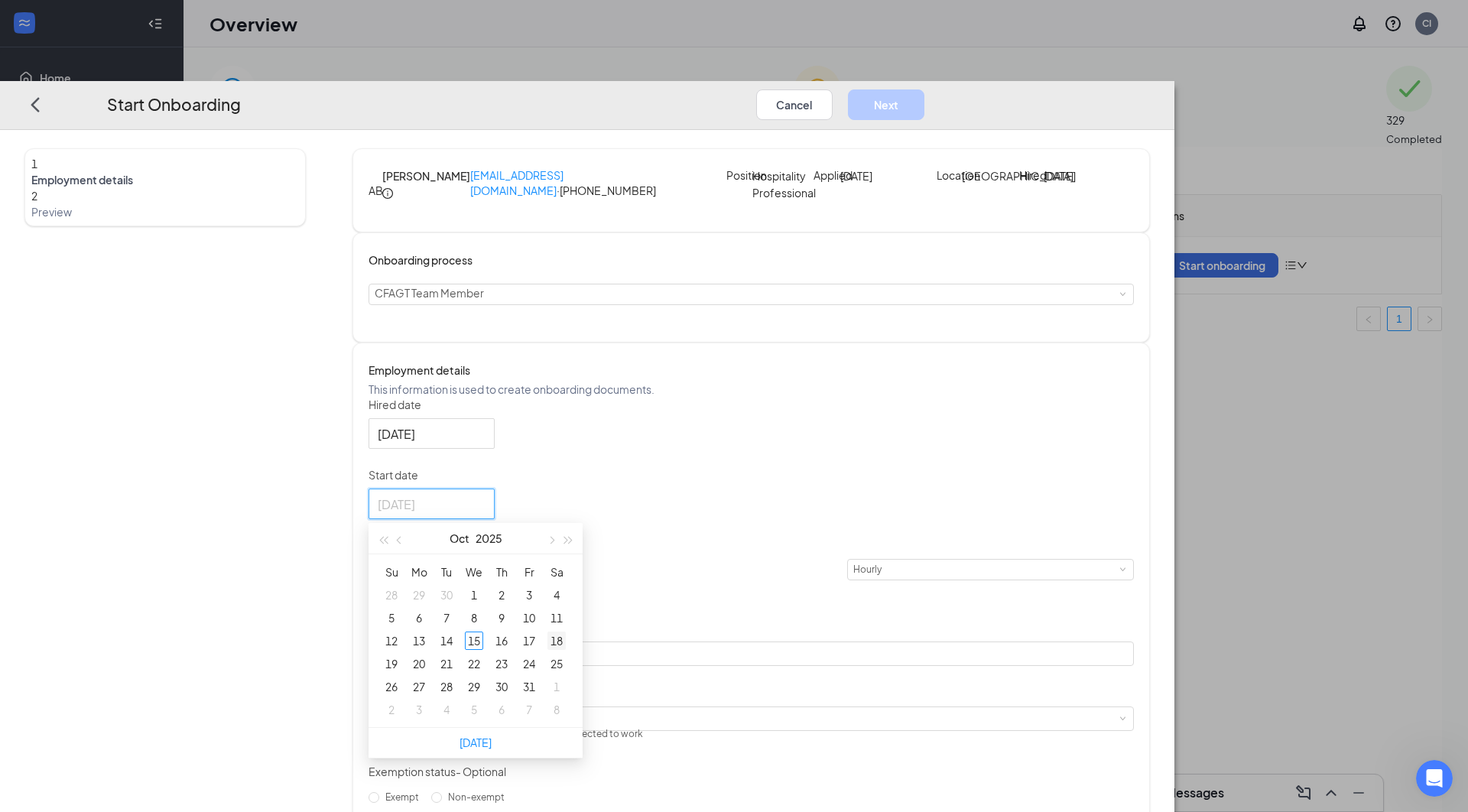
type input "Oct 18, 2025"
type input "Oct 25, 2025"
type input "Oct 24, 2025"
type input "Oct 16, 2025"
type input "Oct 17, 2025"
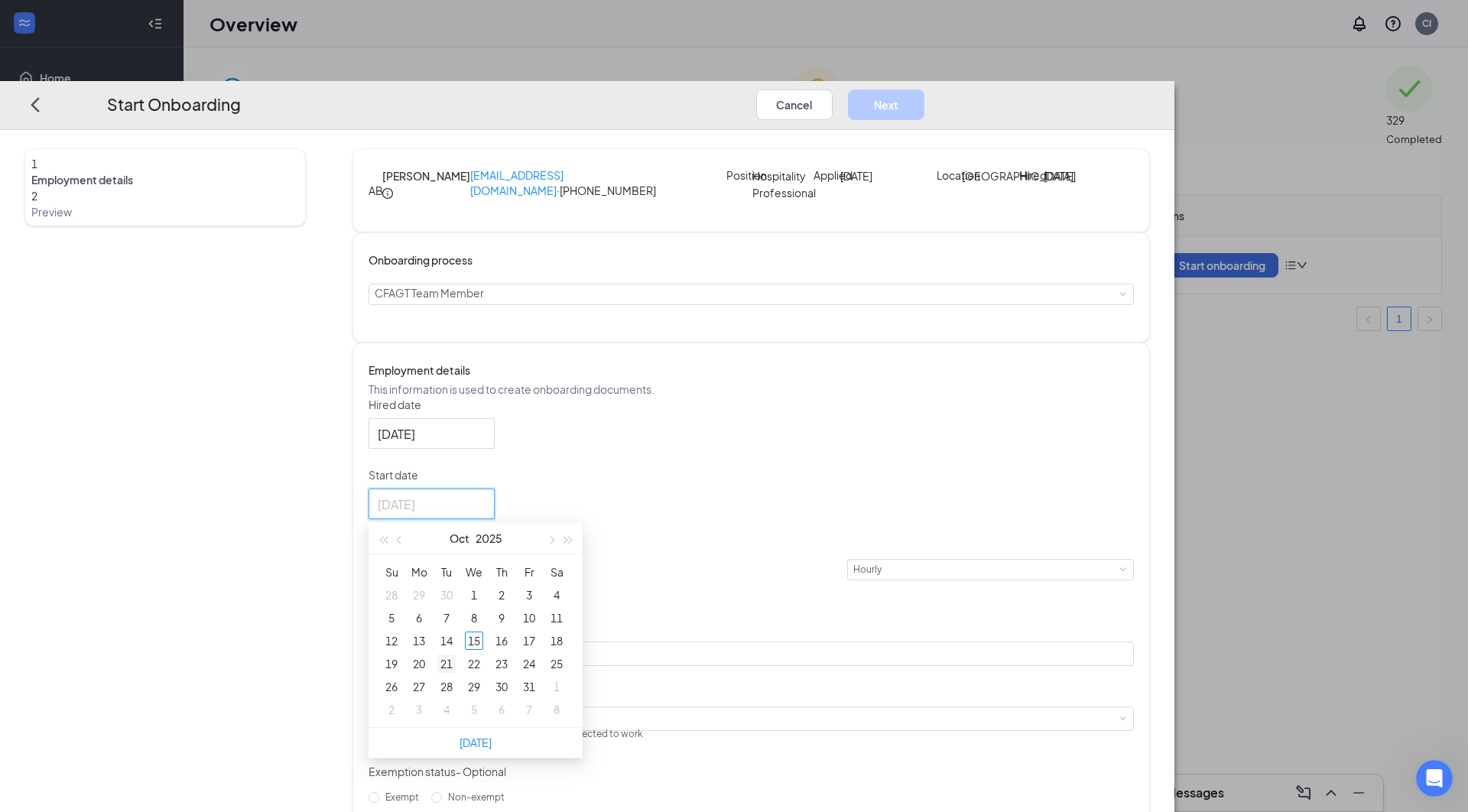
type input "Oct 21, 2025"
type input "Oct 20, 2025"
type input "Oct 21, 2025"
type input "Oct 22, 2025"
type input "Oct 23, 2025"
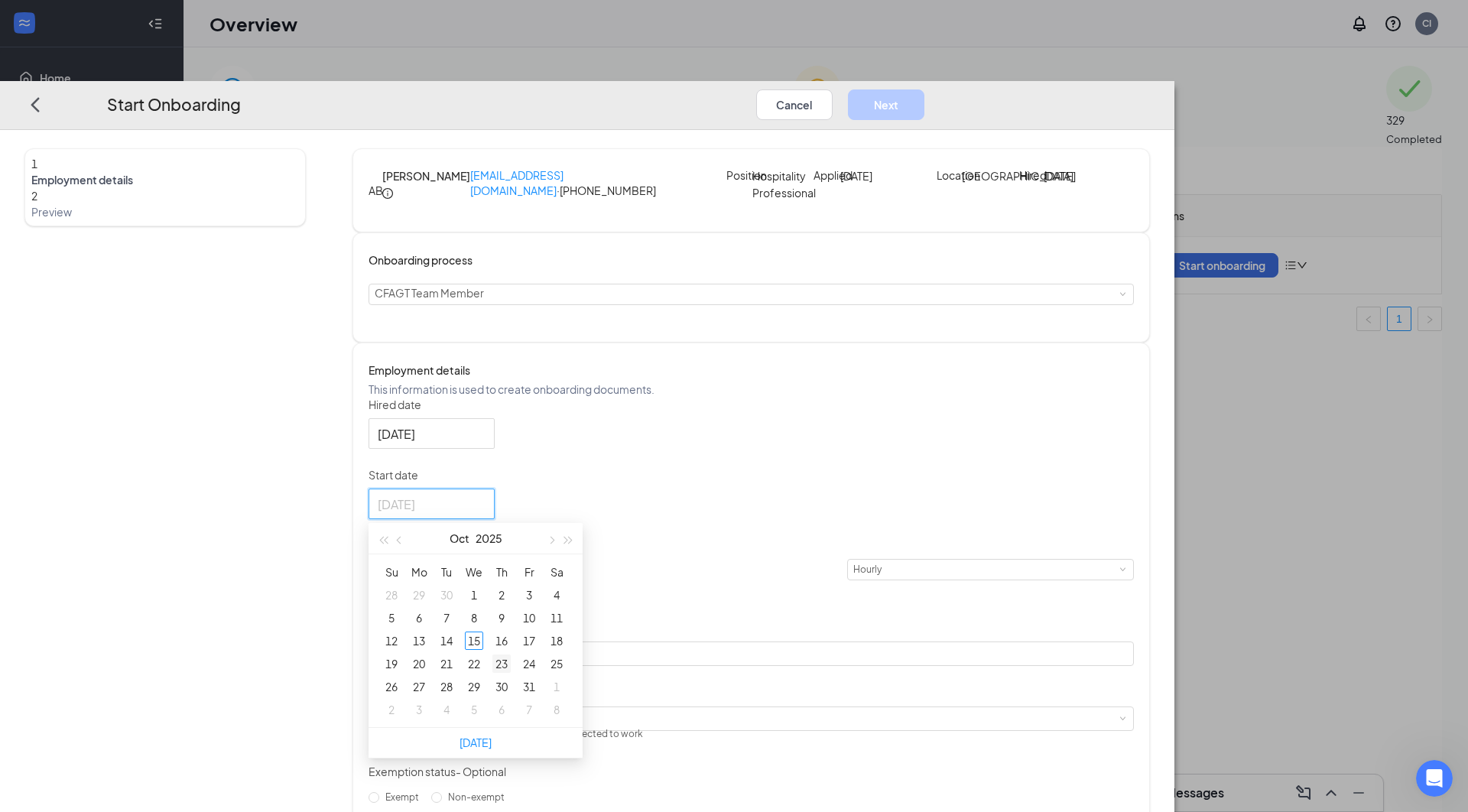
click at [511, 673] on div "23" at bounding box center [502, 663] width 18 height 18
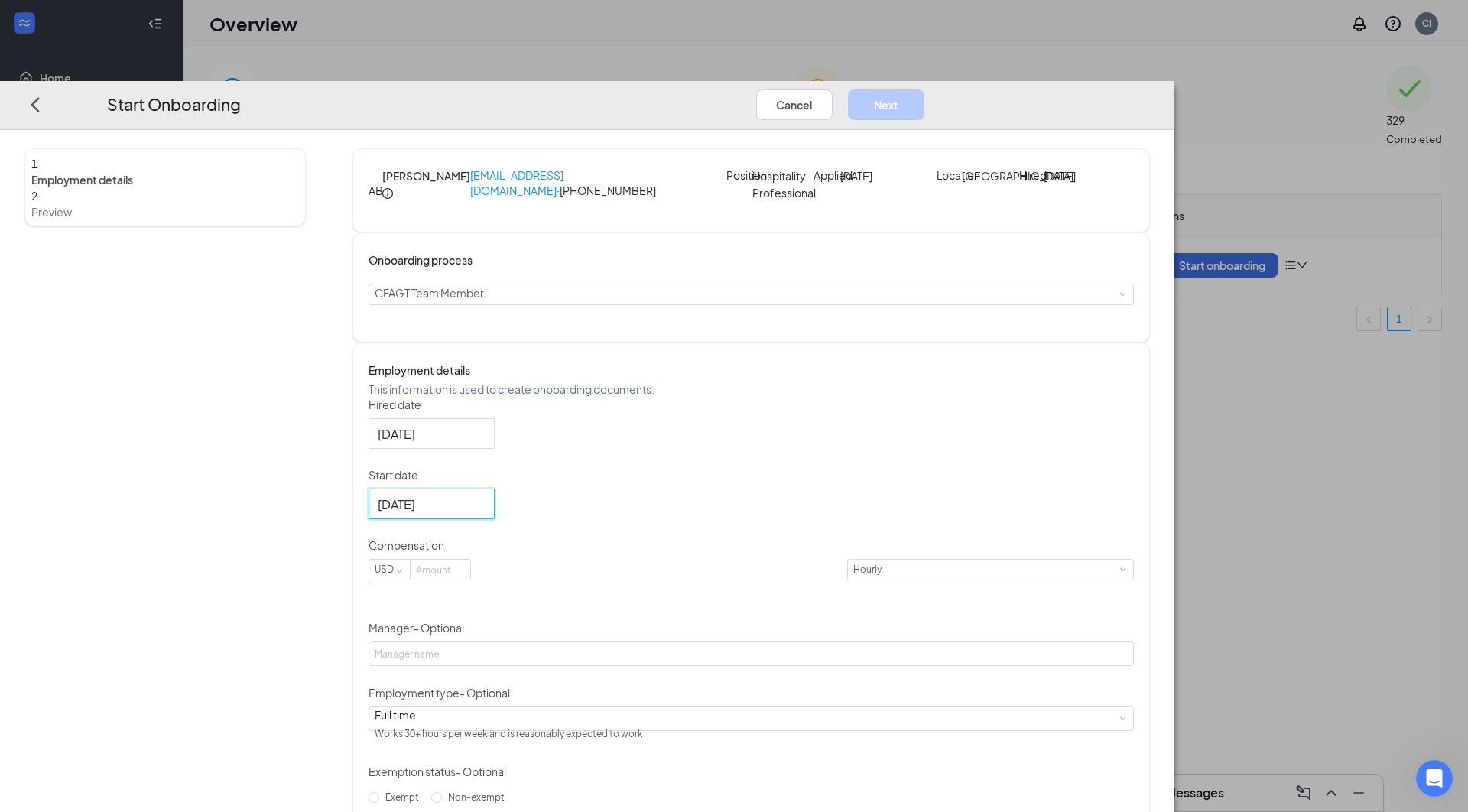
click at [829, 573] on div "Hired date Oct 15, 2025 Start date Oct 23, 2025 Oct 2025 Su Mo Tu We Th Fr Sa 2…" at bounding box center [751, 635] width 765 height 477
click at [470, 579] on input at bounding box center [440, 570] width 59 height 20
click at [783, 505] on div "Hired date Oct 15, 2025 Start date Oct 23, 2025 Oct 2025 Su Mo Tu We Th Fr Sa 2…" at bounding box center [751, 635] width 765 height 477
click at [486, 514] on div at bounding box center [431, 504] width 108 height 19
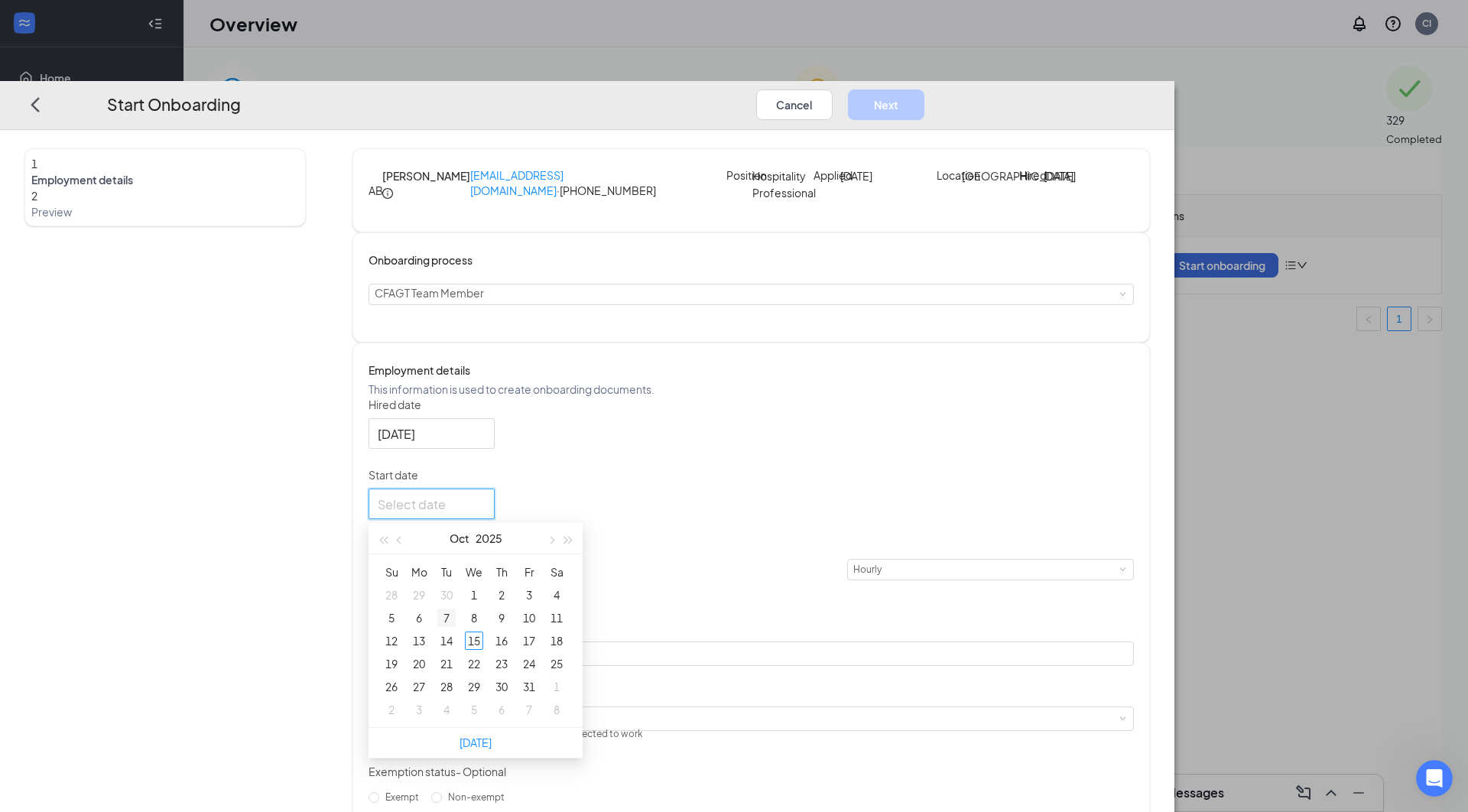
type input "Sep 30, 2025"
type input "Oct 7, 2025"
type input "Oct 20, 2025"
type input "Oct 27, 2025"
type input "Oct 21, 2025"
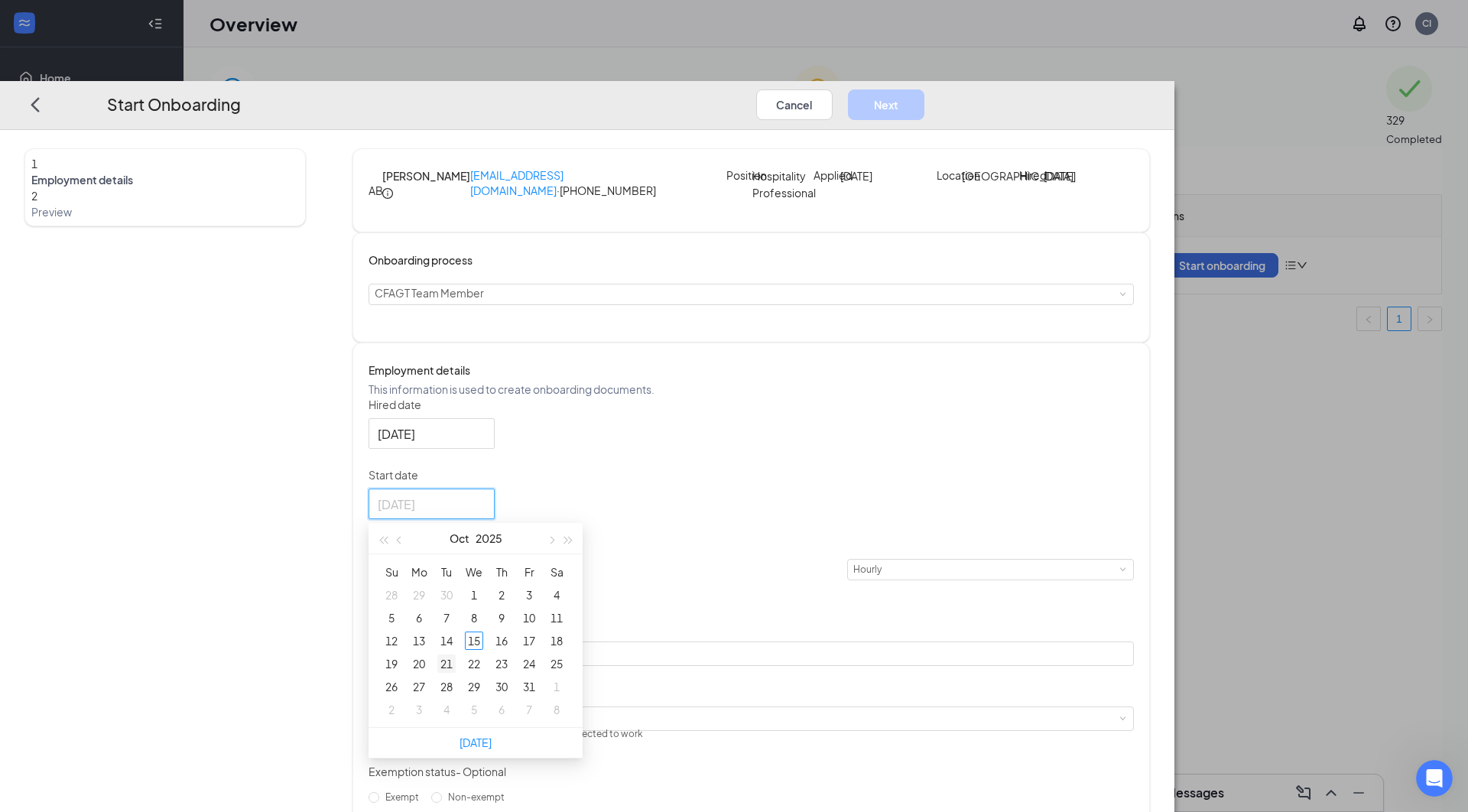
click at [456, 673] on div "21" at bounding box center [446, 663] width 18 height 18
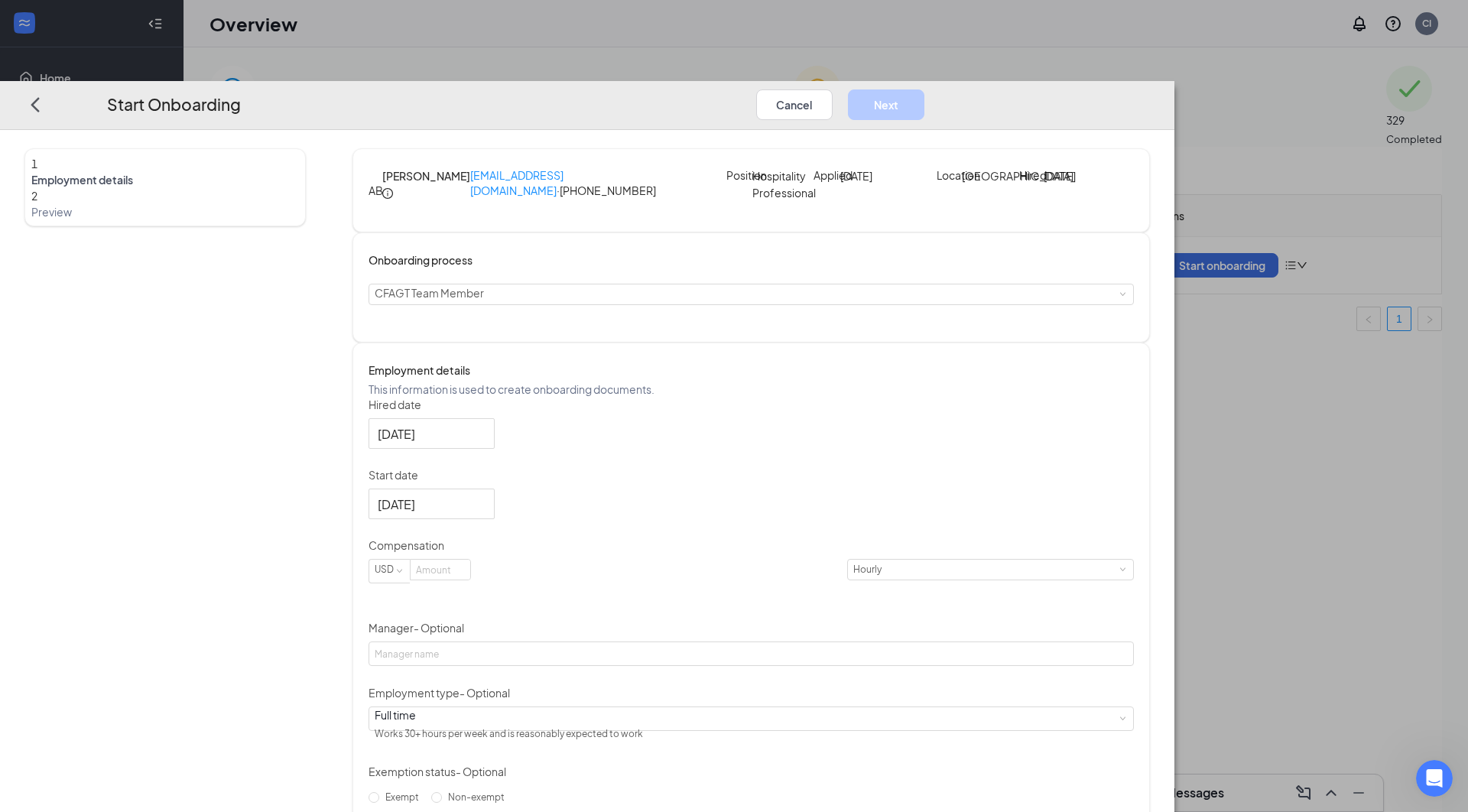
click at [780, 547] on div "Hired date Oct 15, 2025 Start date Oct 21, 2025 Oct 2025 Su Mo Tu We Th Fr Sa 2…" at bounding box center [751, 635] width 765 height 477
click at [470, 579] on input at bounding box center [440, 570] width 59 height 20
type input "14"
click at [811, 673] on div "Hired date Oct 15, 2025 Start date Oct 21, 2025 Oct 2025 Su Mo Tu We Th Fr Sa 2…" at bounding box center [751, 635] width 765 height 477
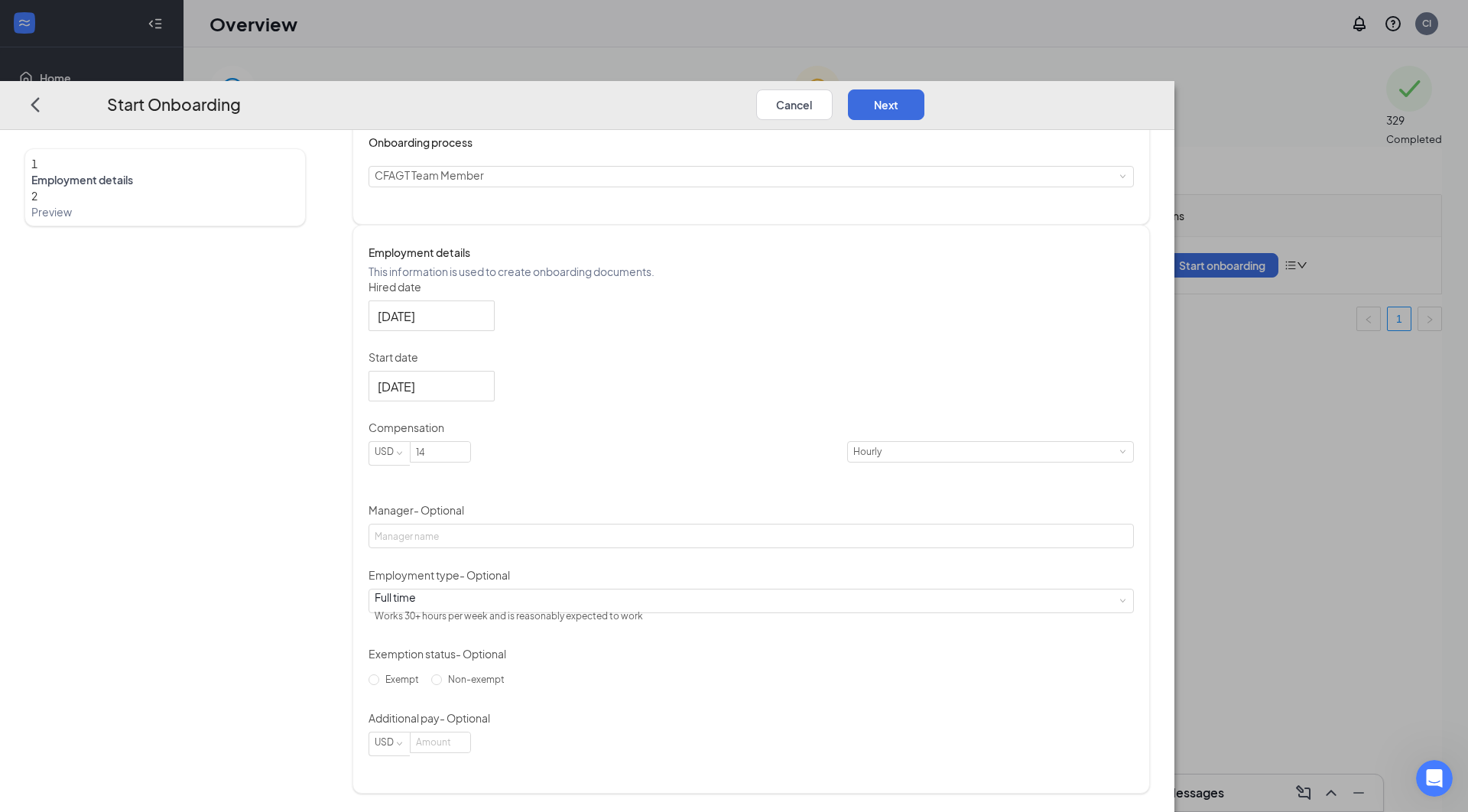
scroll to position [157, 0]
click at [442, 685] on input "Non-exempt" at bounding box center [436, 679] width 11 height 11
radio input "true"
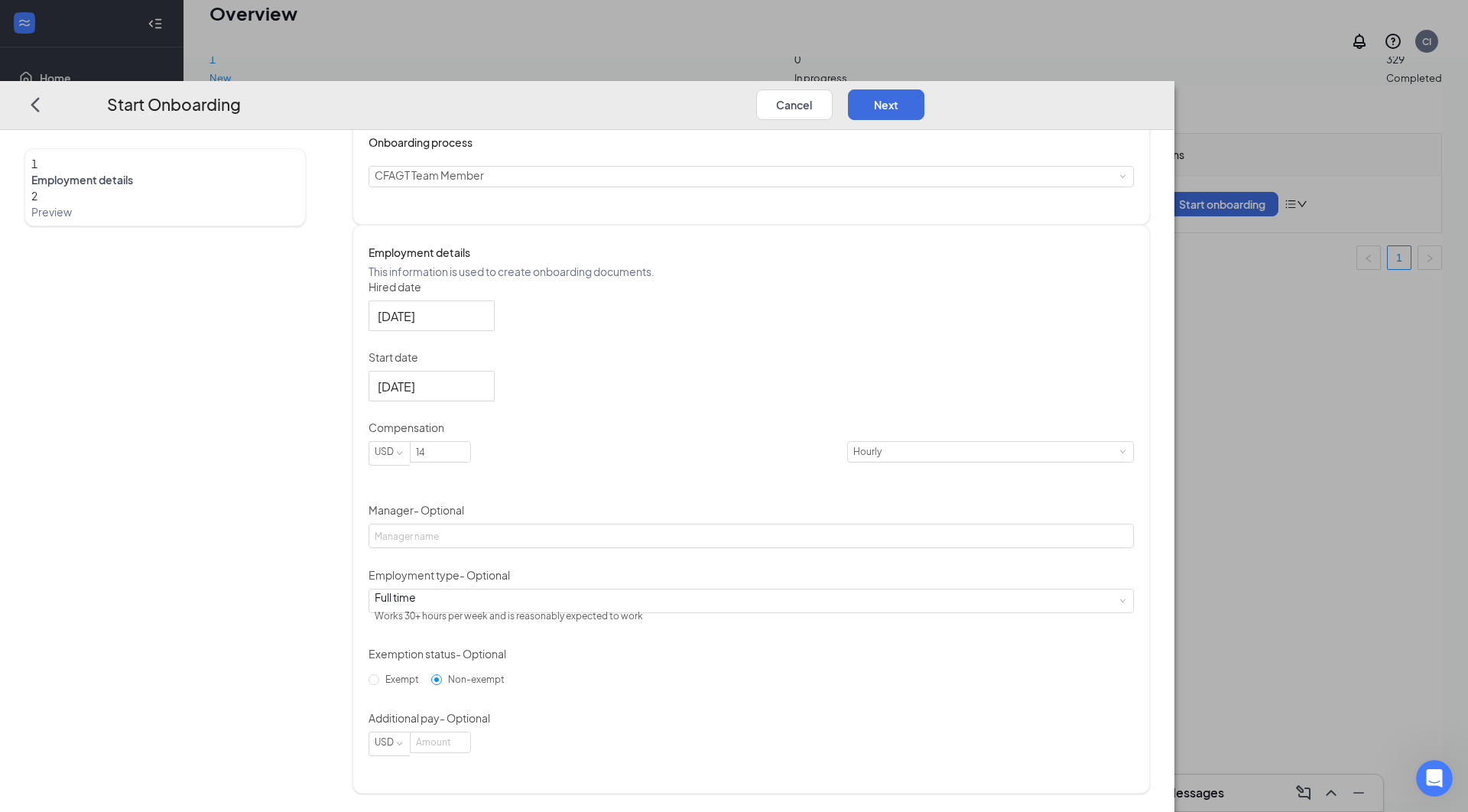
scroll to position [68, 0]
click at [925, 89] on button "Next" at bounding box center [886, 104] width 77 height 31
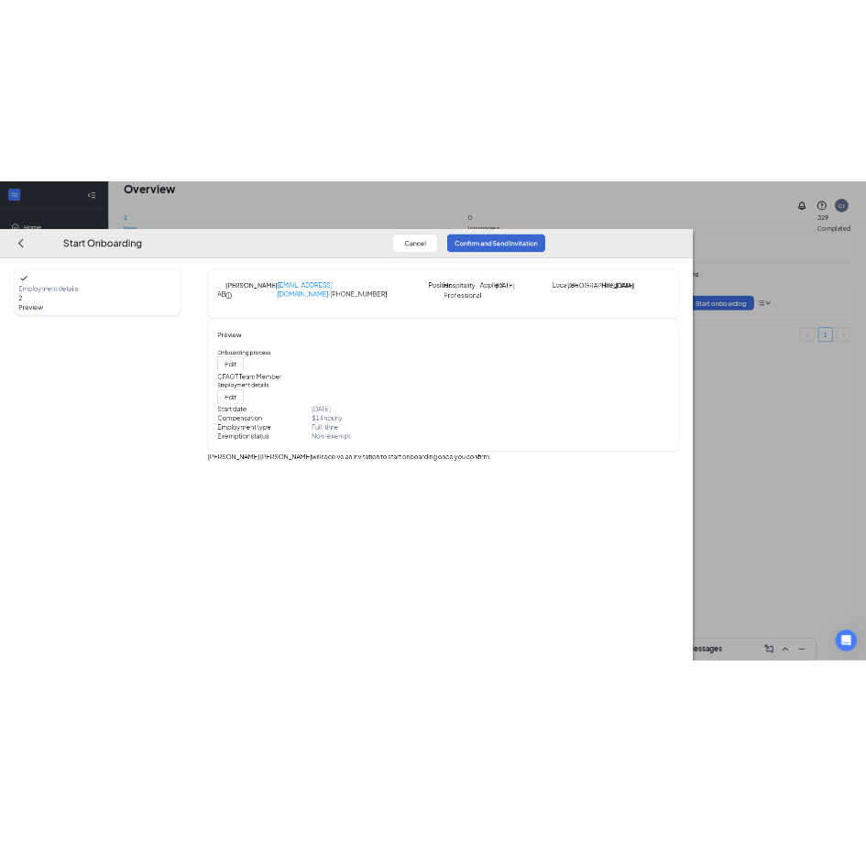
scroll to position [0, 0]
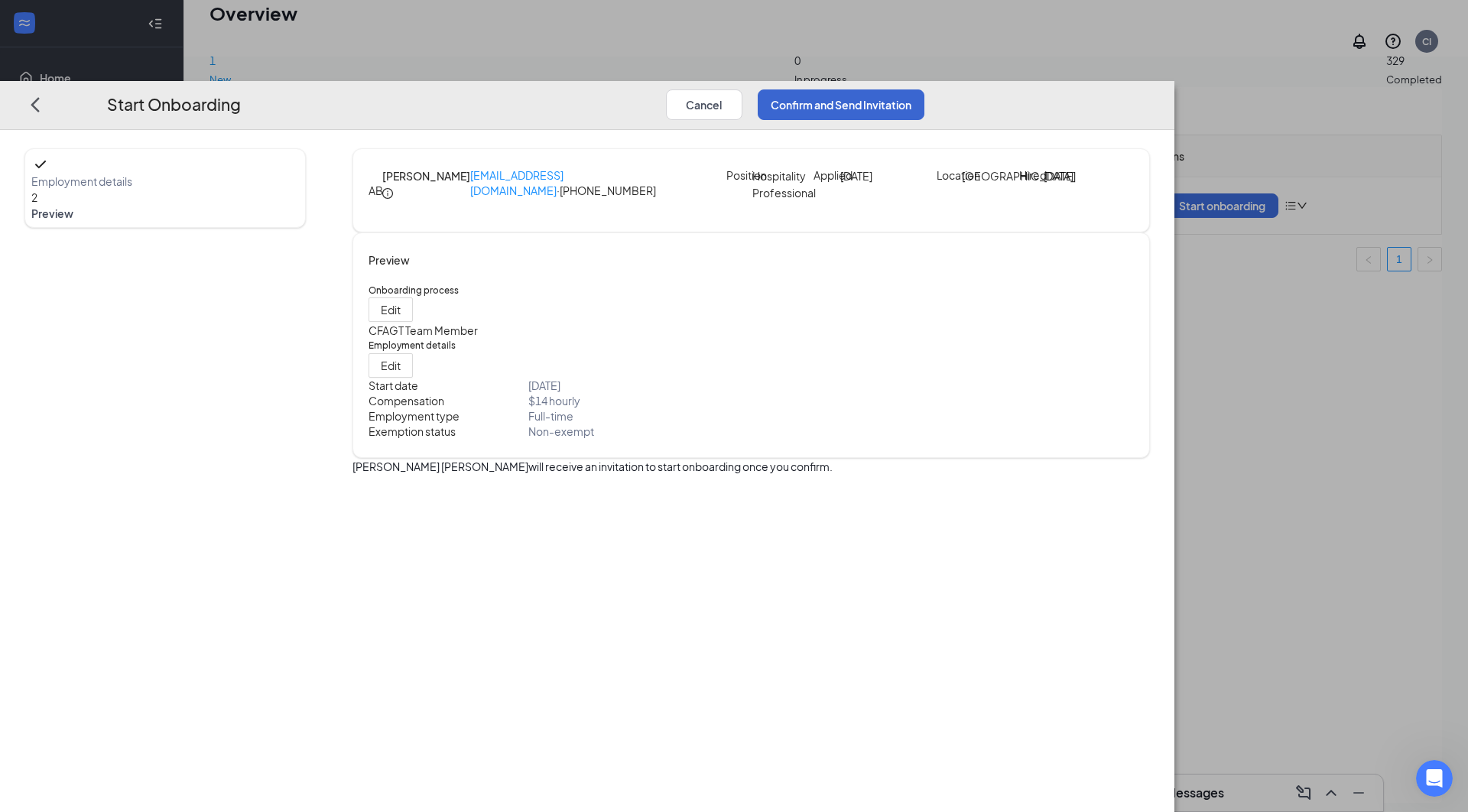
click at [925, 89] on button "Confirm and Send Invitation" at bounding box center [841, 104] width 167 height 31
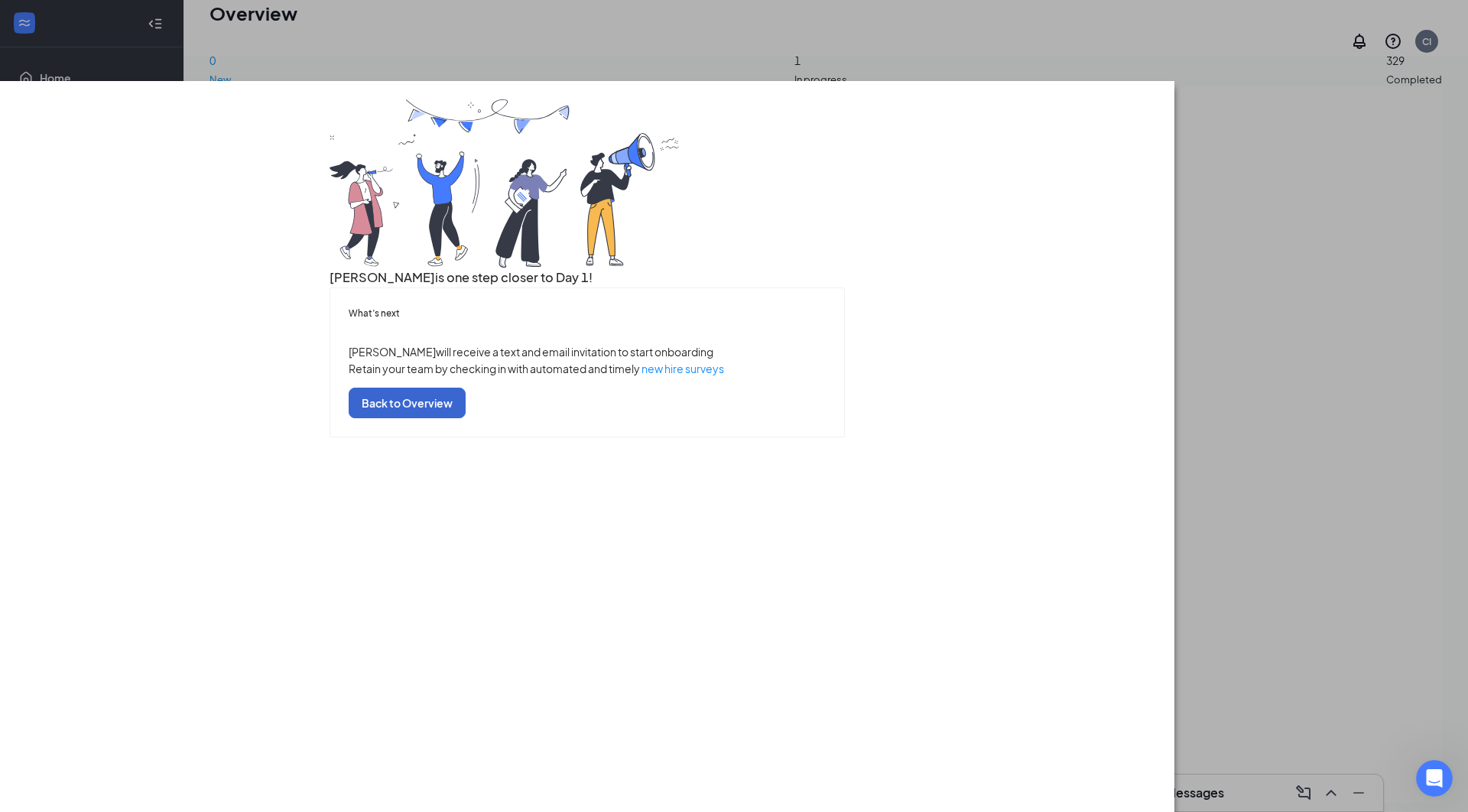
click at [466, 418] on button "Back to Overview" at bounding box center [407, 402] width 117 height 31
